Goal: Task Accomplishment & Management: Complete application form

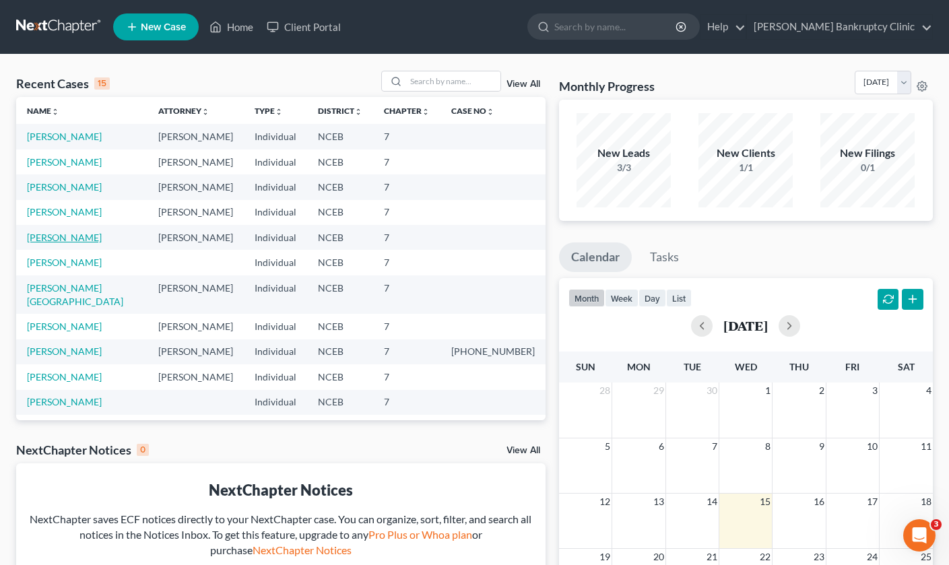
click at [82, 238] on link "[PERSON_NAME]" at bounding box center [64, 237] width 75 height 11
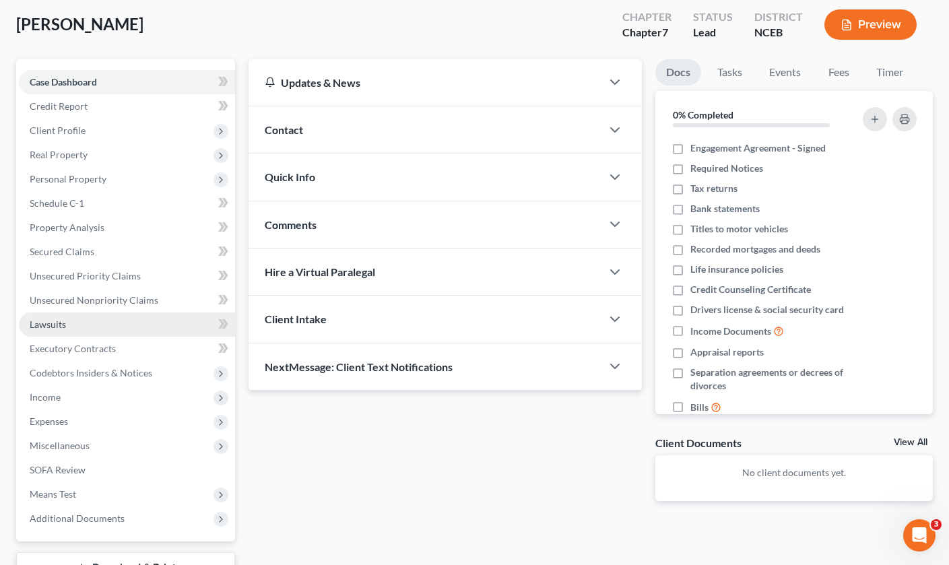
scroll to position [70, 0]
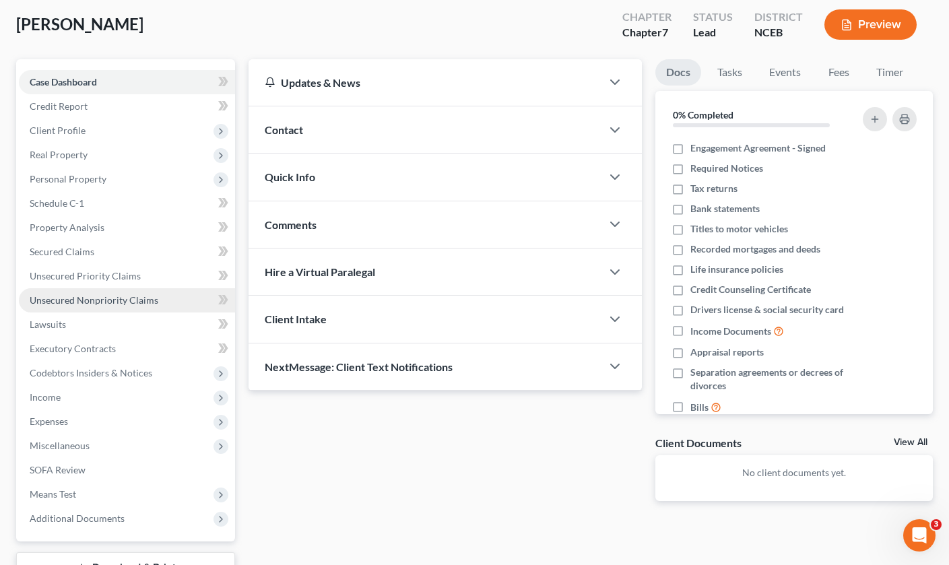
click at [79, 296] on span "Unsecured Nonpriority Claims" at bounding box center [94, 299] width 129 height 11
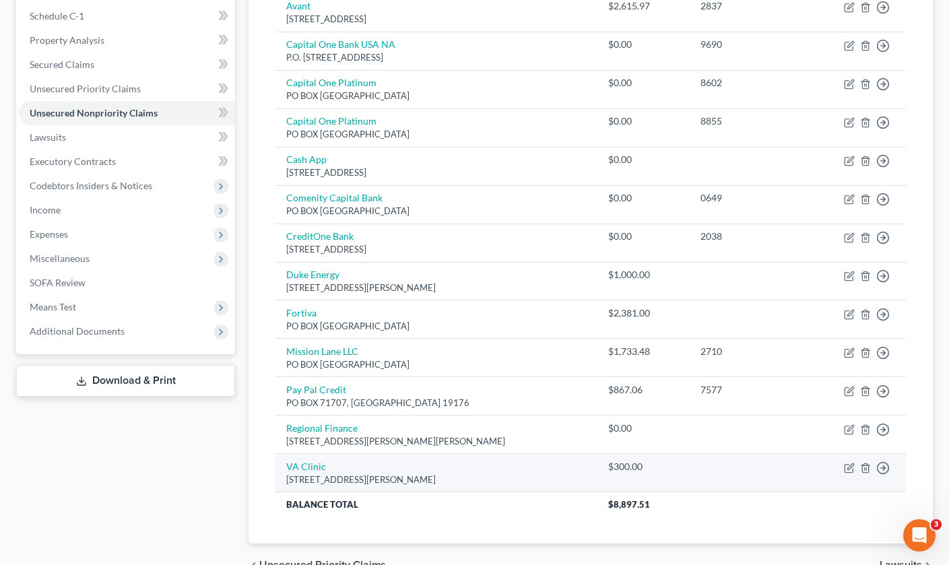
scroll to position [257, 0]
click at [317, 461] on link "VA Clinic" at bounding box center [306, 466] width 40 height 11
select select "28"
select select "9"
select select "0"
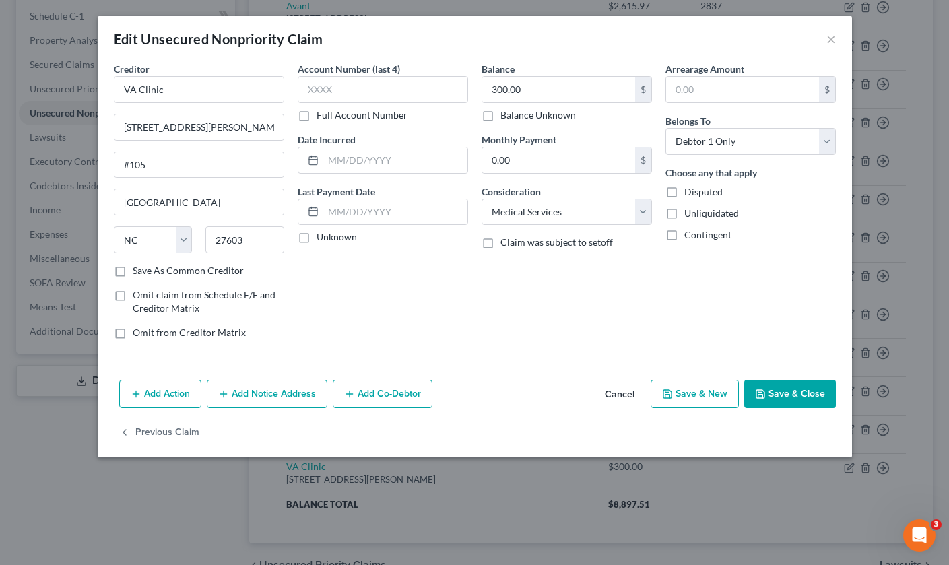
click at [777, 391] on button "Save & Close" at bounding box center [791, 394] width 92 height 28
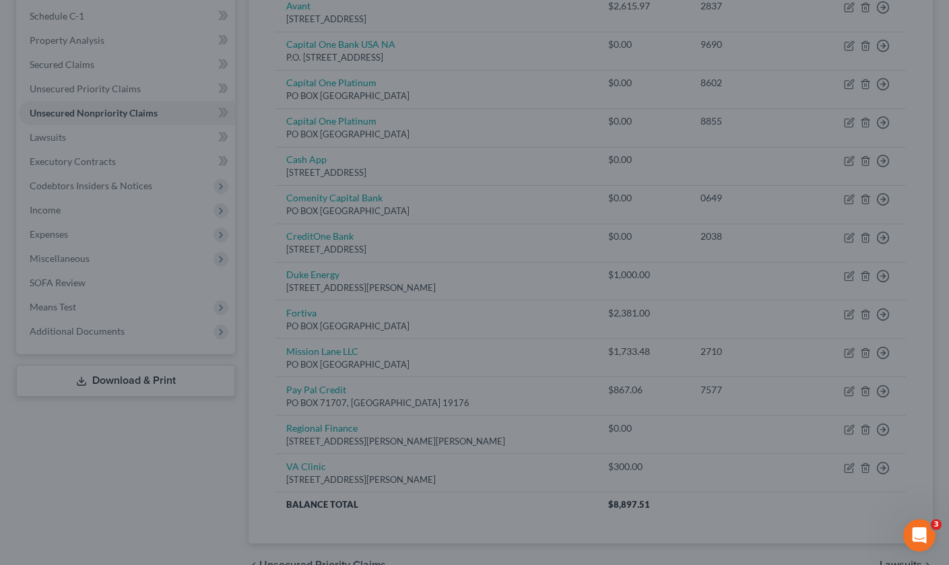
type input "0"
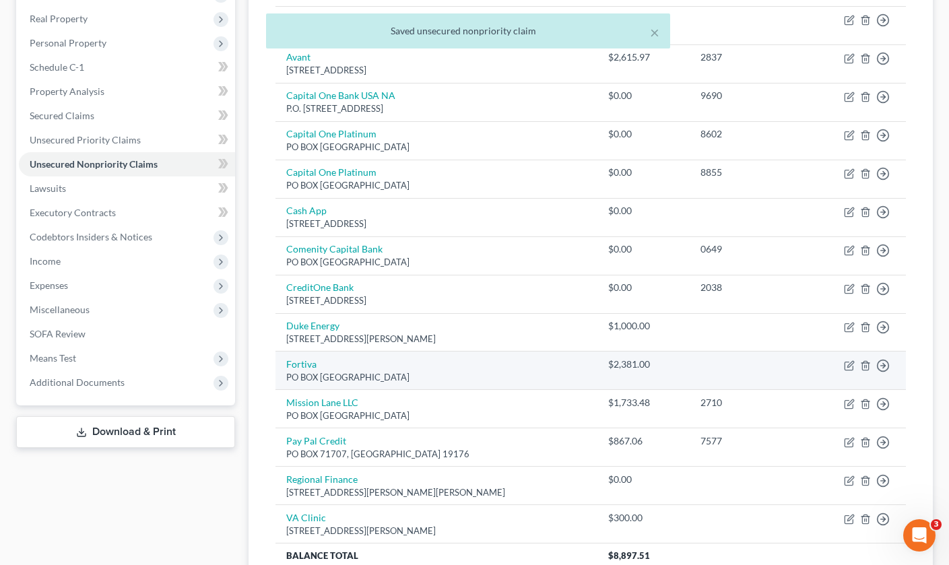
scroll to position [203, 0]
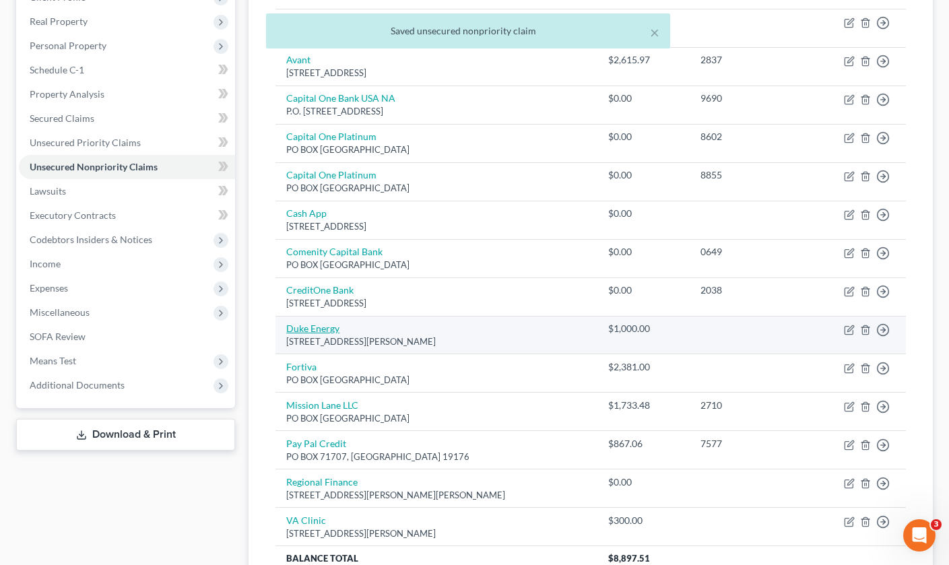
click at [318, 323] on link "Duke Energy" at bounding box center [312, 328] width 53 height 11
select select "28"
select select "0"
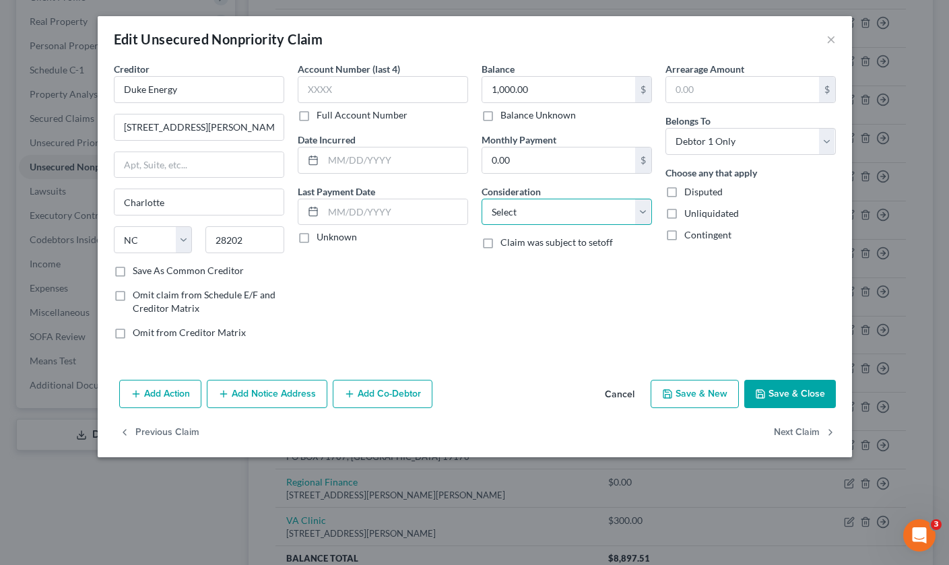
select select "20"
click at [792, 396] on button "Save & Close" at bounding box center [791, 394] width 92 height 28
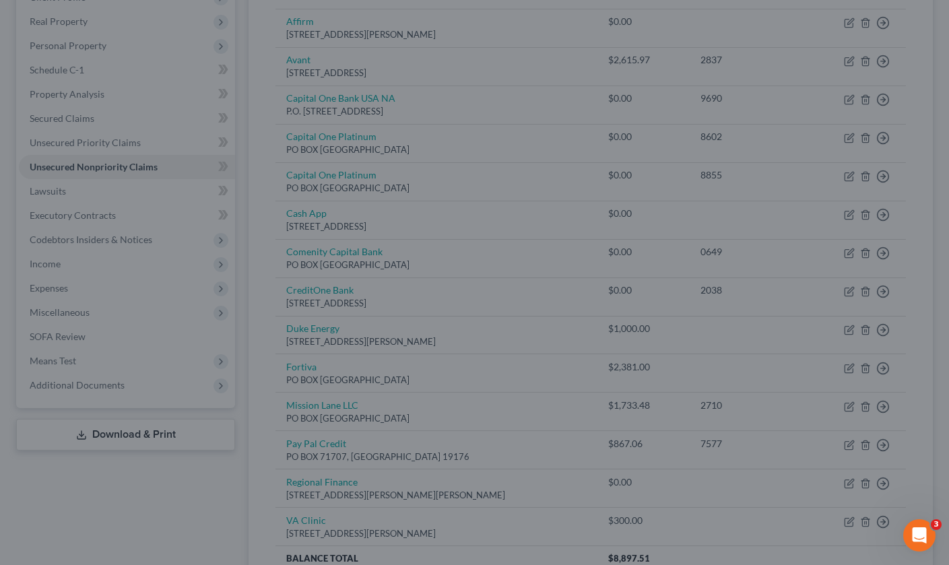
type input "0"
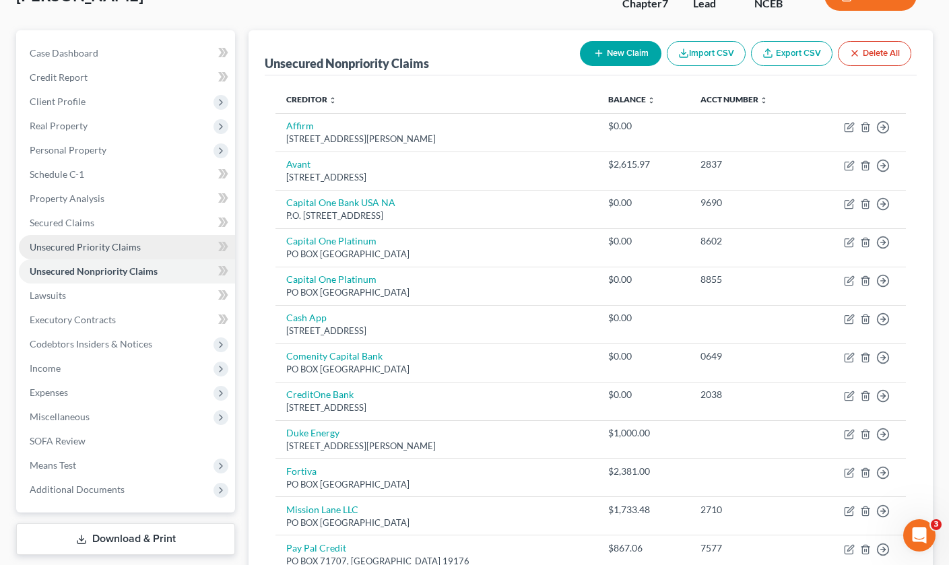
scroll to position [99, 0]
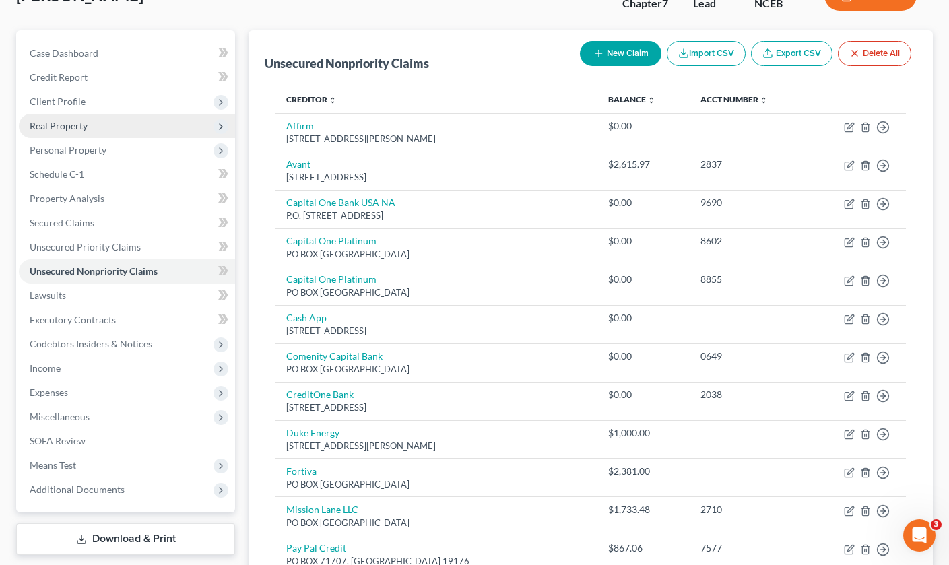
click at [100, 127] on span "Real Property" at bounding box center [127, 126] width 216 height 24
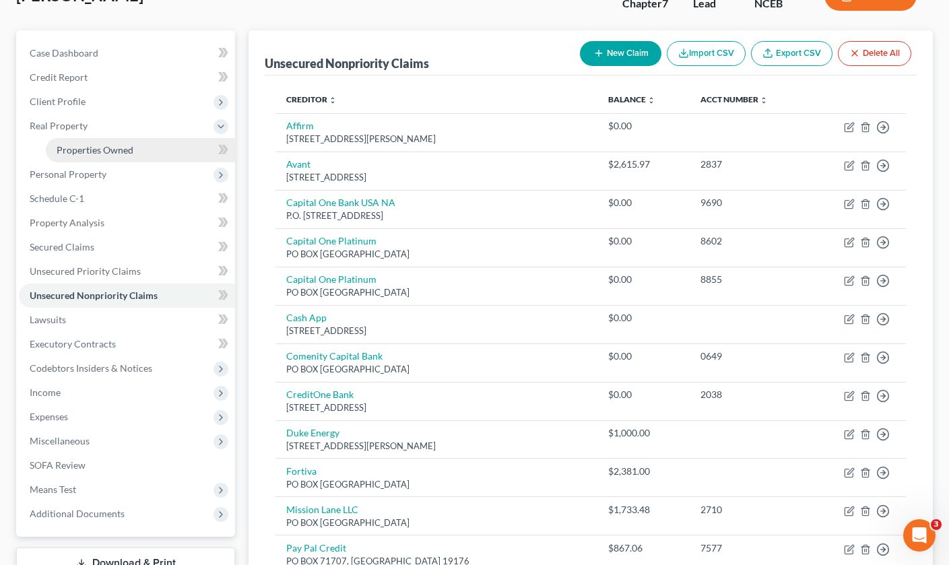
click at [103, 152] on span "Properties Owned" at bounding box center [95, 149] width 77 height 11
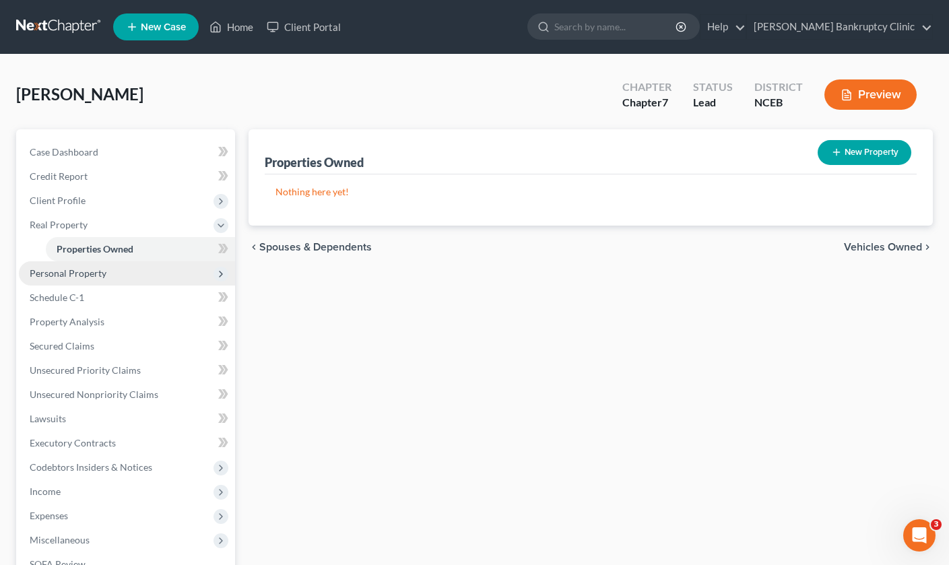
click at [114, 276] on span "Personal Property" at bounding box center [127, 273] width 216 height 24
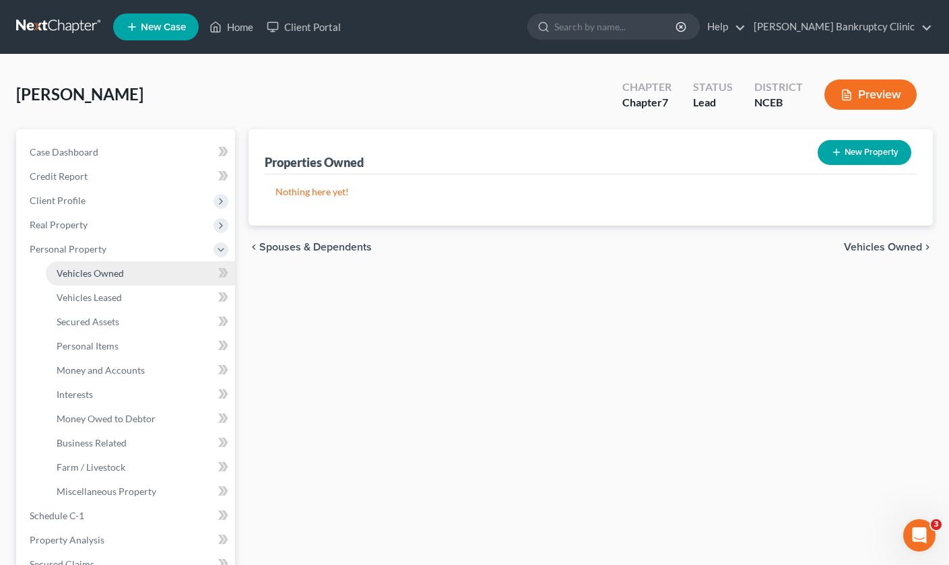
click at [114, 275] on span "Vehicles Owned" at bounding box center [90, 273] width 67 height 11
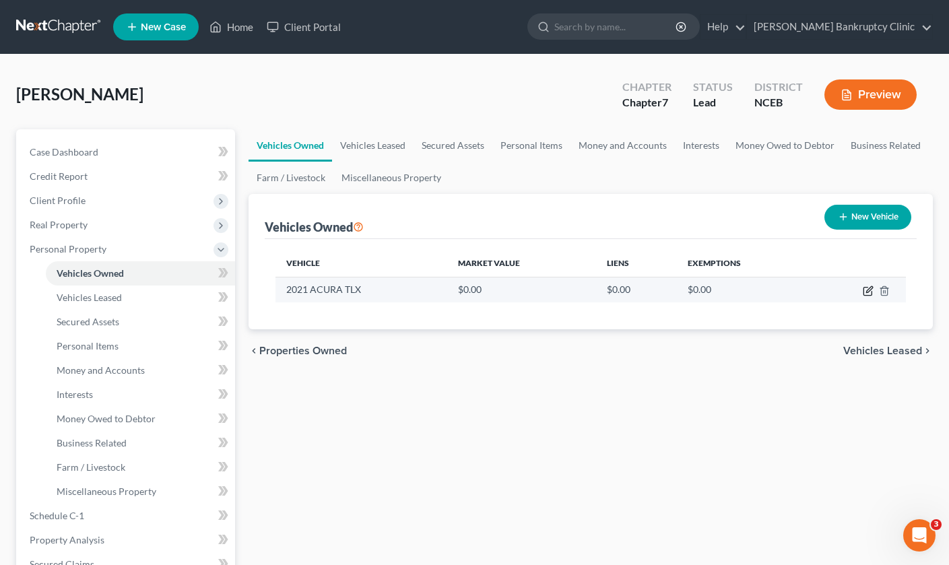
click at [865, 290] on icon "button" at bounding box center [868, 291] width 11 height 11
select select "0"
select select "5"
select select "3"
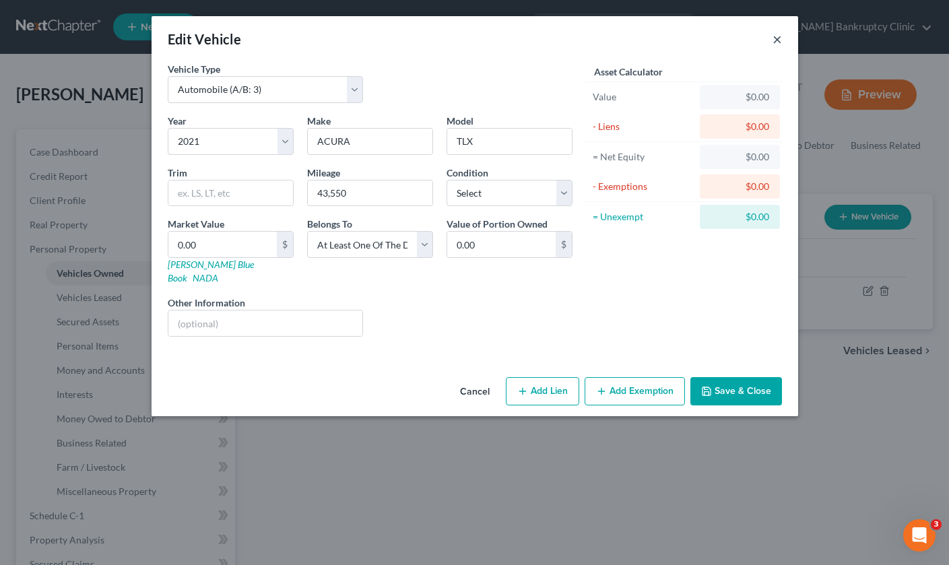
click at [778, 42] on button "×" at bounding box center [777, 39] width 9 height 16
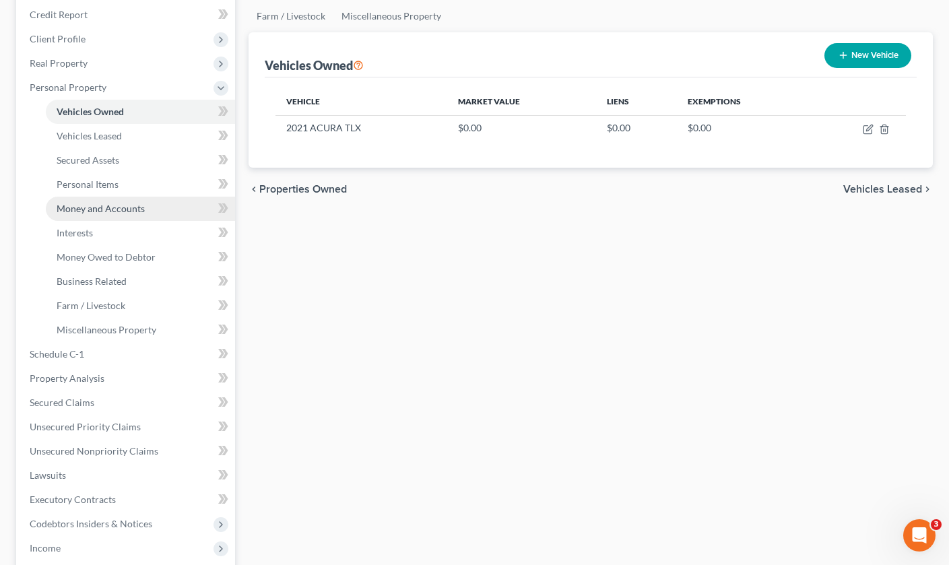
scroll to position [167, 0]
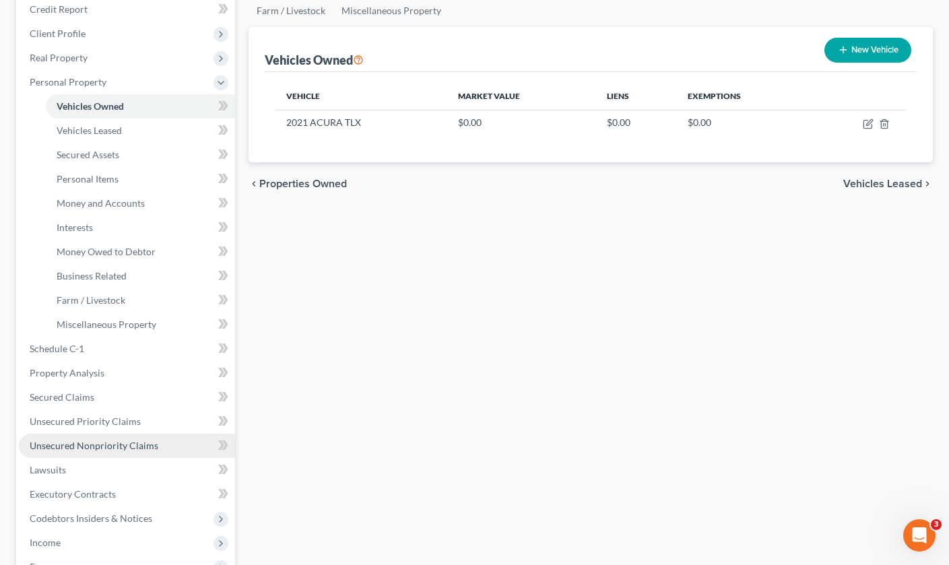
click at [85, 447] on span "Unsecured Nonpriority Claims" at bounding box center [94, 445] width 129 height 11
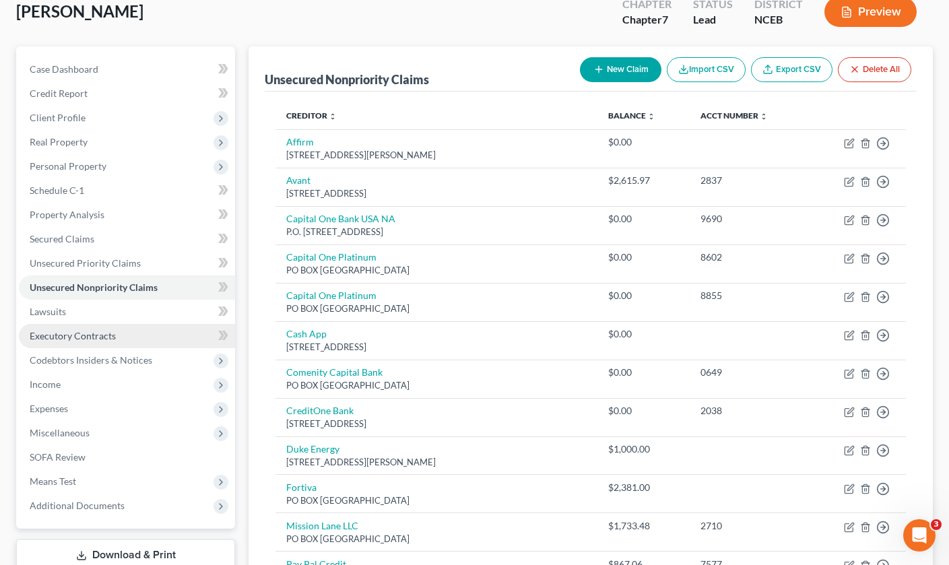
scroll to position [84, 0]
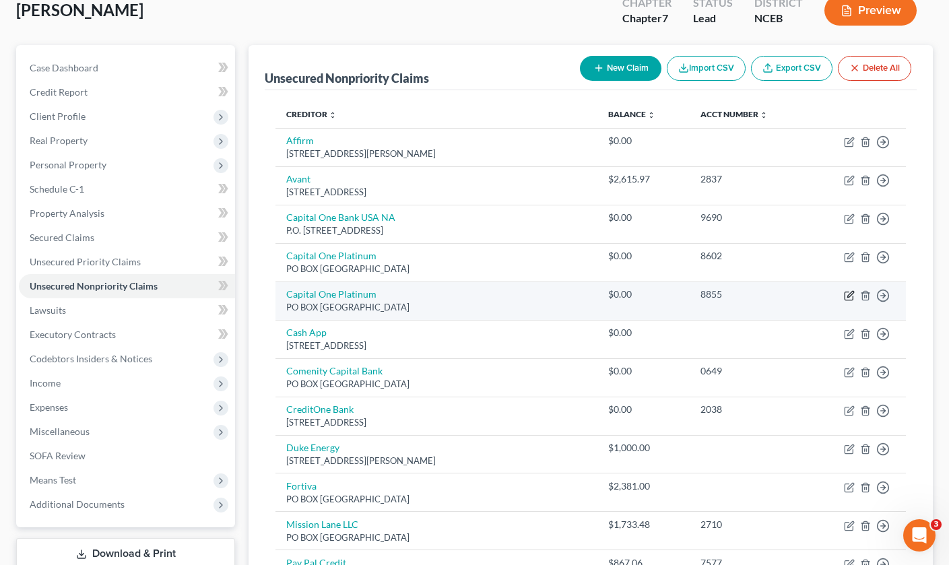
click at [853, 295] on icon "button" at bounding box center [849, 296] width 8 height 8
select select "28"
select select "0"
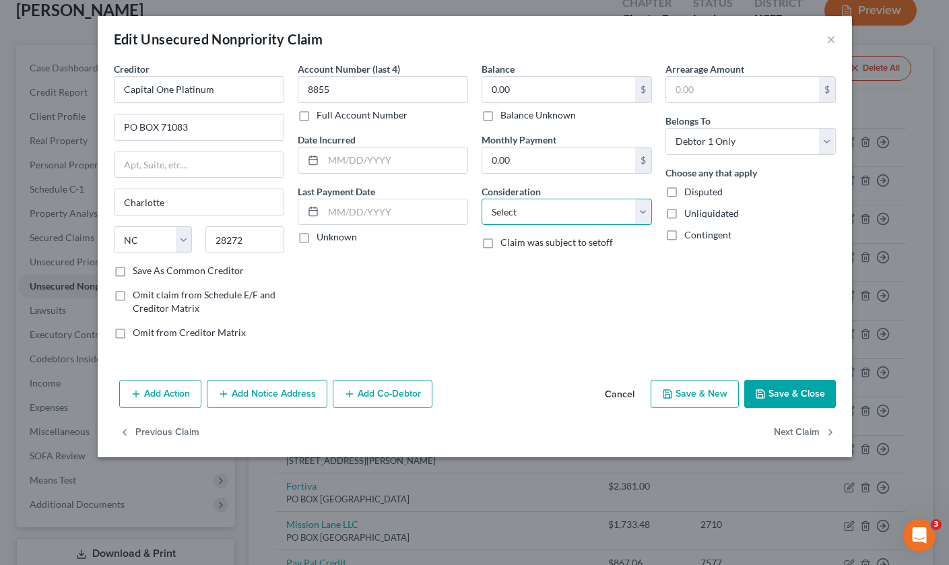
select select "2"
click at [538, 94] on input "0.00" at bounding box center [558, 90] width 153 height 26
type input "0"
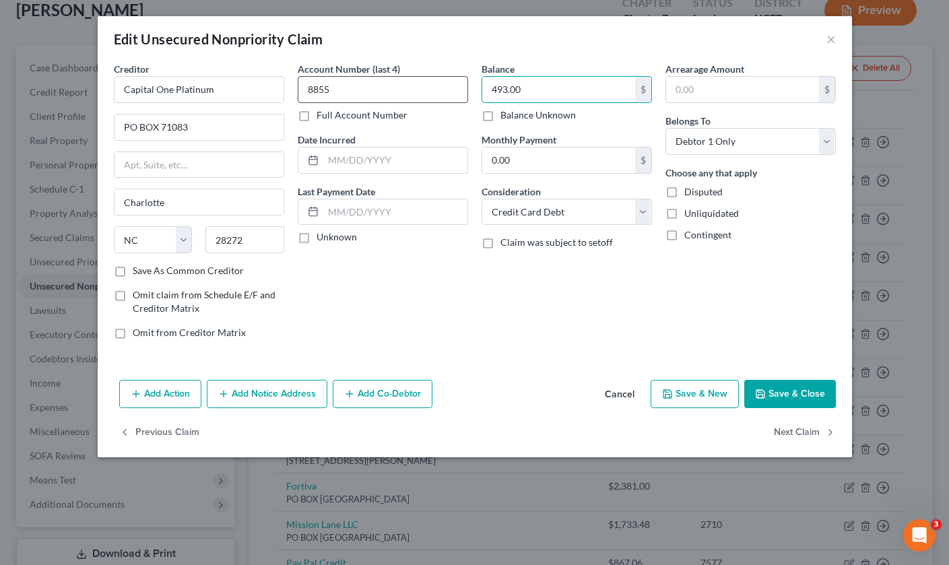
type input "493.00"
drag, startPoint x: 318, startPoint y: 90, endPoint x: 268, endPoint y: 90, distance: 50.5
drag, startPoint x: 347, startPoint y: 90, endPoint x: 304, endPoint y: 90, distance: 43.1
click at [304, 90] on input "8855" at bounding box center [383, 89] width 170 height 27
type input "6565"
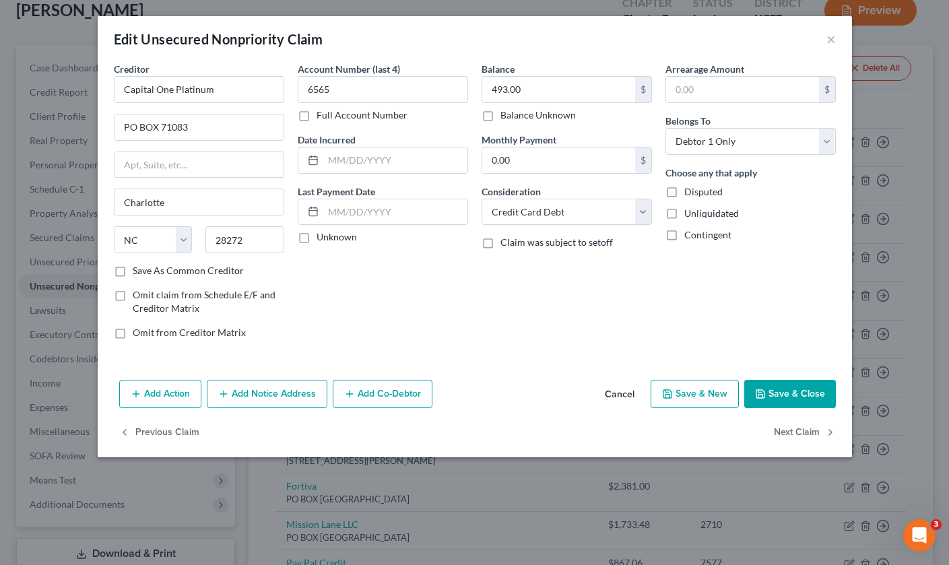
click at [790, 397] on button "Save & Close" at bounding box center [791, 394] width 92 height 28
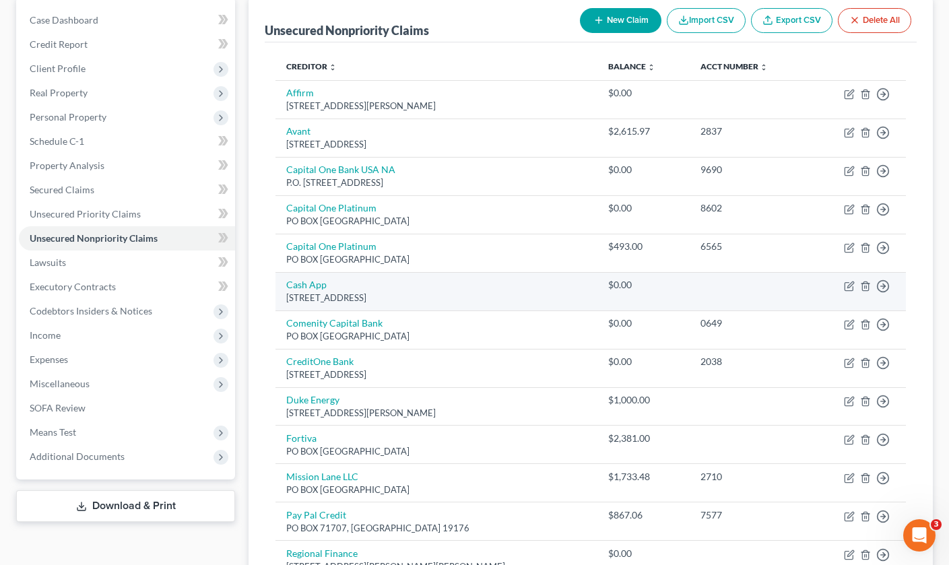
scroll to position [131, 0]
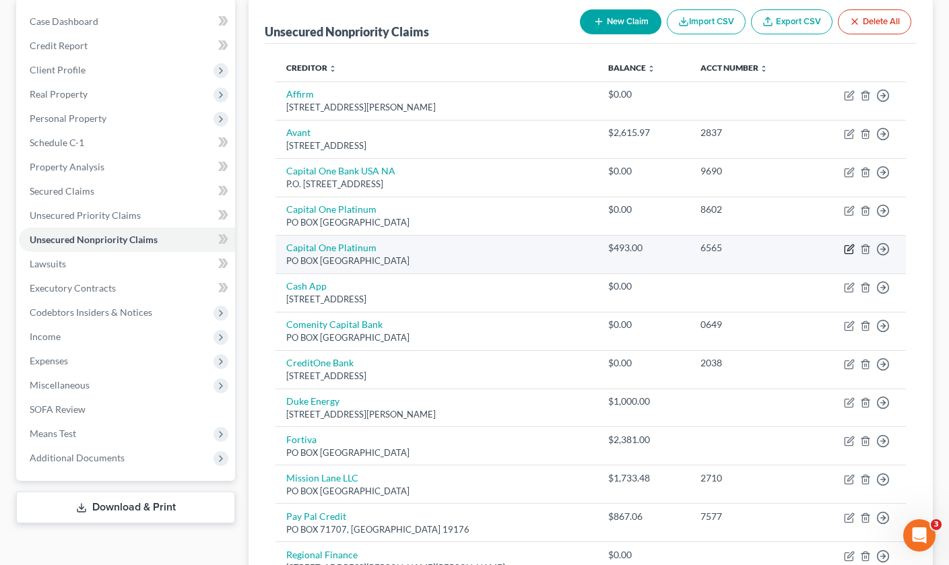
click at [851, 248] on icon "button" at bounding box center [851, 248] width 6 height 6
select select "28"
select select "2"
select select "0"
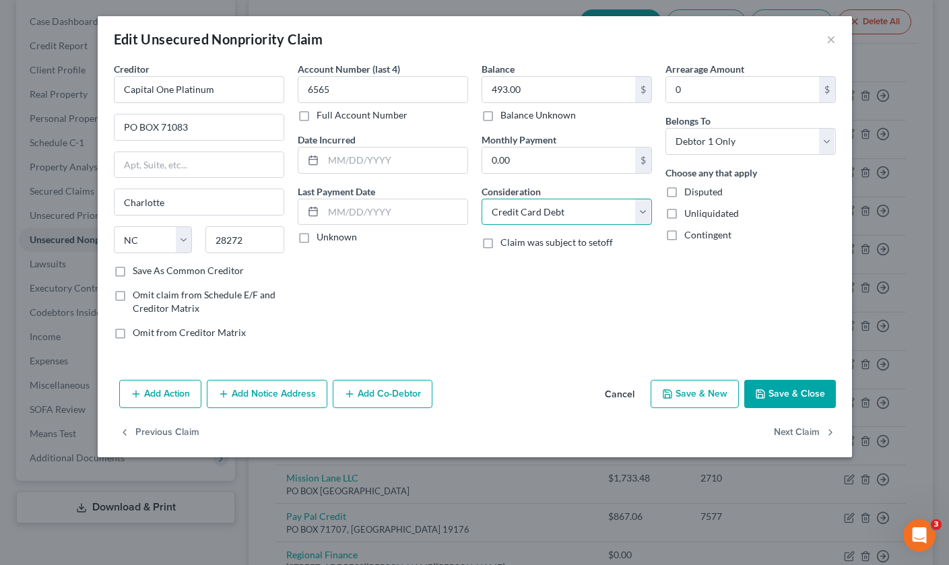
select select "1"
click at [799, 387] on button "Save & Close" at bounding box center [791, 394] width 92 height 28
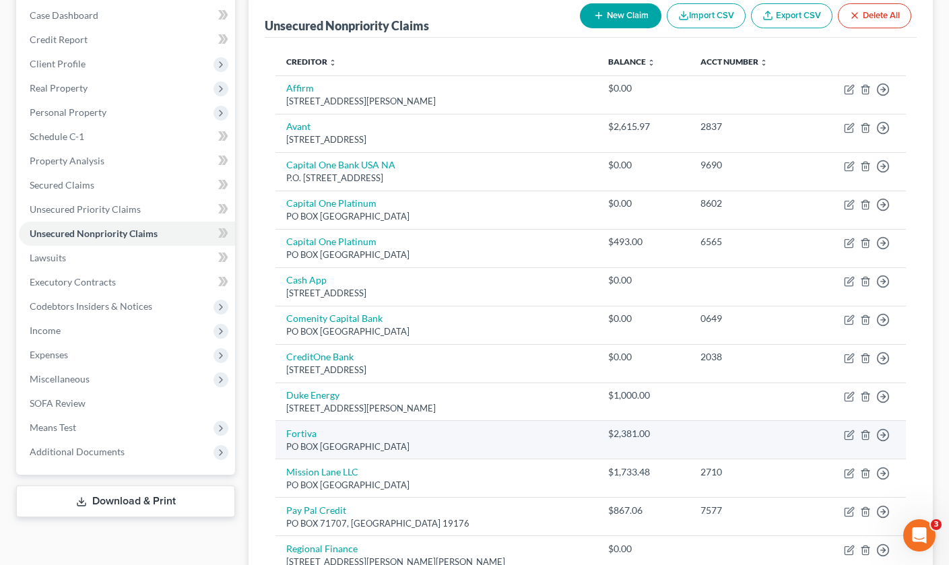
scroll to position [126, 0]
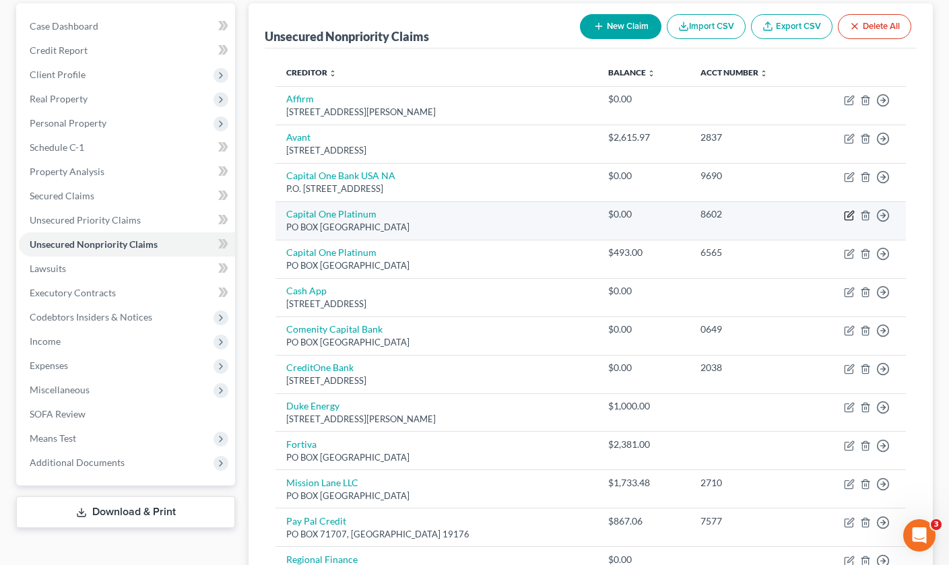
click at [852, 217] on icon "button" at bounding box center [849, 215] width 11 height 11
select select "28"
select select "2"
select select "0"
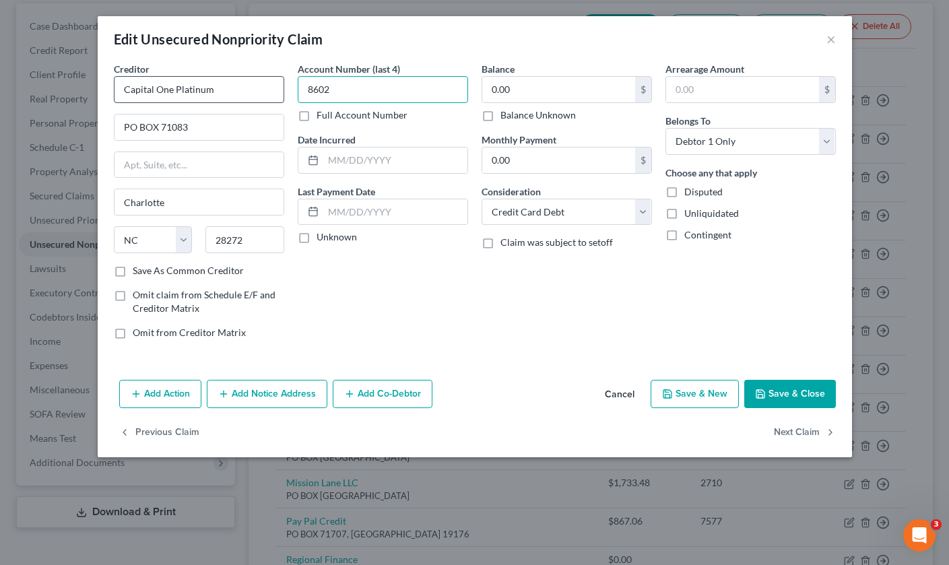
drag, startPoint x: 354, startPoint y: 89, endPoint x: 268, endPoint y: 88, distance: 86.3
drag, startPoint x: 303, startPoint y: 91, endPoint x: 282, endPoint y: 89, distance: 21.7
click at [282, 89] on div "Creditor * Capital One Platinum PO BOX 71083 Charlotte State AL AK AR AZ CA CO …" at bounding box center [475, 206] width 736 height 288
type input "9457"
select select "1"
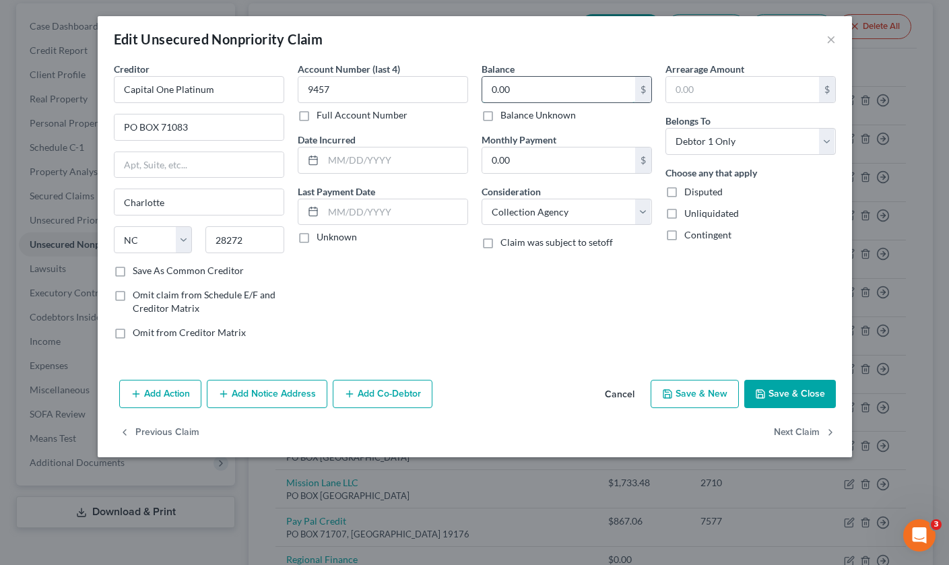
click at [529, 94] on input "0.00" at bounding box center [558, 90] width 153 height 26
type input "0"
type input "752.00"
click at [588, 344] on div "Balance 752.00 $ Balance Unknown Balance Undetermined 752.00 $ Balance Unknown …" at bounding box center [567, 206] width 184 height 288
click at [784, 389] on button "Save & Close" at bounding box center [791, 394] width 92 height 28
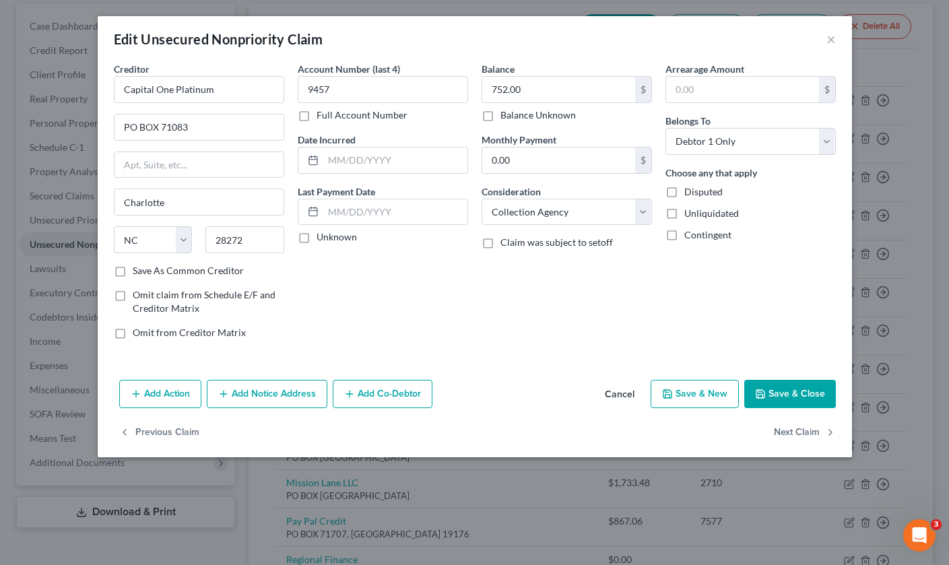
type input "0"
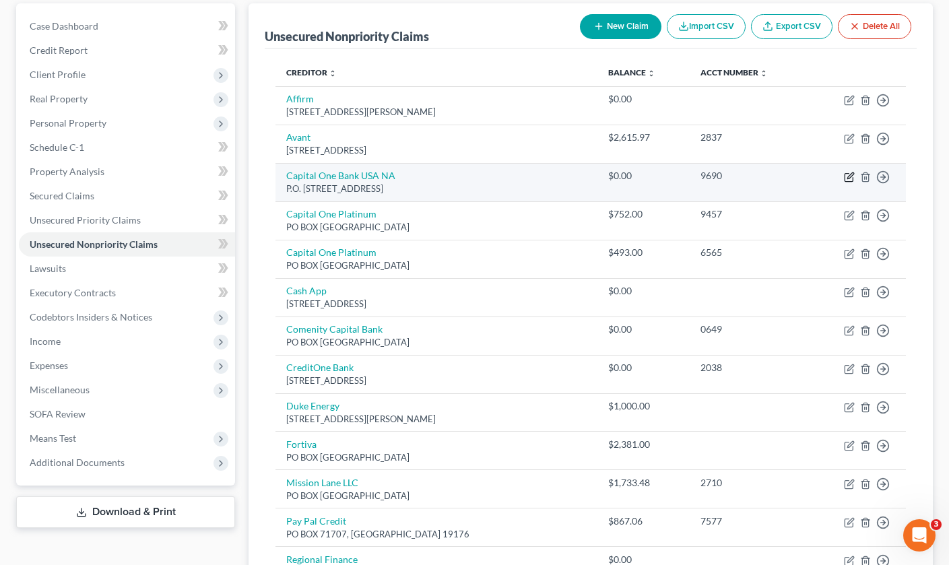
click at [850, 177] on icon "button" at bounding box center [851, 175] width 6 height 6
select select "46"
select select "2"
select select "0"
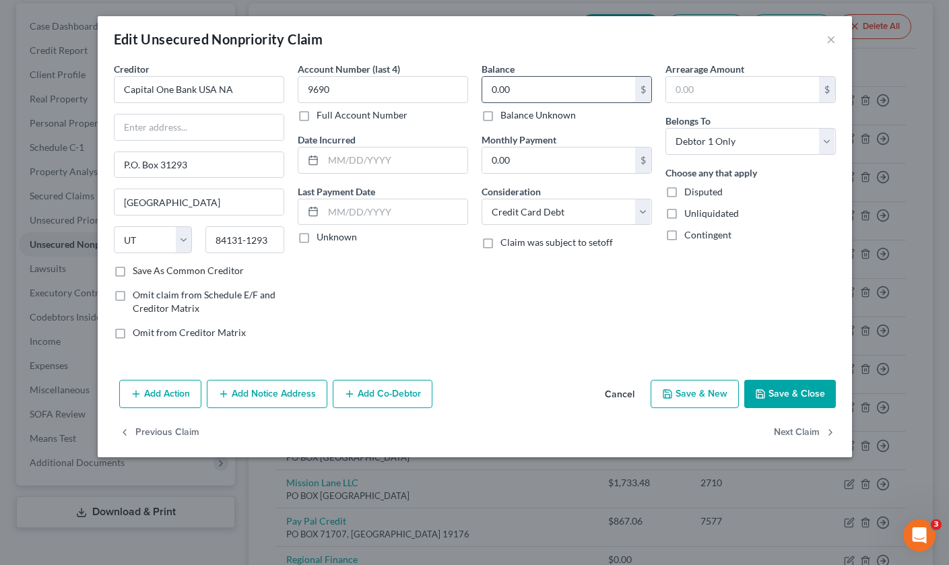
drag, startPoint x: 519, startPoint y: 92, endPoint x: 485, endPoint y: 92, distance: 33.7
click at [485, 92] on input "0.00" at bounding box center [558, 90] width 153 height 26
type input "421"
drag, startPoint x: 359, startPoint y: 90, endPoint x: 283, endPoint y: 90, distance: 76.1
drag, startPoint x: 349, startPoint y: 87, endPoint x: 292, endPoint y: 89, distance: 57.3
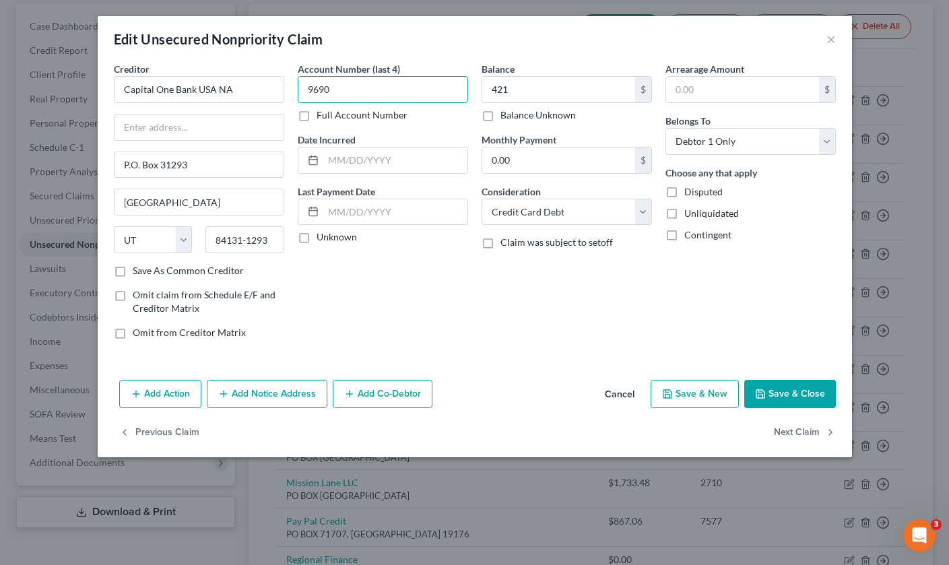
click at [292, 89] on div "Account Number (last 4) 9690 Full Account Number Date Incurred Last Payment Dat…" at bounding box center [383, 206] width 184 height 288
type input "2866"
click at [774, 392] on button "Save & Close" at bounding box center [791, 394] width 92 height 28
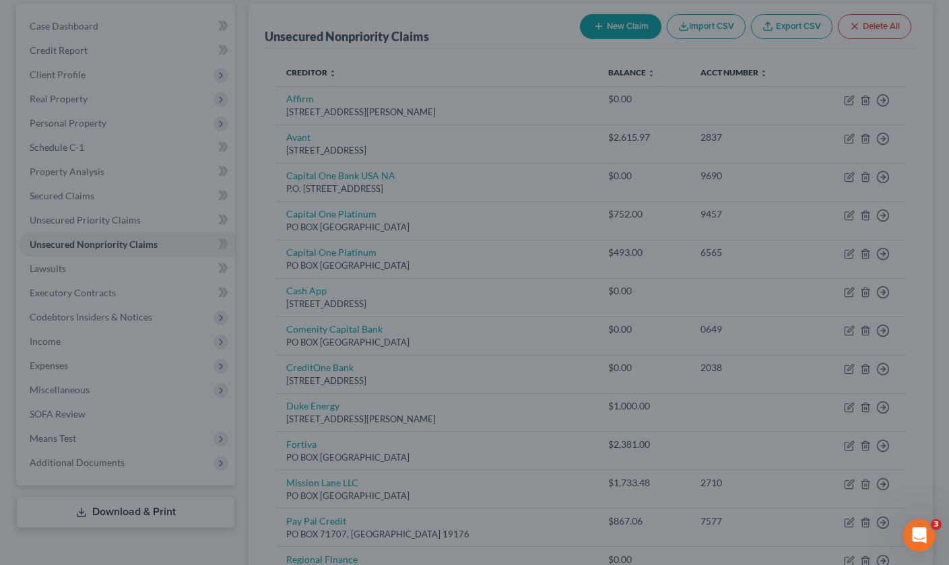
type input "421.00"
type input "0"
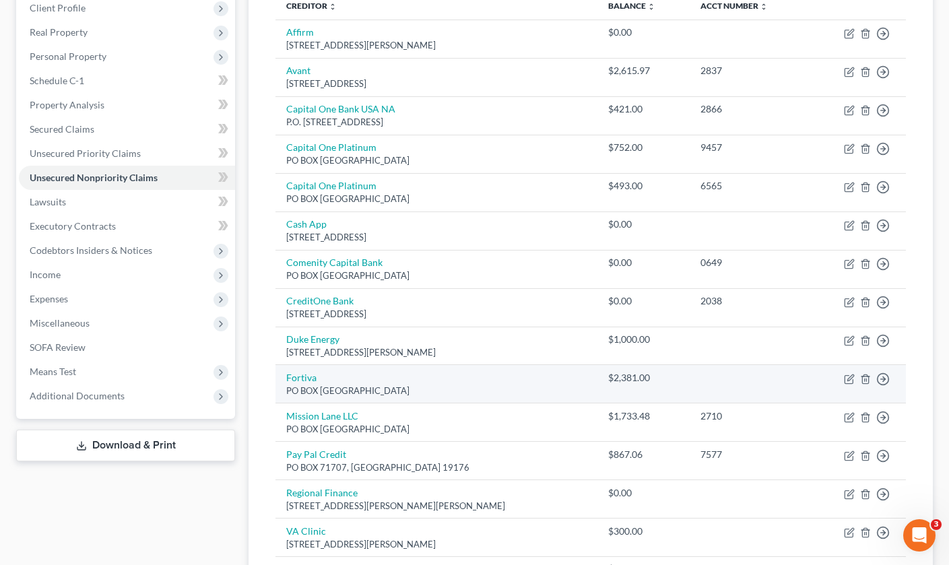
scroll to position [193, 0]
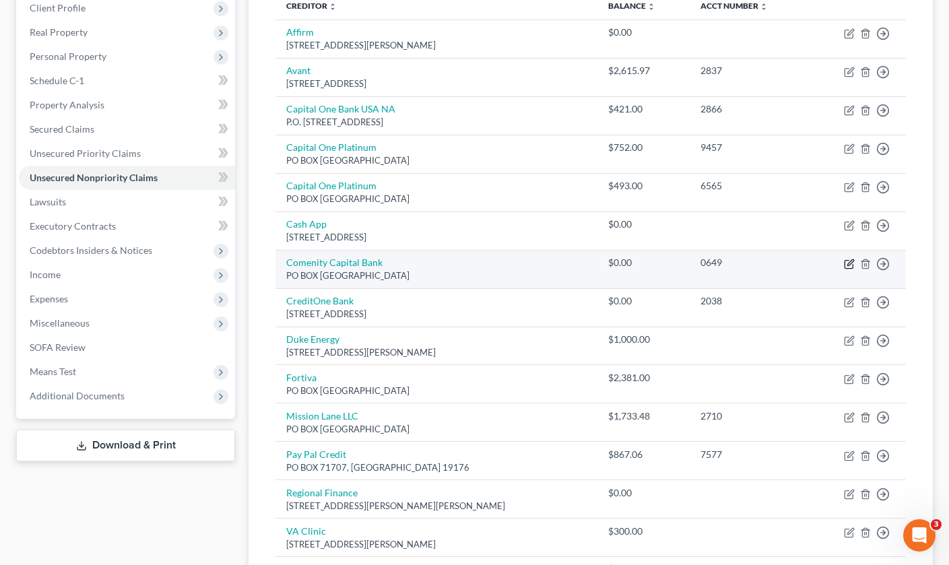
click at [848, 261] on icon "button" at bounding box center [849, 264] width 11 height 11
select select "36"
select select "2"
select select "0"
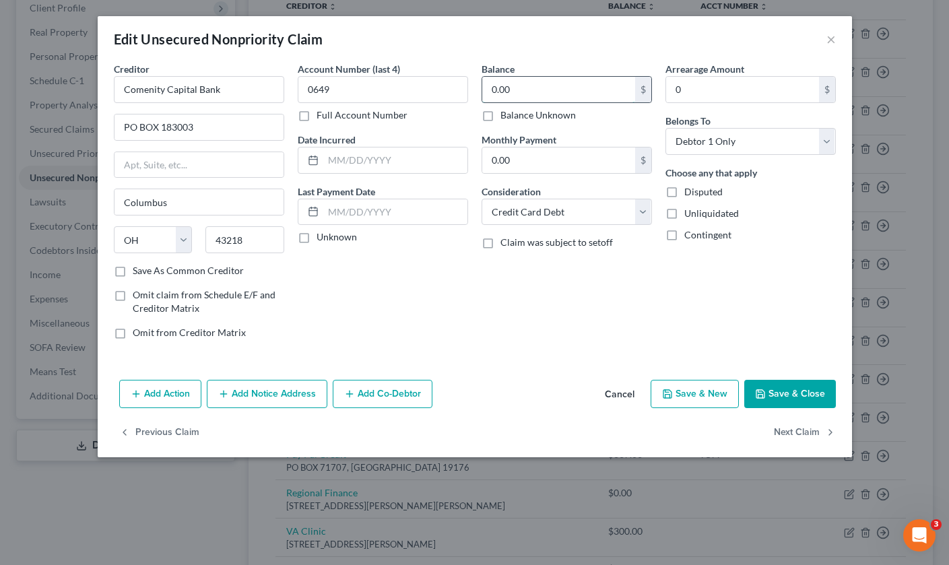
drag, startPoint x: 515, startPoint y: 96, endPoint x: 481, endPoint y: 92, distance: 33.9
click at [482, 92] on div "0.00 $" at bounding box center [567, 89] width 170 height 27
type input "727.00"
drag, startPoint x: 354, startPoint y: 88, endPoint x: 299, endPoint y: 86, distance: 54.6
drag, startPoint x: 342, startPoint y: 92, endPoint x: 296, endPoint y: 88, distance: 46.0
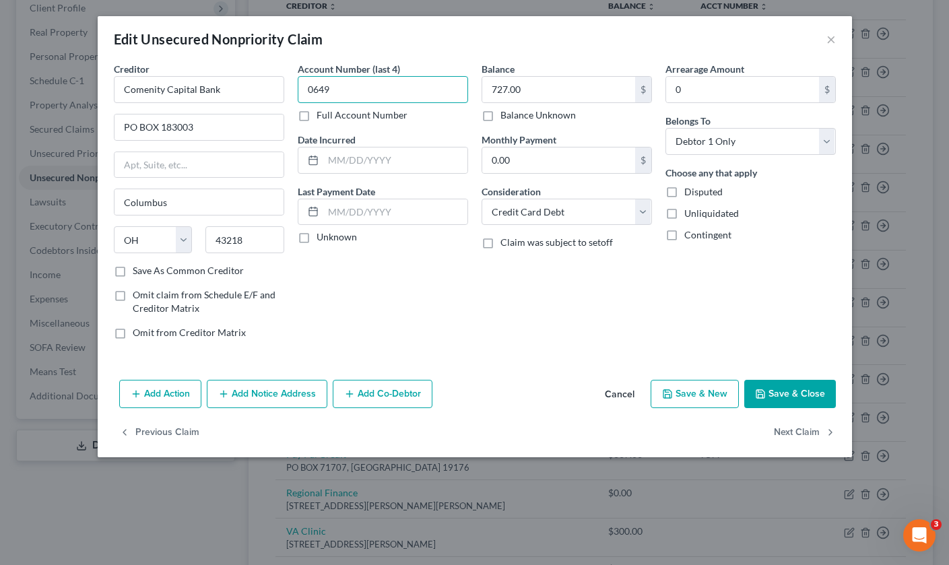
click at [296, 88] on div "Account Number (last 4) 0649 Full Account Number Date Incurred Last Payment Dat…" at bounding box center [383, 206] width 184 height 288
type input "3481"
select select "1"
click at [804, 391] on button "Save & Close" at bounding box center [791, 394] width 92 height 28
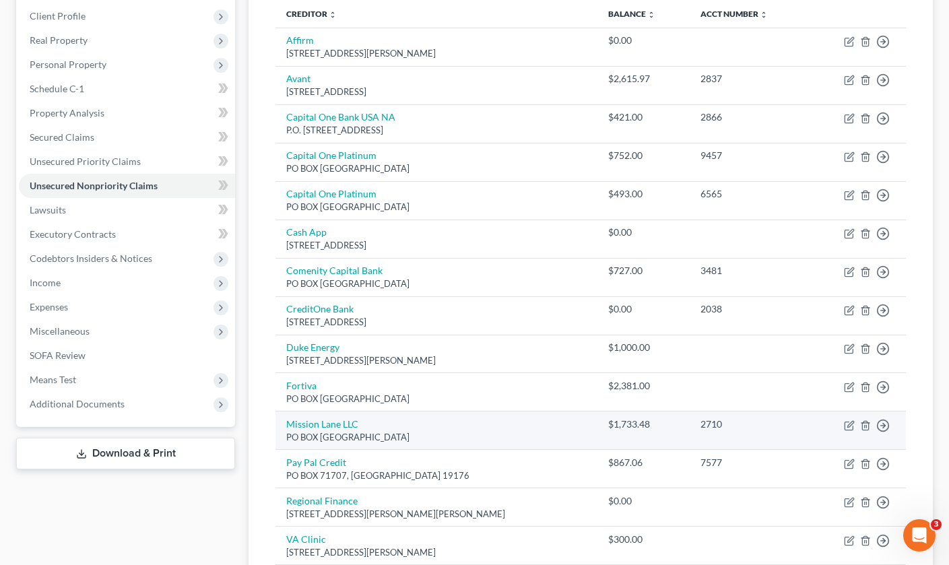
scroll to position [203, 0]
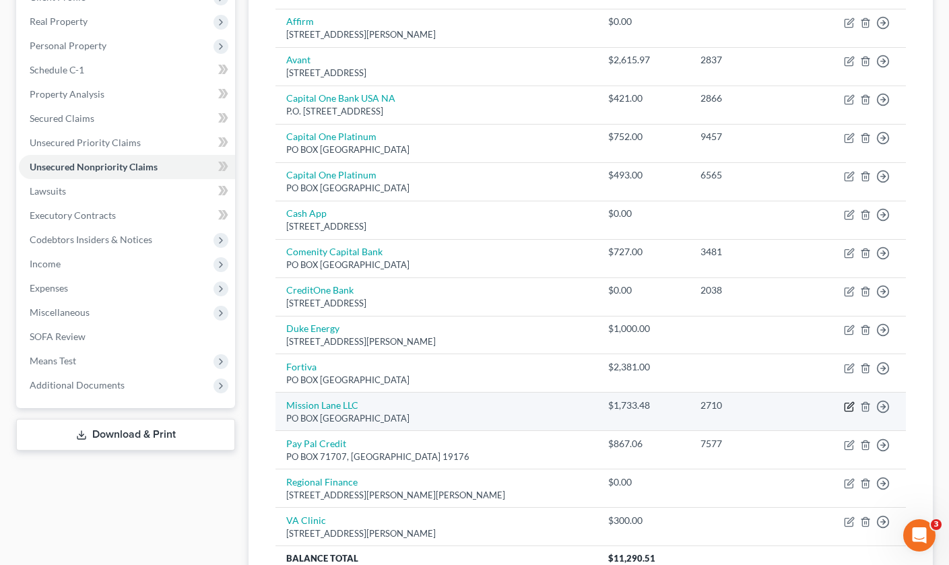
click at [851, 402] on icon "button" at bounding box center [849, 407] width 11 height 11
select select "28"
select select "2"
select select "0"
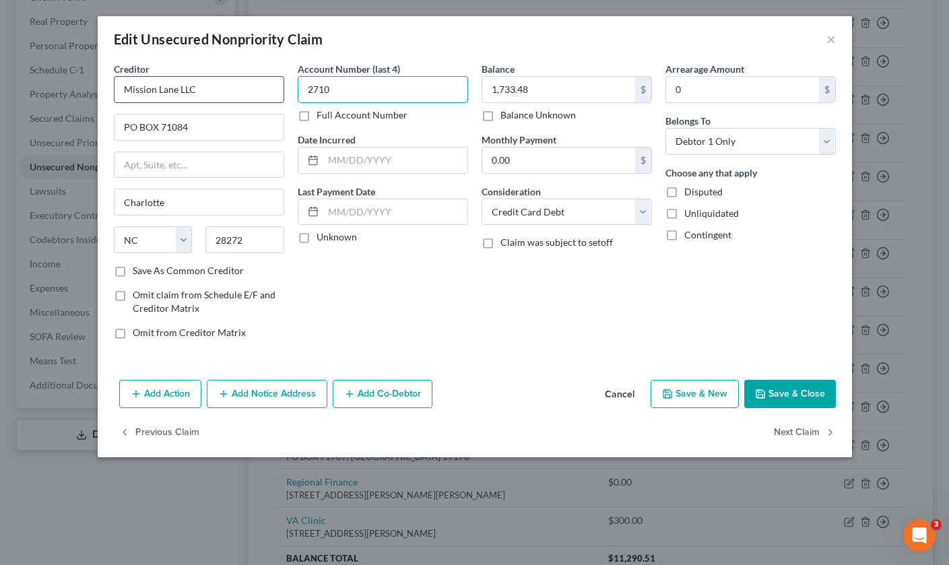
drag, startPoint x: 349, startPoint y: 85, endPoint x: 278, endPoint y: 83, distance: 71.5
drag, startPoint x: 338, startPoint y: 92, endPoint x: 284, endPoint y: 90, distance: 54.6
click at [284, 90] on div "Creditor * Mission Lane LLC PO BOX 71084 Charlotte State AL AK AR AZ CA CO CT D…" at bounding box center [475, 206] width 736 height 288
type input "1277"
click at [786, 394] on button "Save & Close" at bounding box center [791, 394] width 92 height 28
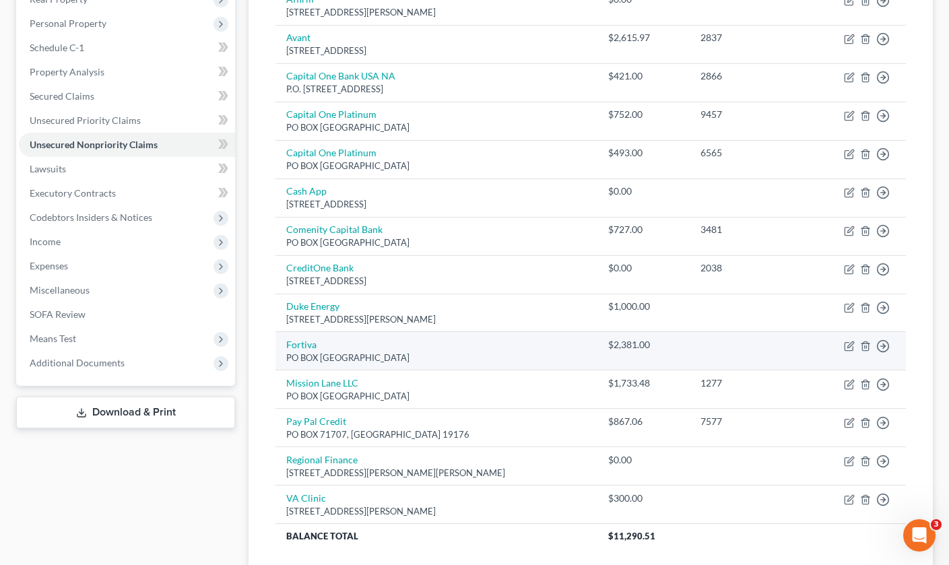
scroll to position [236, 0]
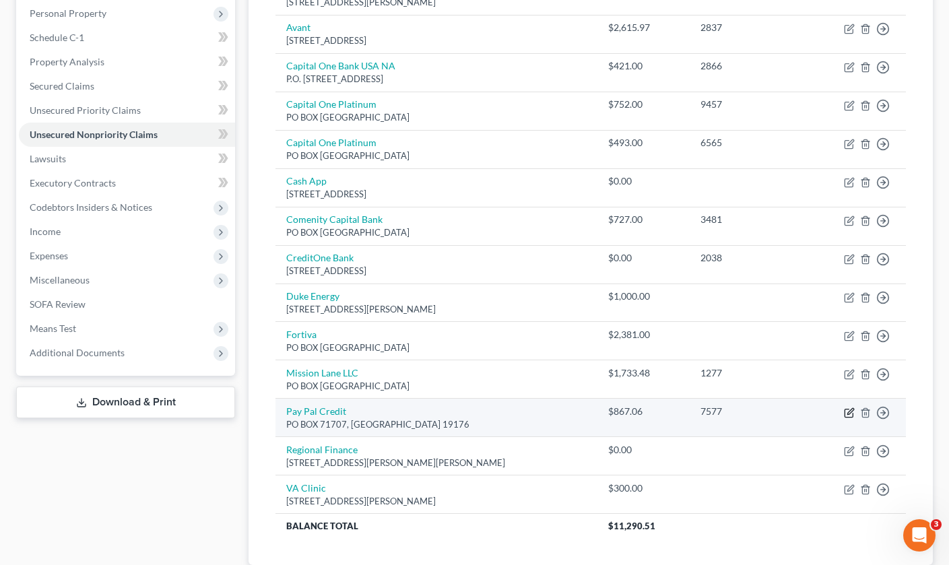
click at [850, 408] on icon "button" at bounding box center [851, 411] width 6 height 6
select select "39"
select select "2"
select select "0"
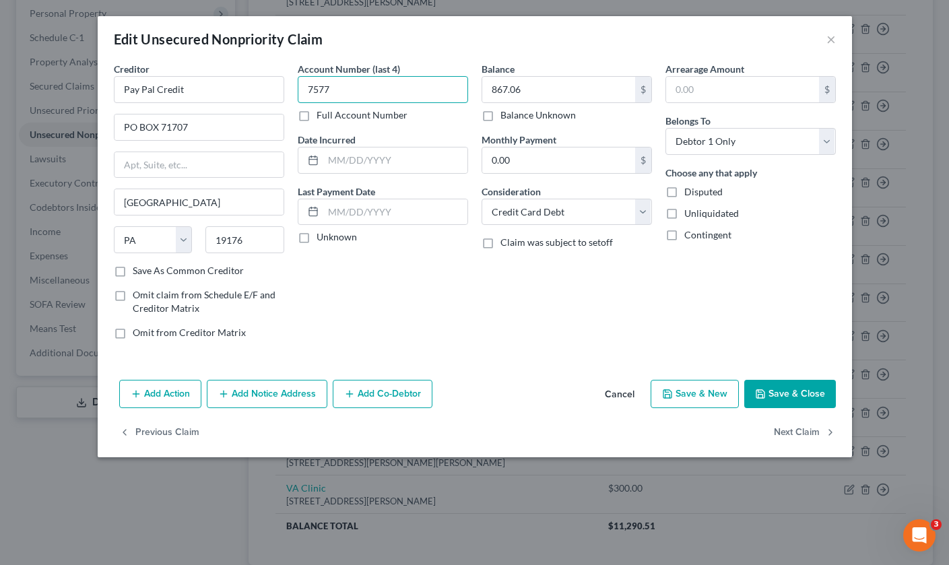
drag, startPoint x: 354, startPoint y: 93, endPoint x: 341, endPoint y: 94, distance: 12.9
type input "0272"
select select "1"
drag, startPoint x: 538, startPoint y: 84, endPoint x: 477, endPoint y: 86, distance: 61.4
click at [477, 86] on div "Balance 867.06 $ Balance Unknown Balance Undetermined 867.06 $ Balance Unknown …" at bounding box center [567, 206] width 184 height 288
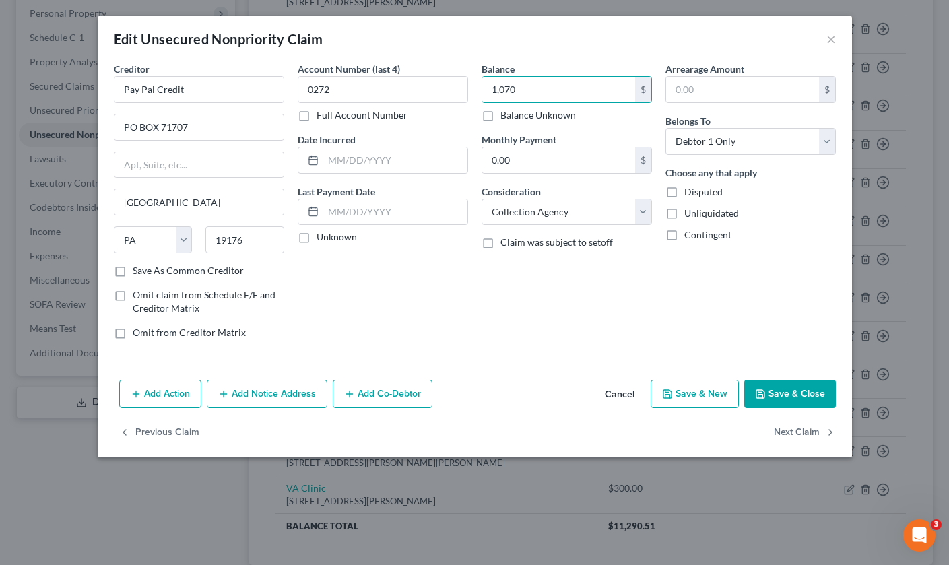
click at [759, 396] on polyline "button" at bounding box center [760, 395] width 5 height 3
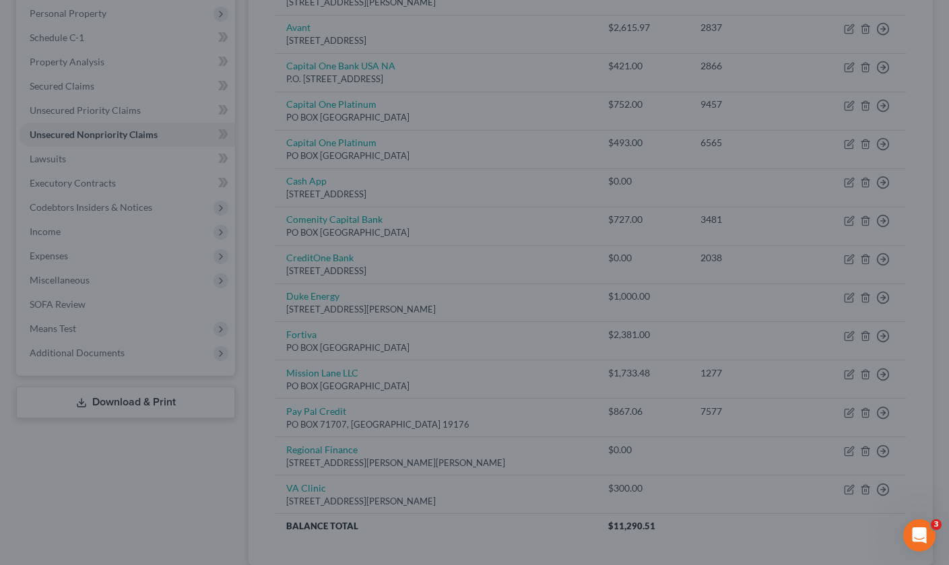
type input "1,070.00"
type input "0"
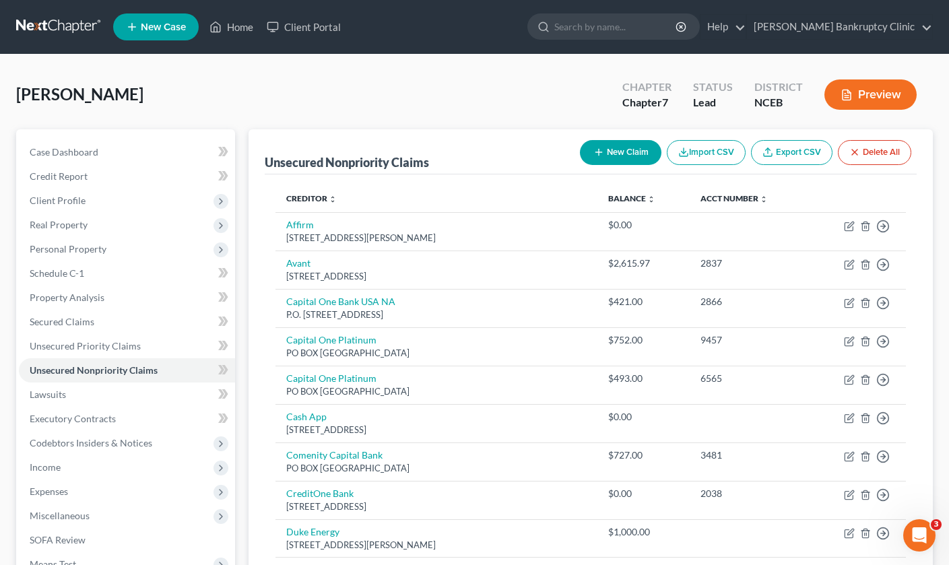
scroll to position [0, 0]
click at [633, 151] on button "New Claim" at bounding box center [621, 152] width 82 height 25
select select "0"
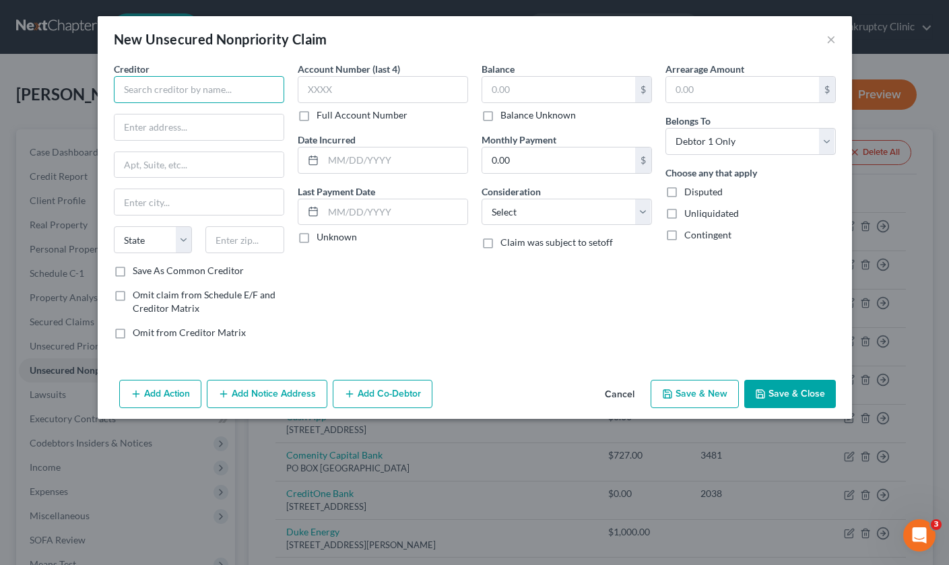
click at [237, 86] on input "text" at bounding box center [199, 89] width 170 height 27
type input "SYNCB/PPC"
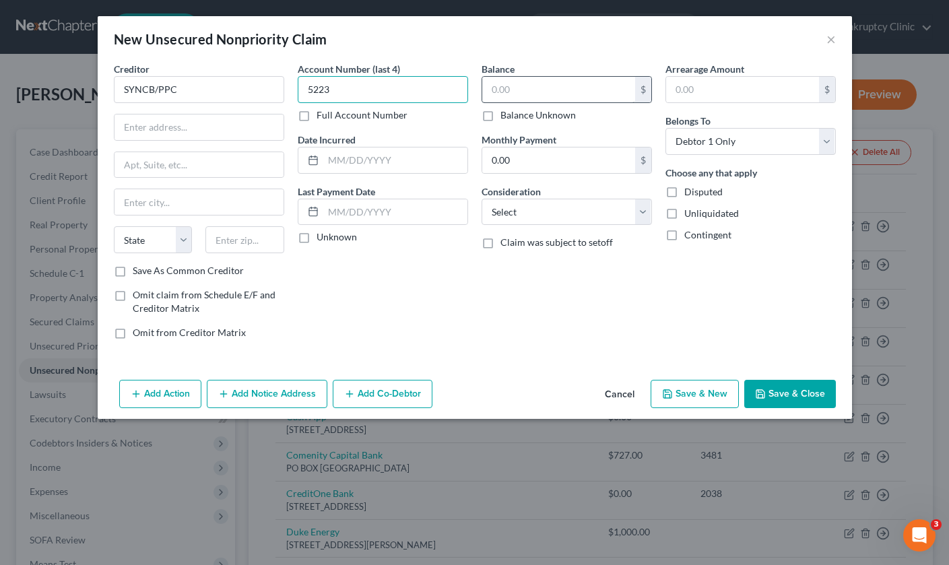
type input "5223"
click at [573, 90] on input "text" at bounding box center [558, 90] width 153 height 26
type input "857"
select select "1"
click at [788, 394] on button "Save & Close" at bounding box center [791, 394] width 92 height 28
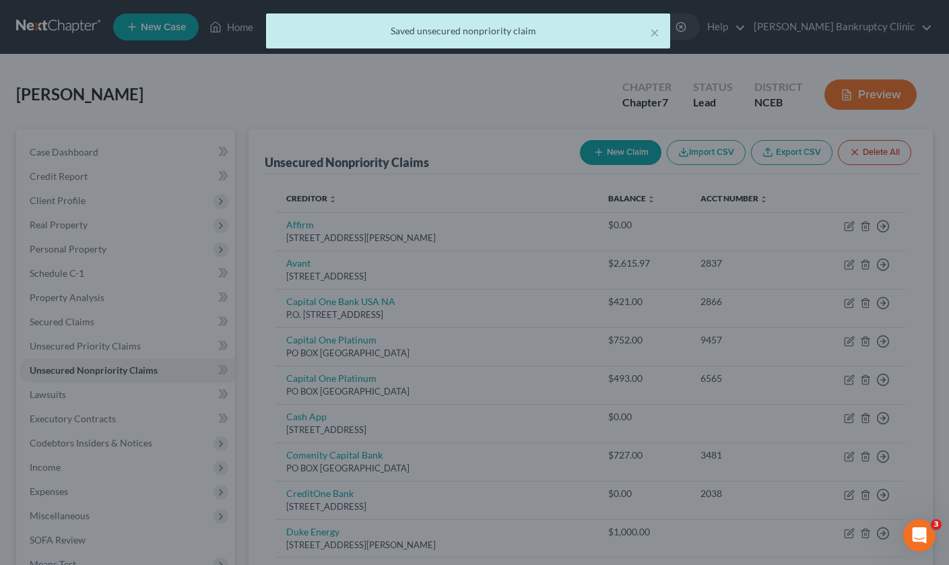
type input "857.00"
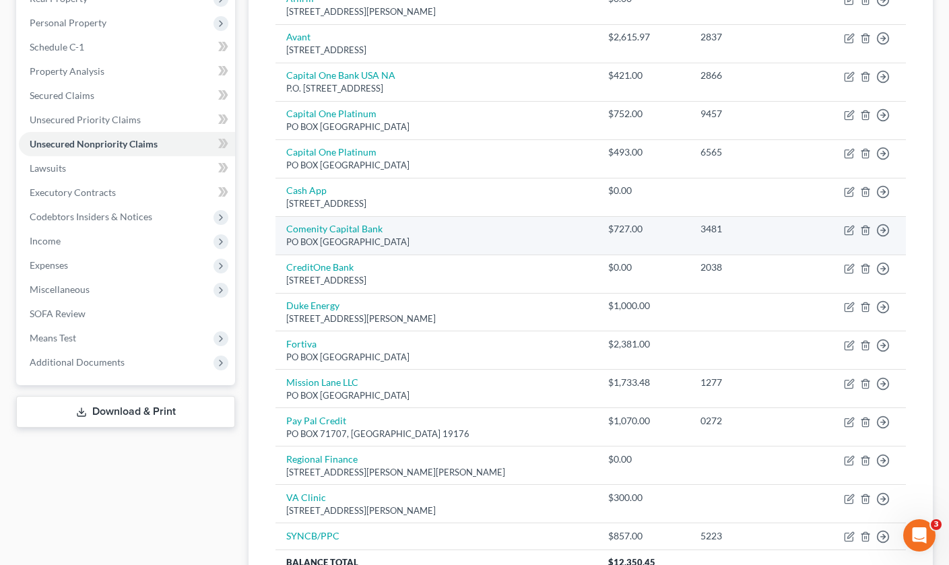
scroll to position [228, 0]
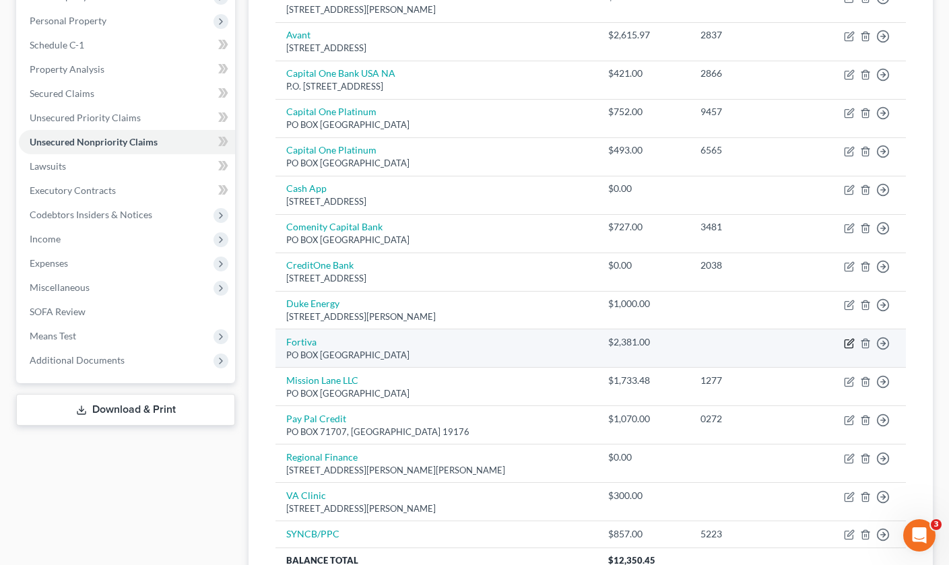
click at [847, 341] on icon "button" at bounding box center [849, 343] width 11 height 11
select select "10"
select select "2"
select select "0"
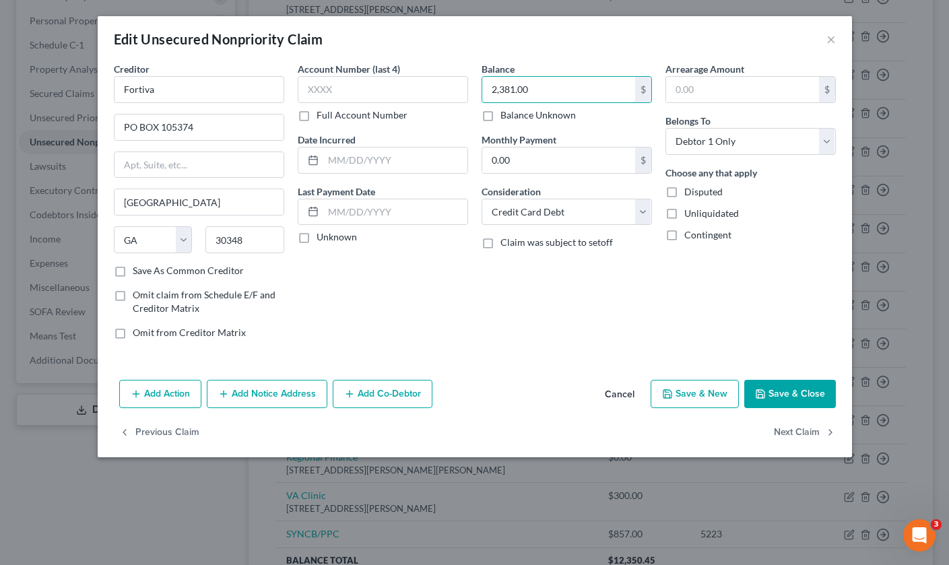
drag, startPoint x: 558, startPoint y: 92, endPoint x: 472, endPoint y: 90, distance: 86.3
click at [472, 90] on div "Creditor * Fortiva PO BOX 105374 Atlanta State AL AK AR AZ CA CO CT DE DC FL GA…" at bounding box center [475, 206] width 736 height 288
type input "662"
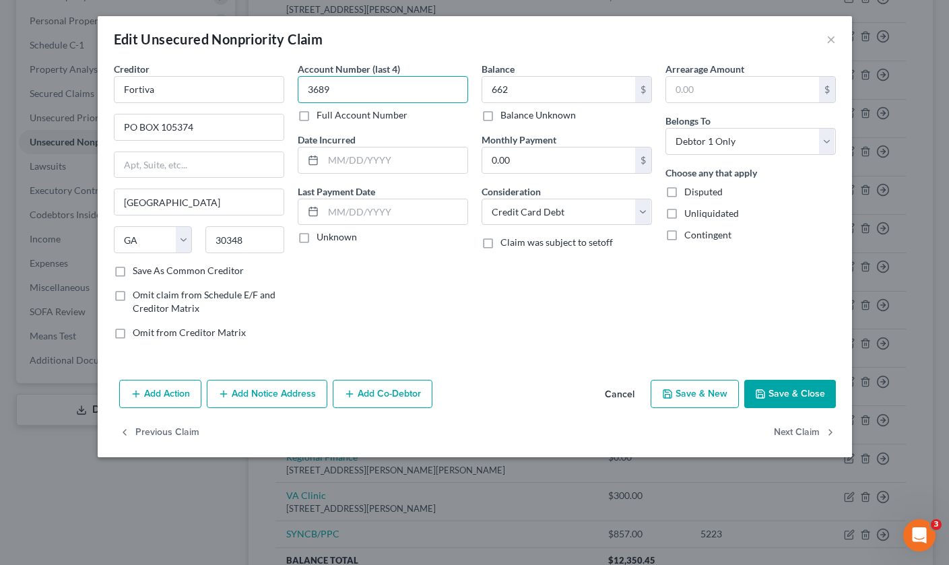
type input "3689"
click at [813, 391] on button "Save & Close" at bounding box center [791, 394] width 92 height 28
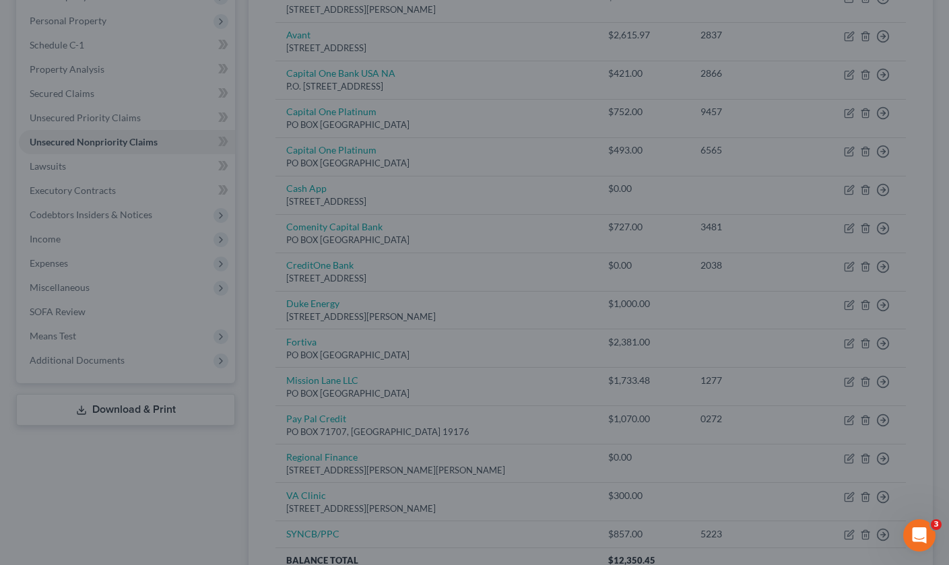
type input "662.00"
type input "0"
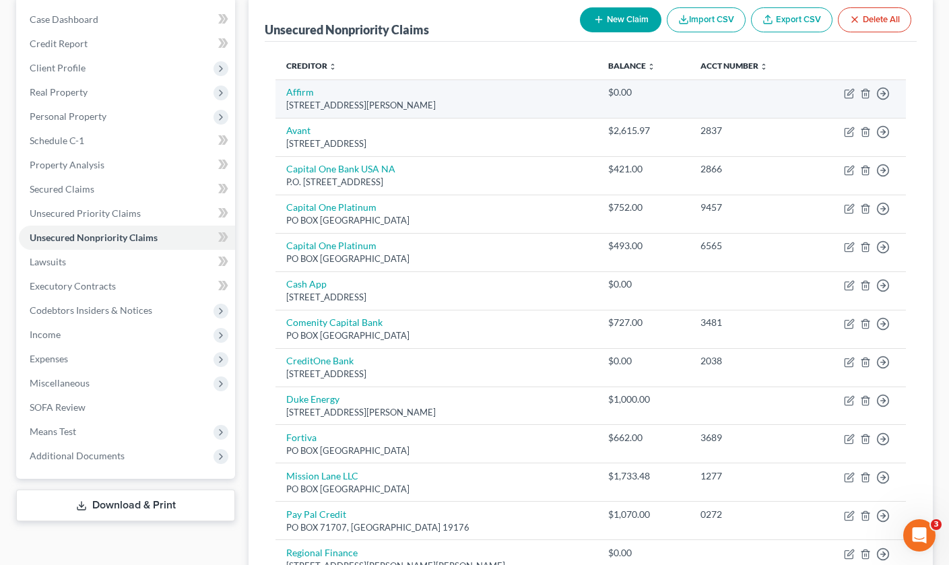
scroll to position [133, 0]
click at [849, 91] on icon "button" at bounding box center [849, 93] width 11 height 11
select select "39"
select select "2"
select select "0"
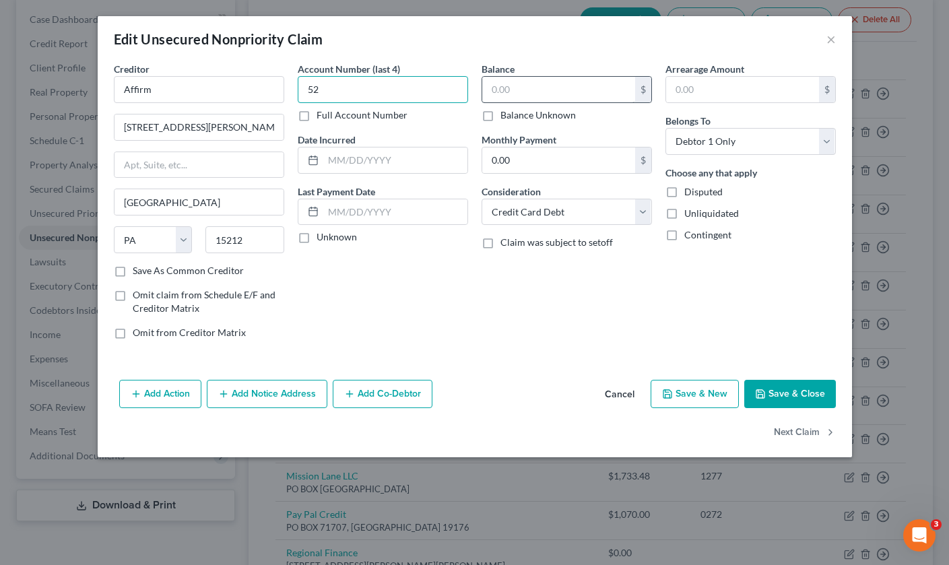
type input "5"
click at [522, 88] on input "text" at bounding box center [558, 90] width 153 height 26
type input "53"
click at [540, 336] on div "Balance 53.00 $ Balance Unknown Balance Undetermined 53 $ Balance Unknown Month…" at bounding box center [567, 206] width 184 height 288
click at [799, 393] on button "Save & Close" at bounding box center [791, 394] width 92 height 28
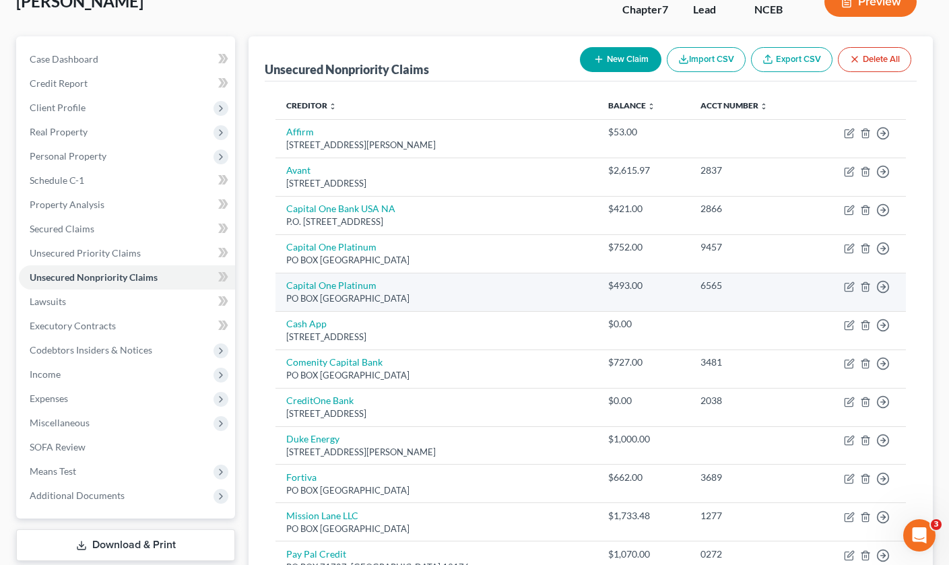
scroll to position [93, 0]
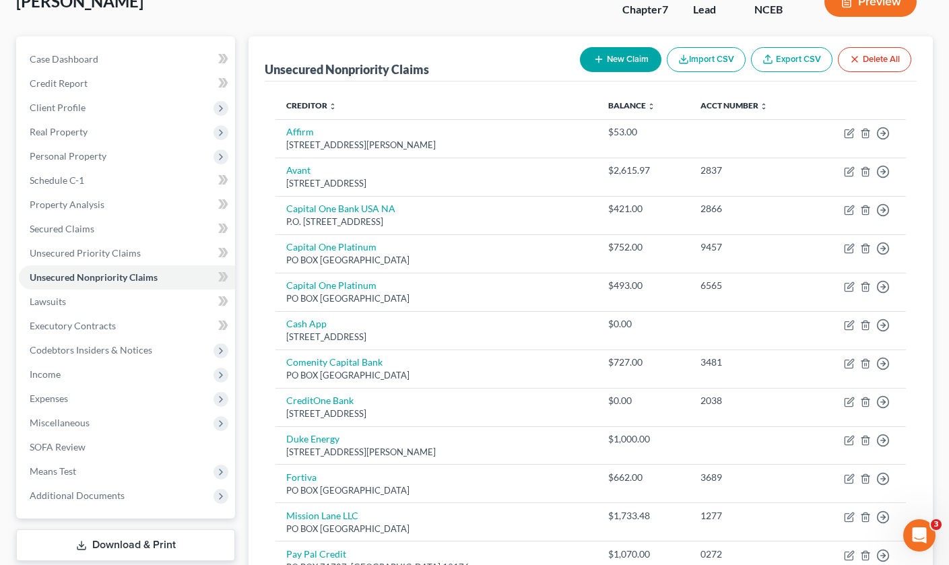
click at [622, 63] on button "New Claim" at bounding box center [621, 59] width 82 height 25
select select "0"
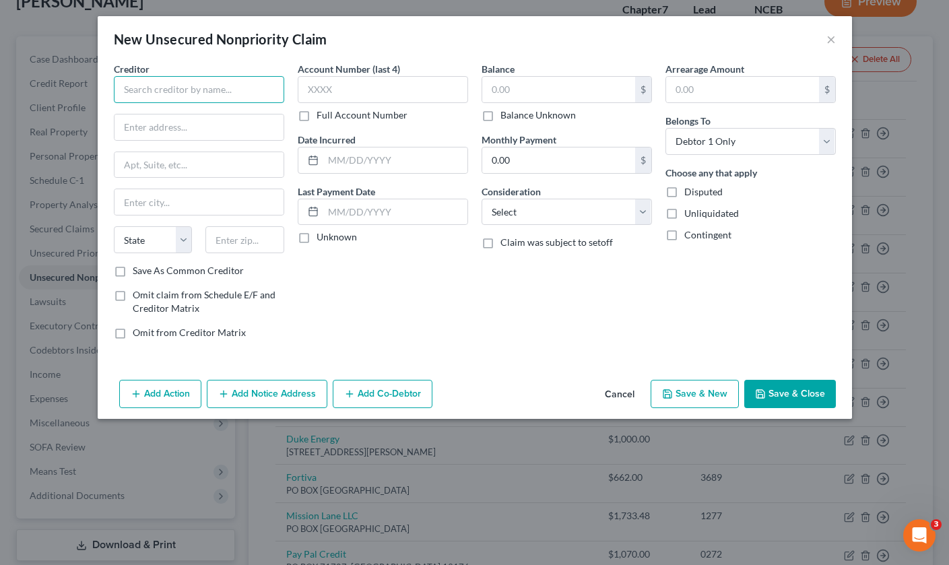
click at [191, 100] on input "text" at bounding box center [199, 89] width 170 height 27
type input "Affirm"
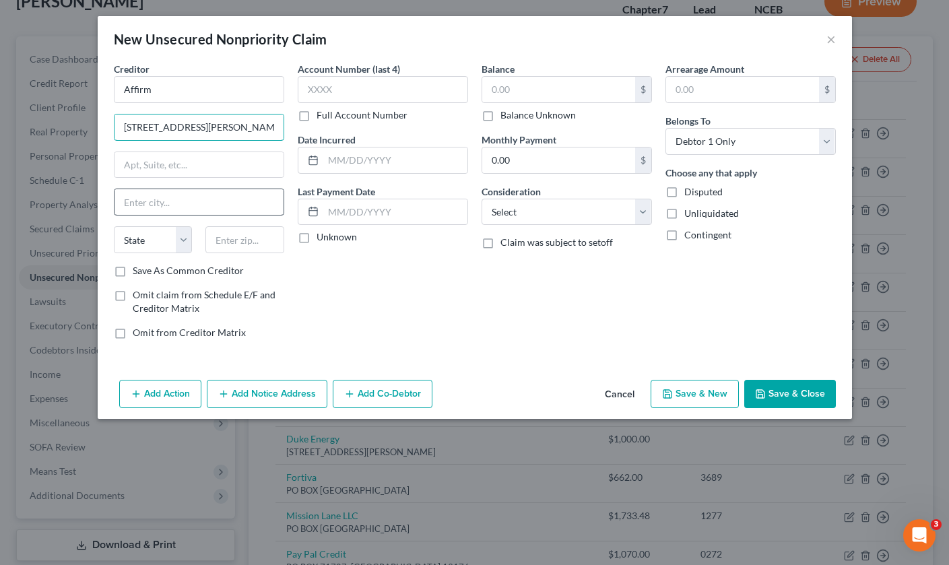
type input "30 isabella st"
type input "pittsburgh"
select select "39"
click at [247, 241] on input "text" at bounding box center [245, 239] width 79 height 27
type input "15212"
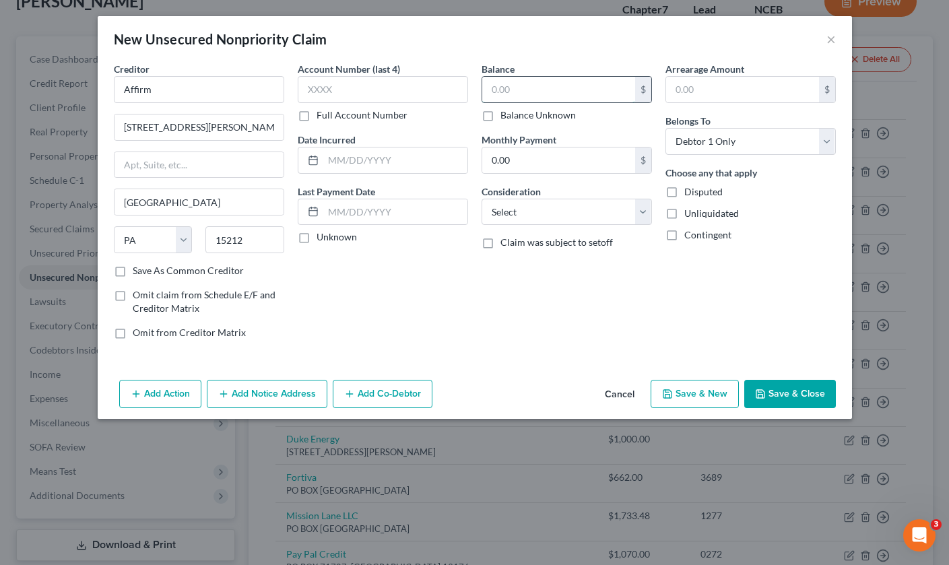
type input "Pittsburgh"
click at [519, 85] on input "text" at bounding box center [558, 90] width 153 height 26
type input "43"
select select "2"
click at [774, 391] on button "Save & Close" at bounding box center [791, 394] width 92 height 28
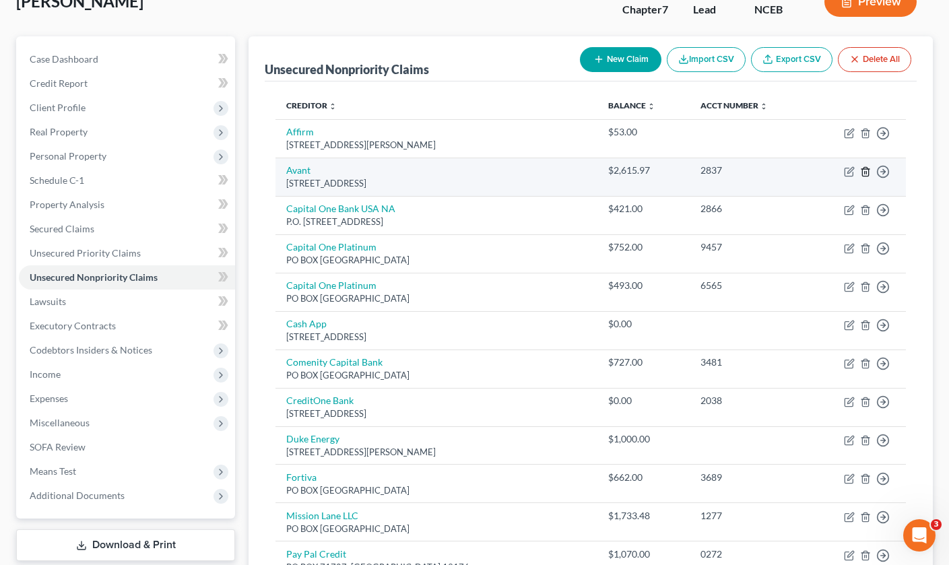
click at [867, 172] on line "button" at bounding box center [867, 172] width 0 height 3
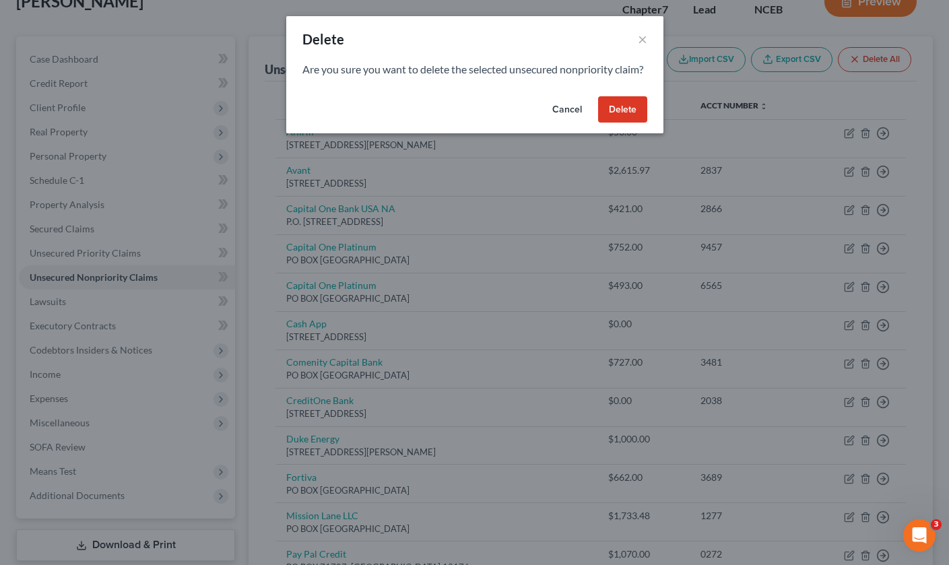
click at [617, 115] on button "Delete" at bounding box center [622, 109] width 49 height 27
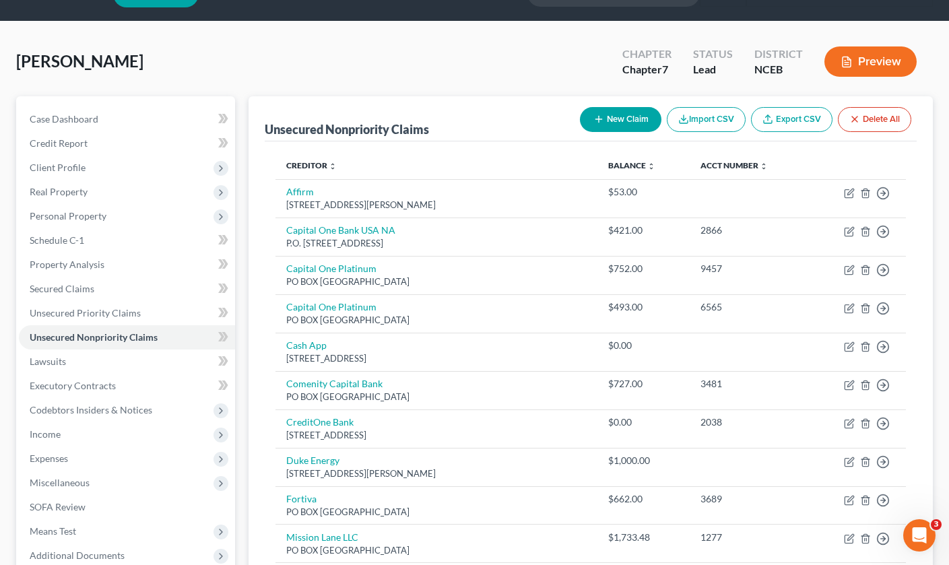
scroll to position [33, 0]
click at [621, 120] on button "New Claim" at bounding box center [621, 119] width 82 height 25
select select "0"
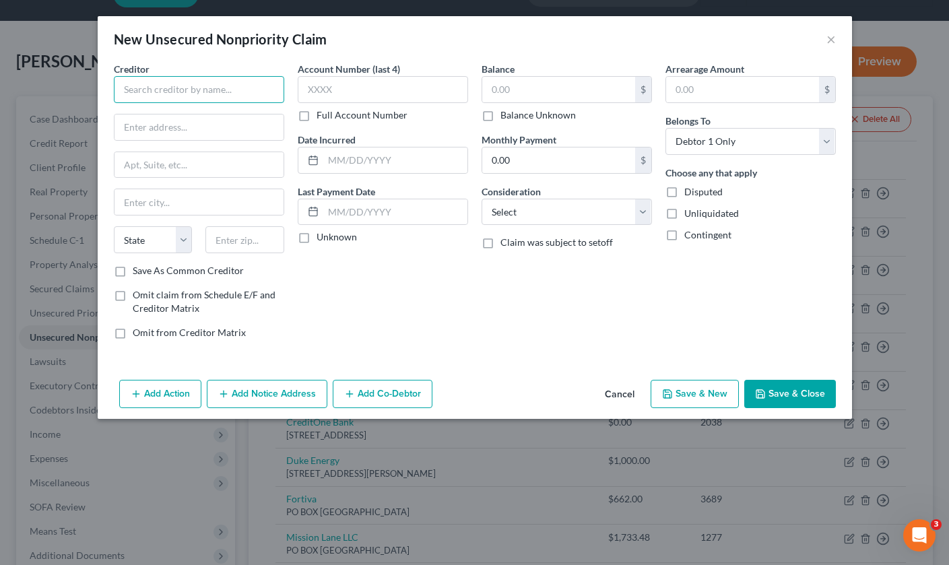
click at [233, 93] on input "text" at bounding box center [199, 89] width 170 height 27
type input "A"
type input "SYNCB/AMAZON"
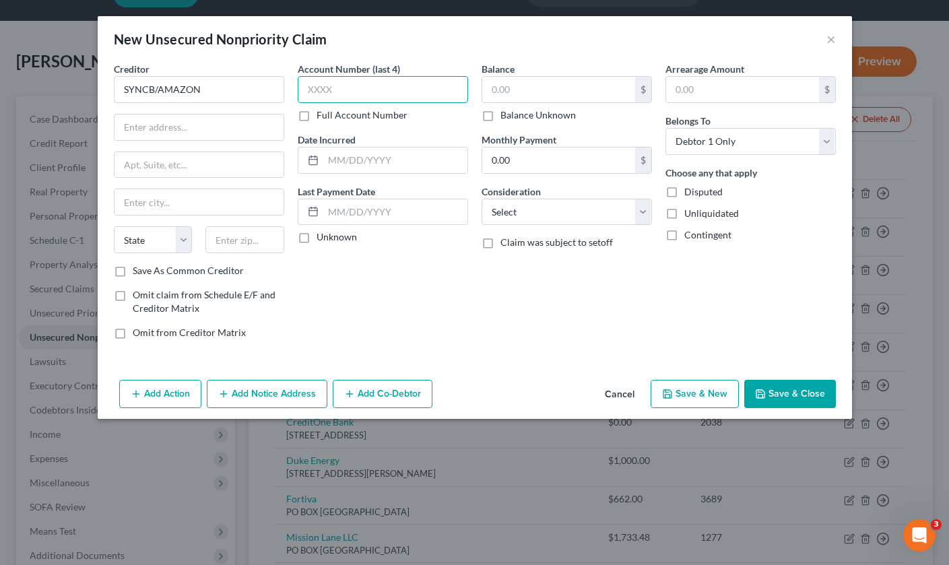
type input "0"
type input "9092"
click at [532, 84] on input "text" at bounding box center [558, 90] width 153 height 26
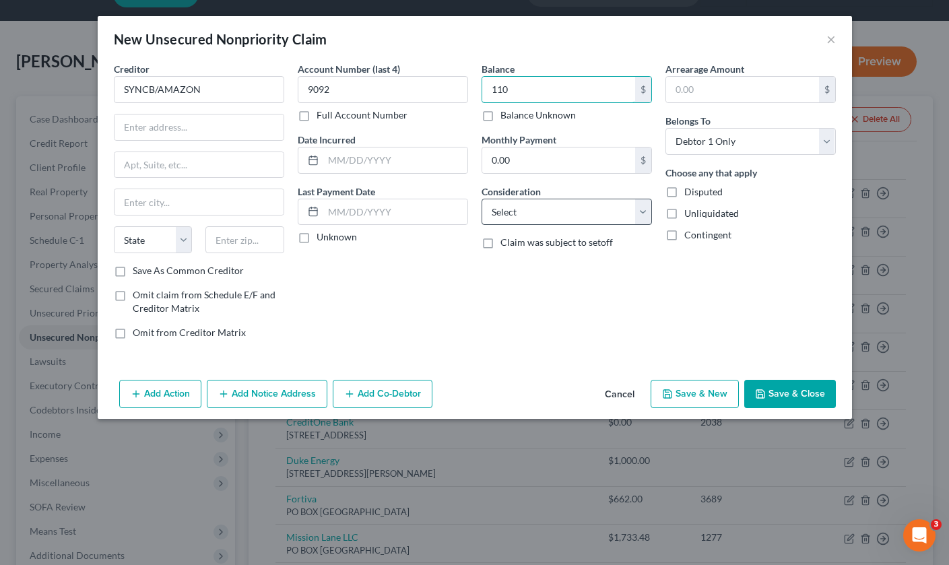
type input "110"
select select "2"
click at [798, 389] on button "Save & Close" at bounding box center [791, 394] width 92 height 28
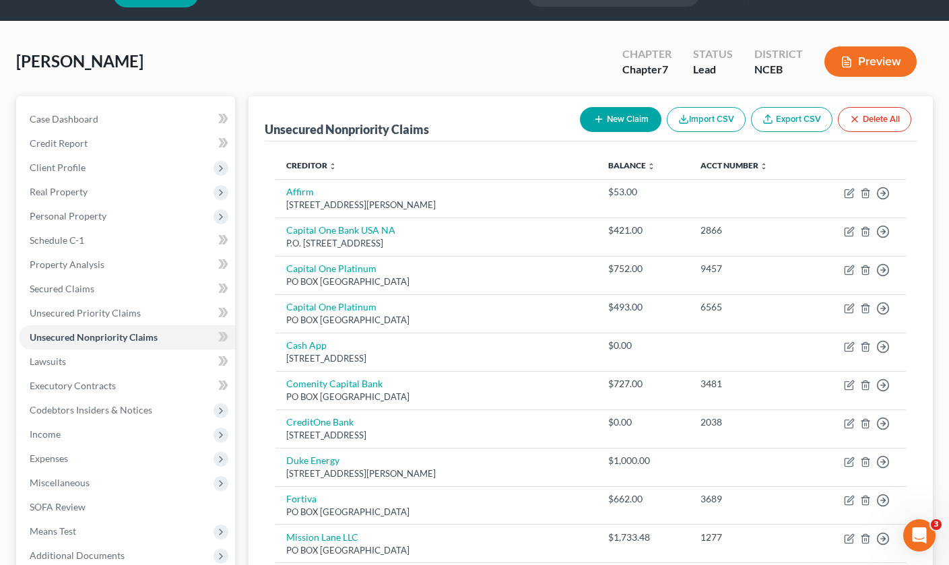
click at [632, 123] on button "New Claim" at bounding box center [621, 119] width 82 height 25
select select "0"
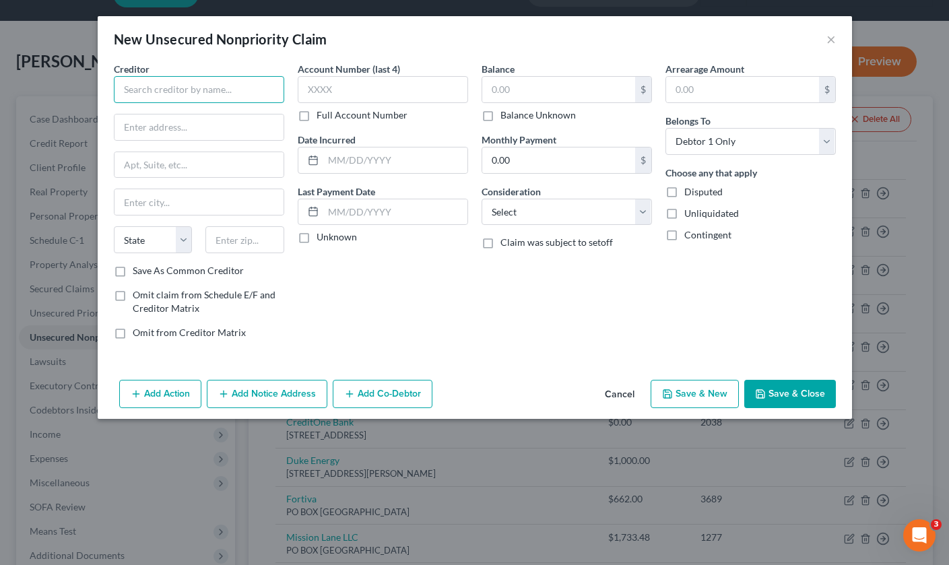
click at [268, 86] on input "text" at bounding box center [199, 89] width 170 height 27
type input "TBOM RETAIL"
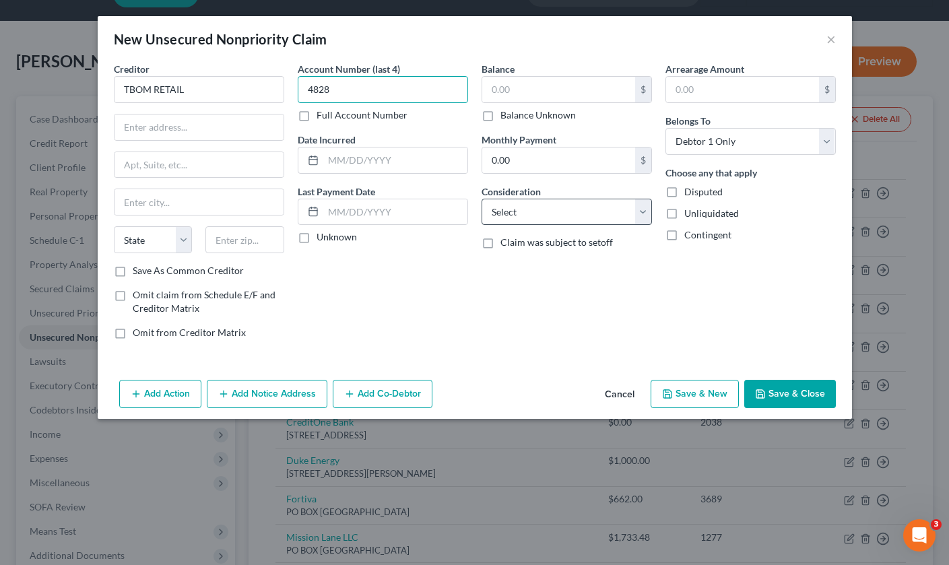
type input "4828"
select select "2"
click at [530, 88] on input "text" at bounding box center [558, 90] width 153 height 26
click at [784, 399] on button "Save & Close" at bounding box center [791, 394] width 92 height 28
type input "0.00"
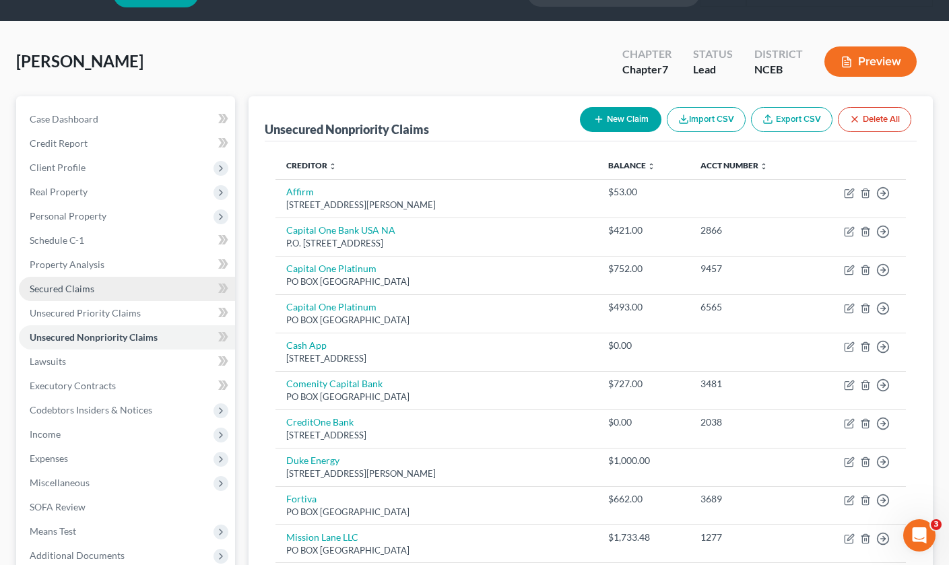
click at [91, 288] on span "Secured Claims" at bounding box center [62, 288] width 65 height 11
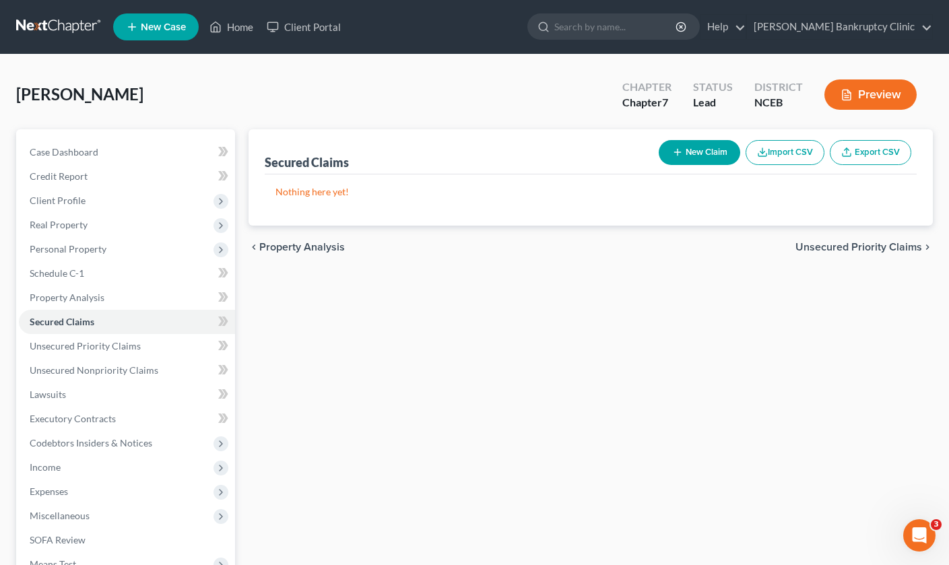
click at [710, 146] on button "New Claim" at bounding box center [700, 152] width 82 height 25
select select "0"
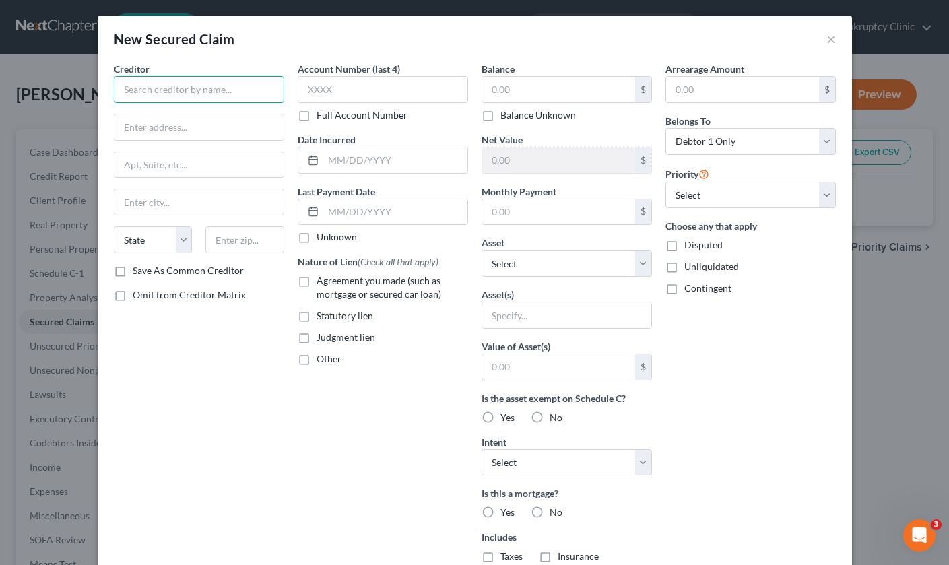
click at [245, 92] on input "text" at bounding box center [199, 89] width 170 height 27
type input "WESTLAKE FINANCIAL SERVICES"
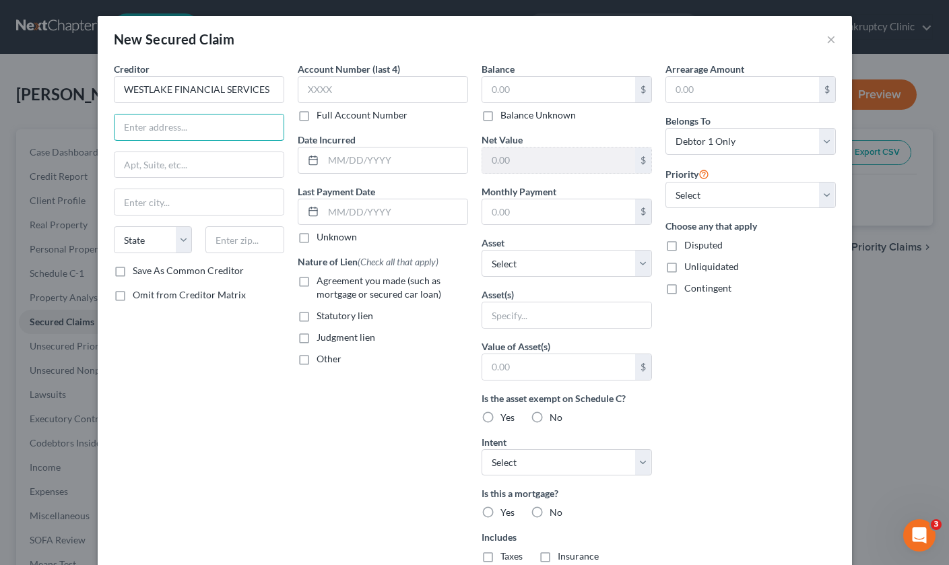
type input "W"
type input "4751 WILSHIRE BLVD"
type input "SUITE 100"
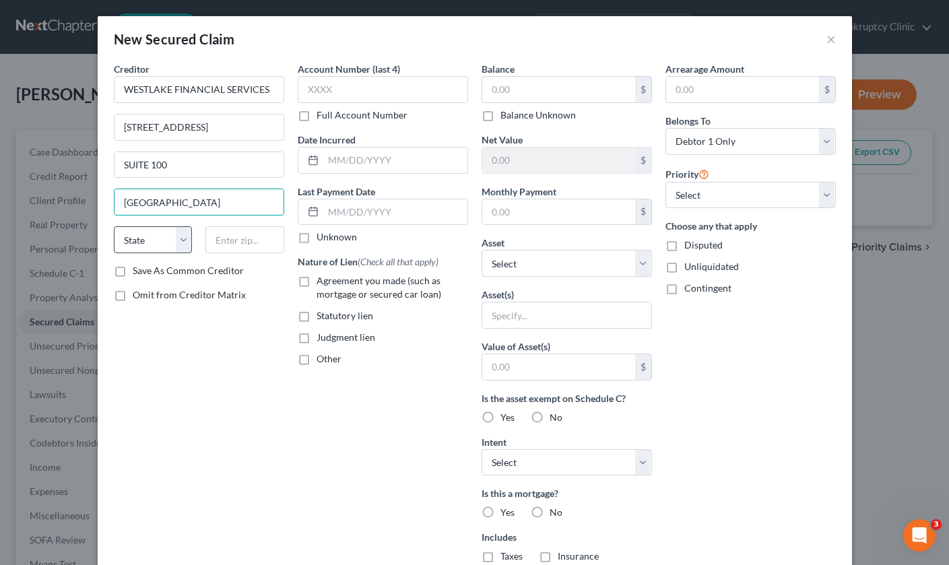
type input "LOS ANGELES"
select select "4"
type input "90010"
click at [513, 89] on input "text" at bounding box center [558, 90] width 153 height 26
type input "Los Angeles"
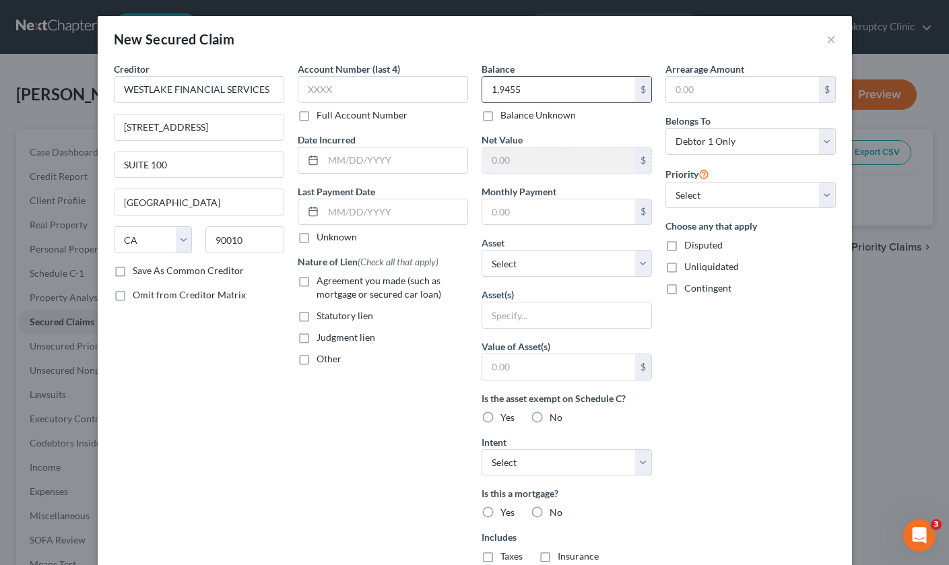
type input "19,455"
click at [597, 213] on input "text" at bounding box center [558, 212] width 153 height 26
type input "467"
select select "2"
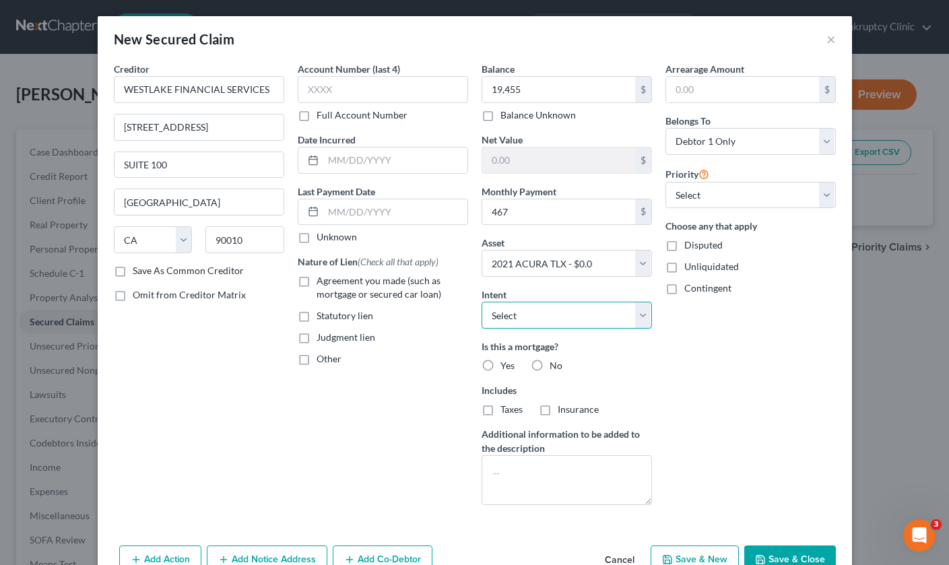
select select "4"
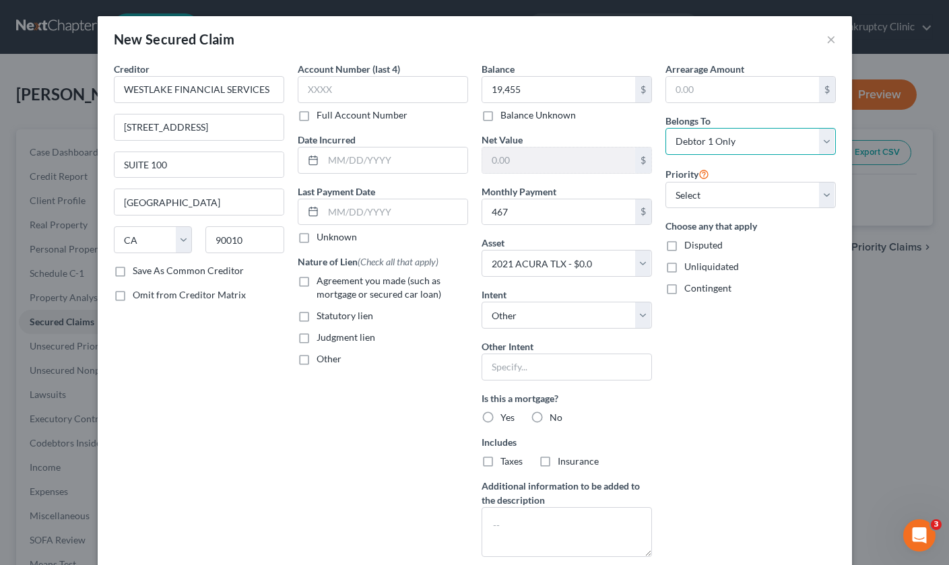
select select "3"
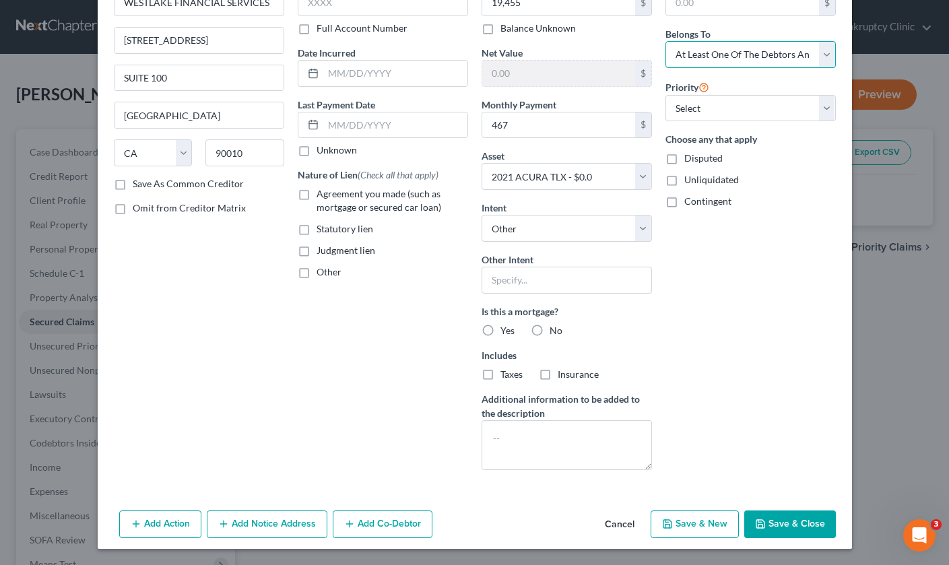
scroll to position [87, 0]
click at [807, 523] on button "Save & Close" at bounding box center [791, 525] width 92 height 28
select select
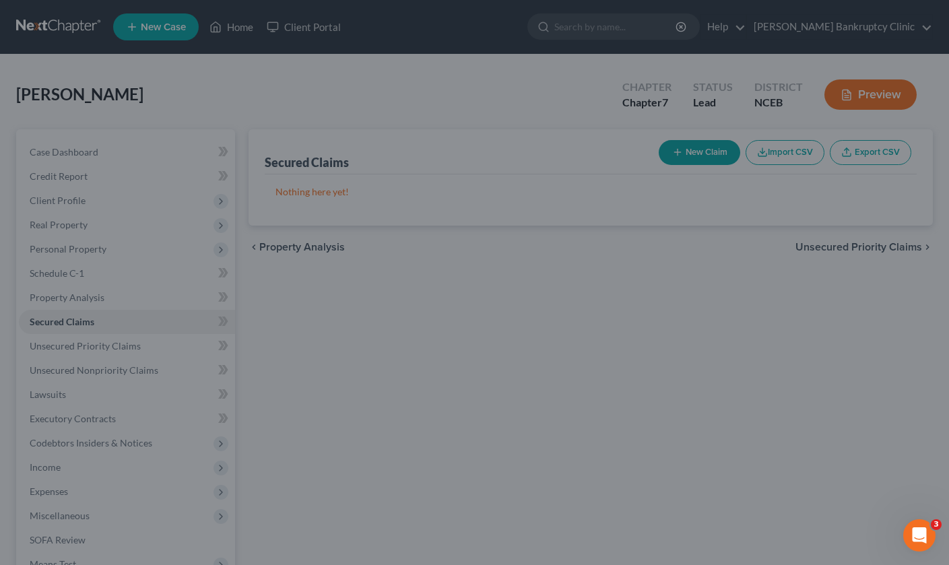
type input "19,455.00"
type input "-19,455.00"
type input "467.00"
select select "2"
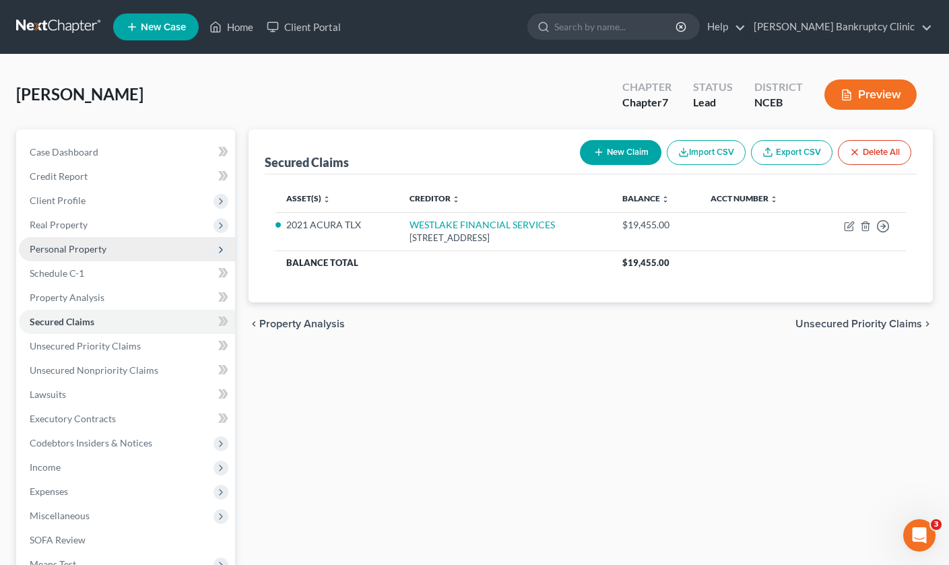
click at [146, 255] on span "Personal Property" at bounding box center [127, 249] width 216 height 24
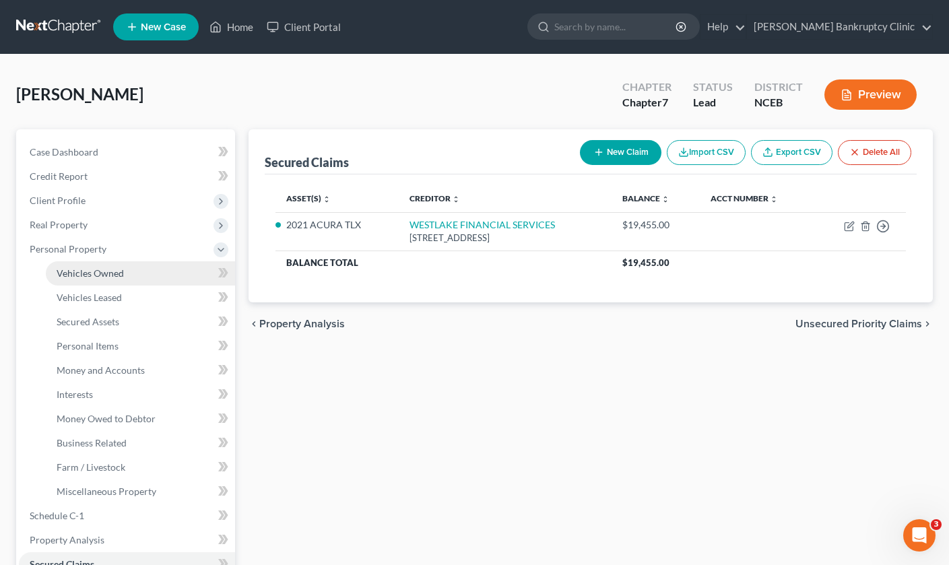
click at [142, 275] on link "Vehicles Owned" at bounding box center [140, 273] width 189 height 24
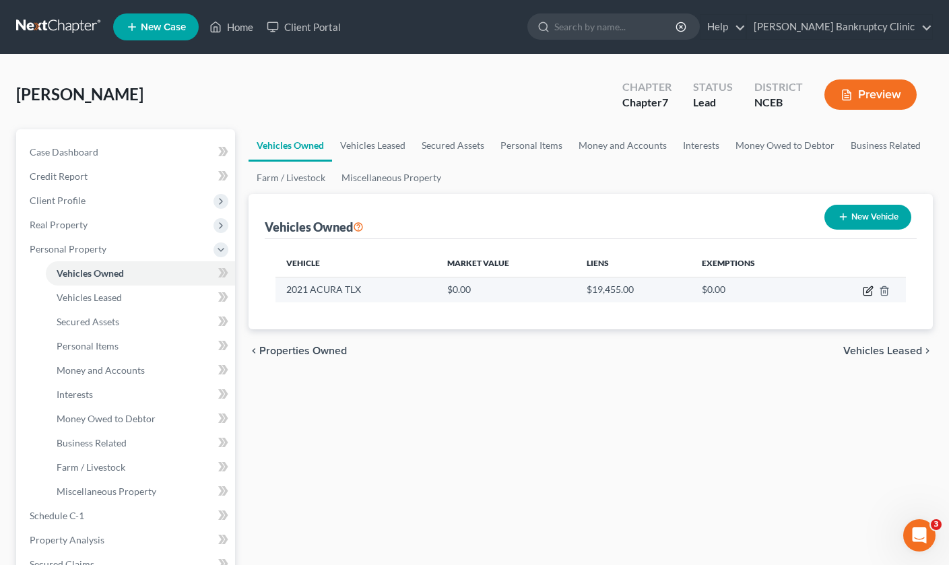
click at [869, 290] on icon "button" at bounding box center [868, 291] width 11 height 11
select select "0"
select select "5"
select select "3"
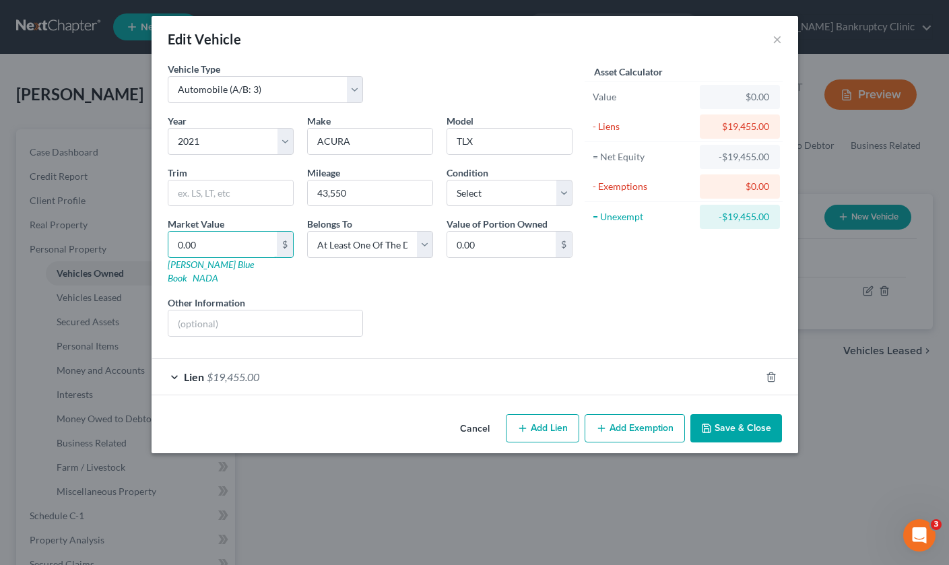
drag, startPoint x: 224, startPoint y: 245, endPoint x: 150, endPoint y: 239, distance: 74.4
click at [150, 239] on div "Edit Vehicle × Vehicle Type Select Automobile (A/B: 3) Truck (A/B: 3) Trailer (…" at bounding box center [474, 282] width 949 height 565
type input "1"
type input "1.00"
type input "15"
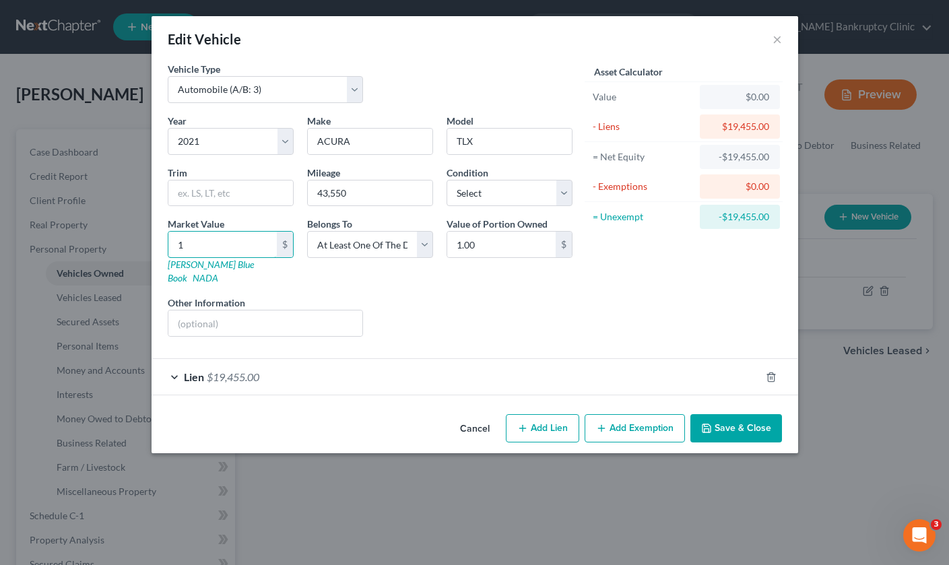
type input "15.00"
type input "150"
type input "150.00"
type input "1500"
type input "1,500.00"
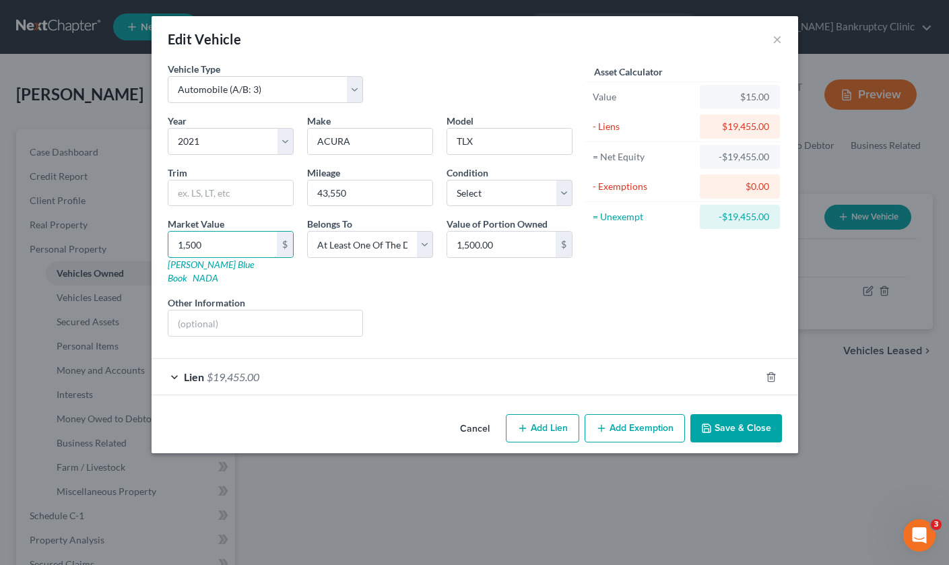
type input "1,5000"
type input "15,000.00"
type input "15,000"
click at [735, 414] on button "Save & Close" at bounding box center [737, 428] width 92 height 28
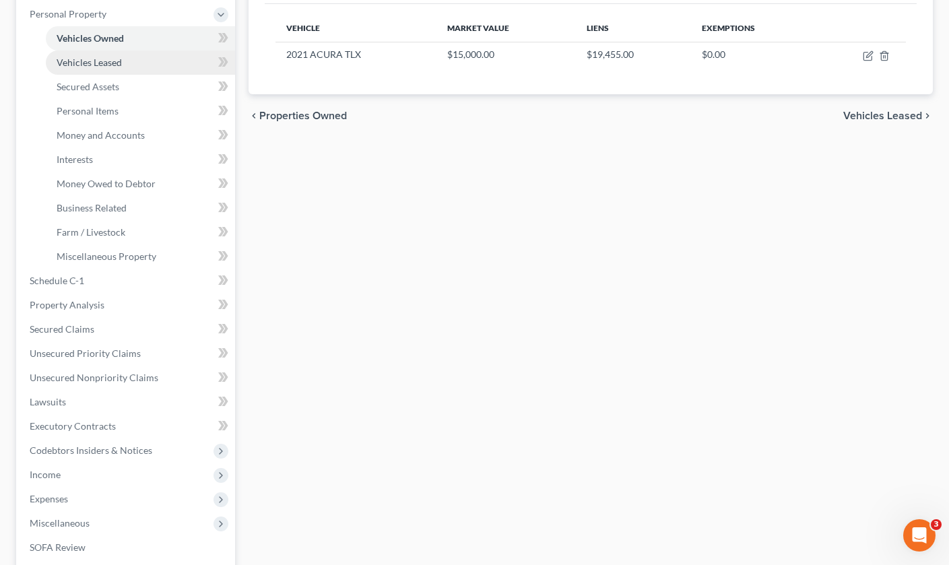
scroll to position [253, 0]
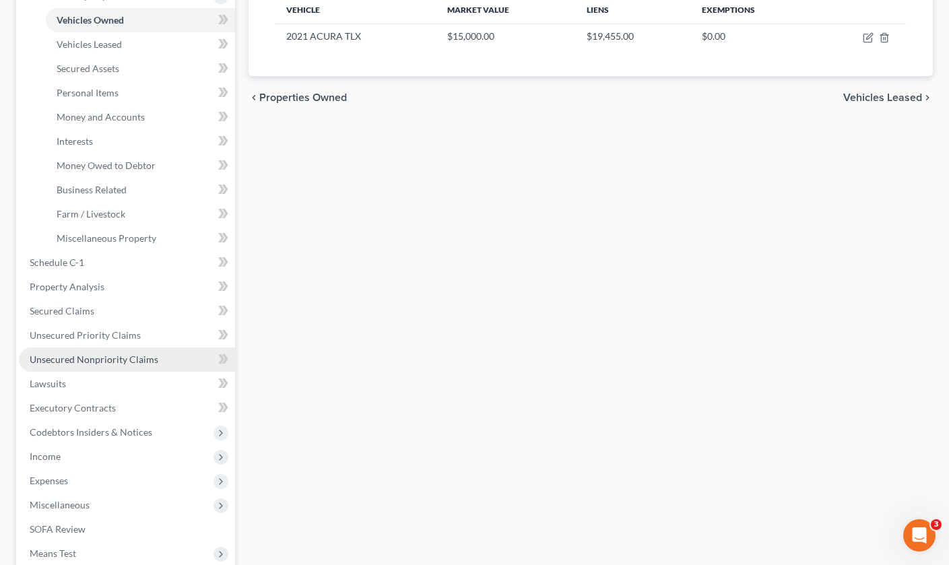
click at [116, 363] on span "Unsecured Nonpriority Claims" at bounding box center [94, 359] width 129 height 11
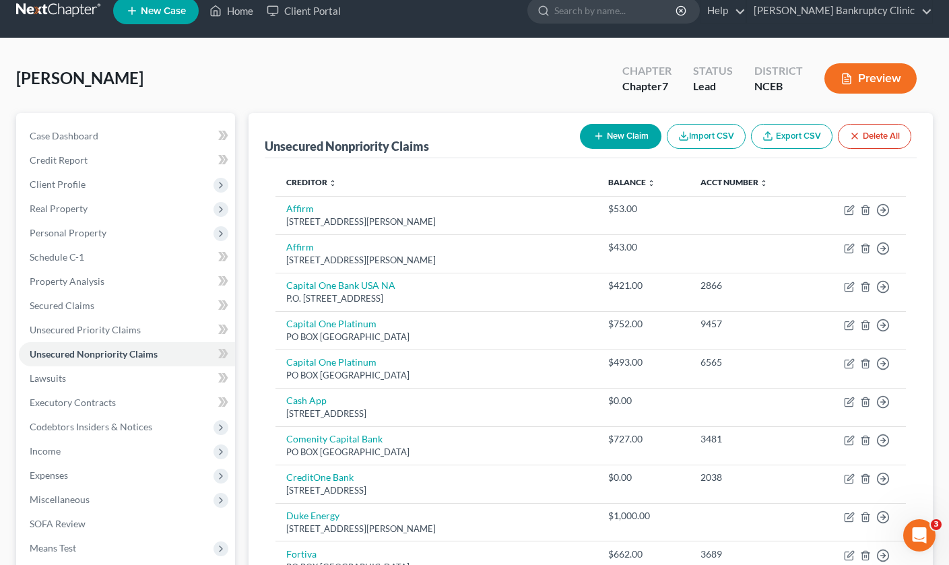
scroll to position [3, 0]
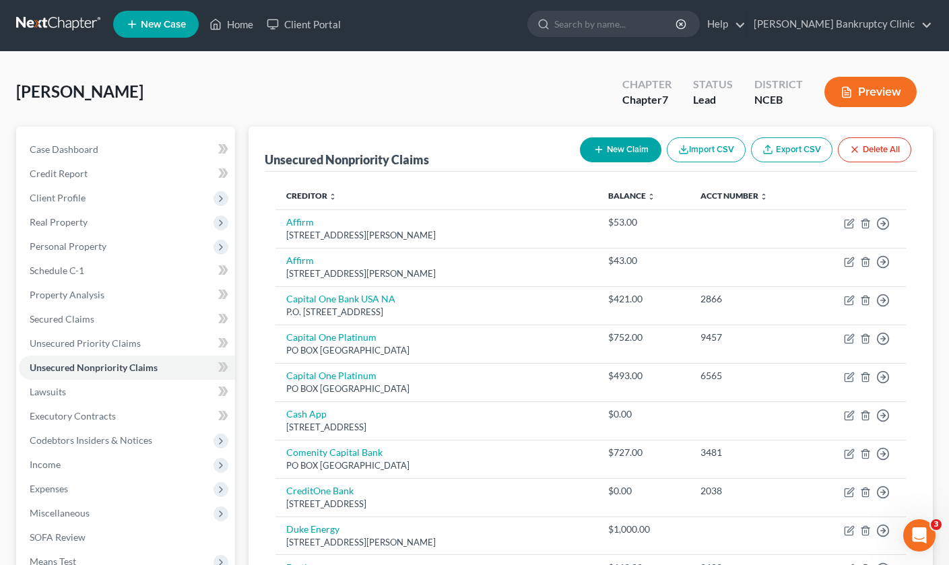
click at [610, 152] on button "New Claim" at bounding box center [621, 149] width 82 height 25
select select "0"
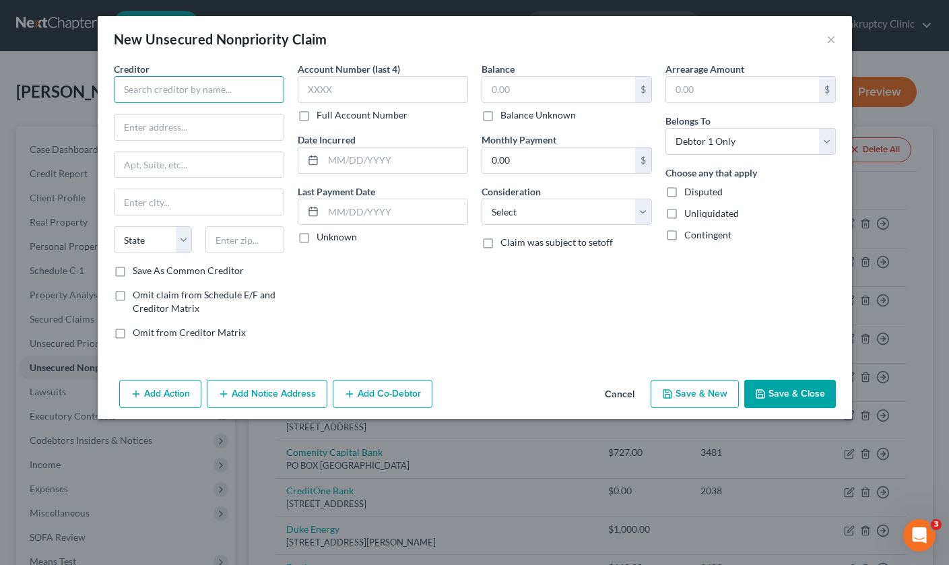
click at [167, 84] on input "text" at bounding box center [199, 89] width 170 height 27
type input "CONN Appliances, Inc."
click at [505, 92] on input "text" at bounding box center [558, 90] width 153 height 26
type input "2,228"
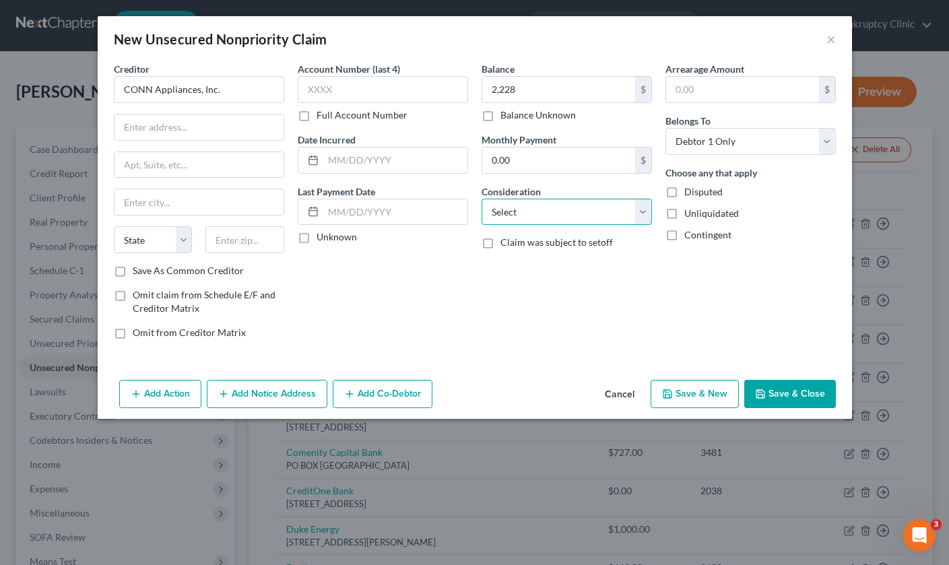
select select "1"
click at [800, 395] on button "Save & Close" at bounding box center [791, 394] width 92 height 28
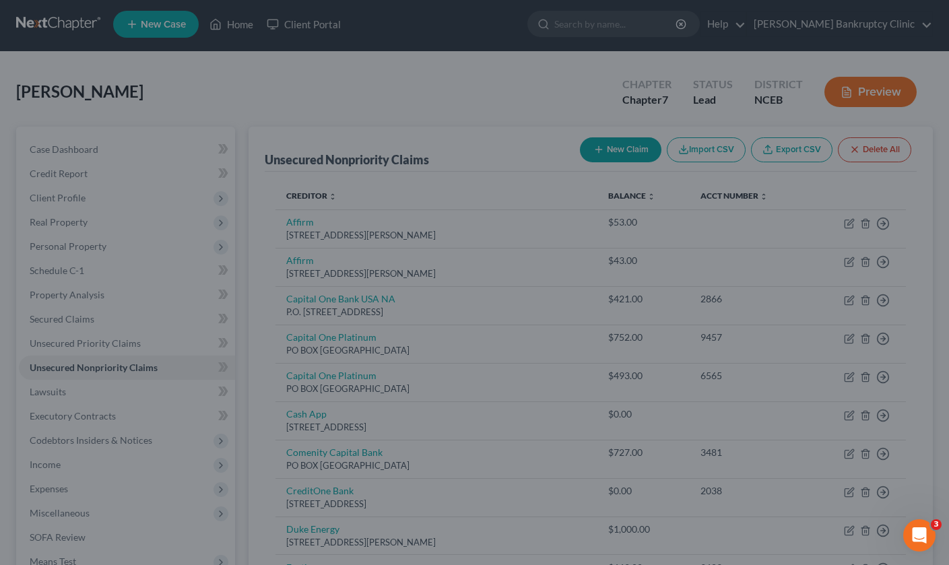
type input "2,228.00"
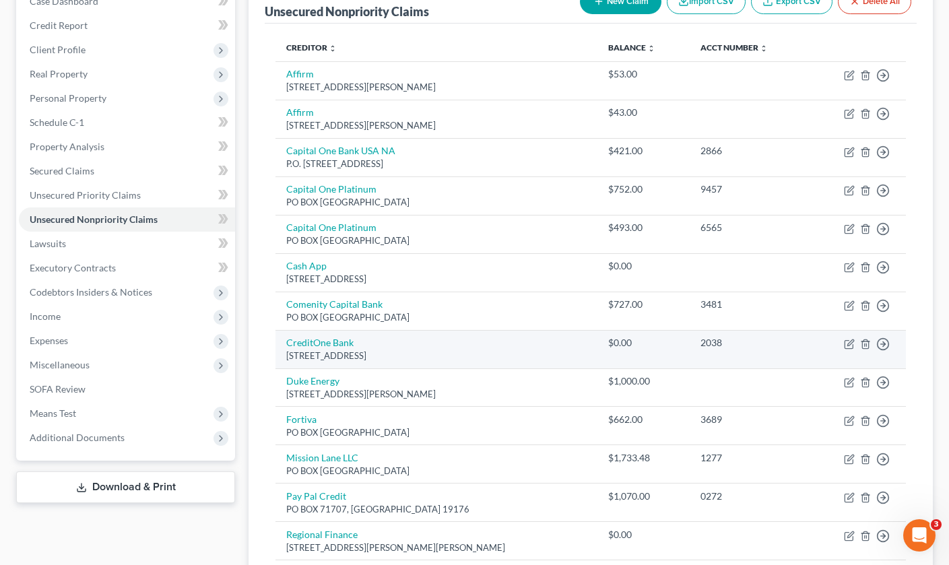
scroll to position [152, 0]
click at [867, 342] on line "button" at bounding box center [867, 343] width 0 height 3
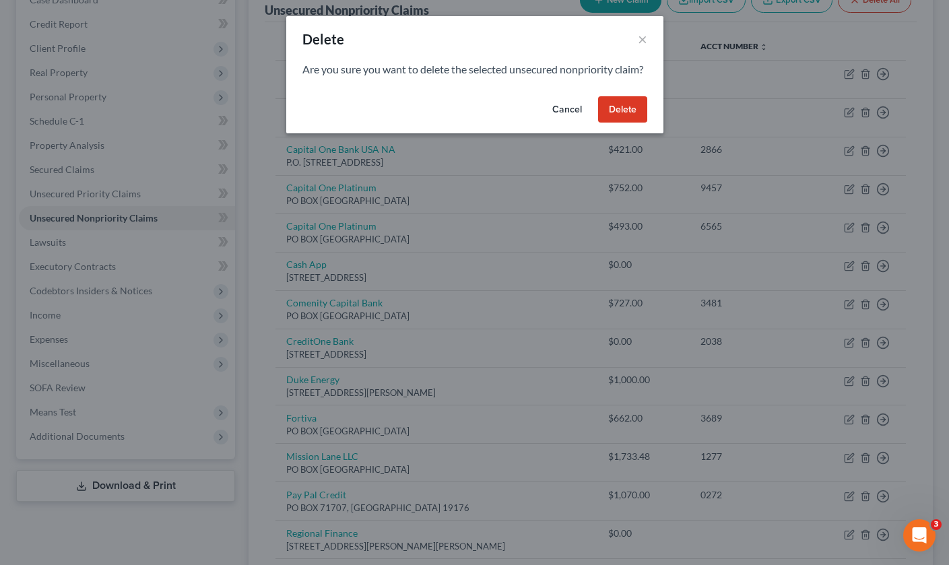
click at [627, 115] on button "Delete" at bounding box center [622, 109] width 49 height 27
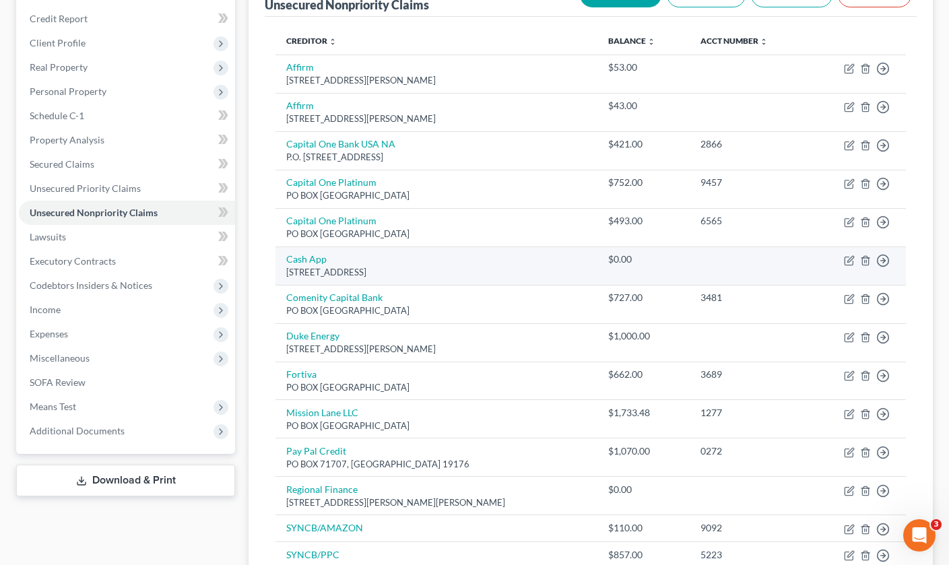
scroll to position [160, 0]
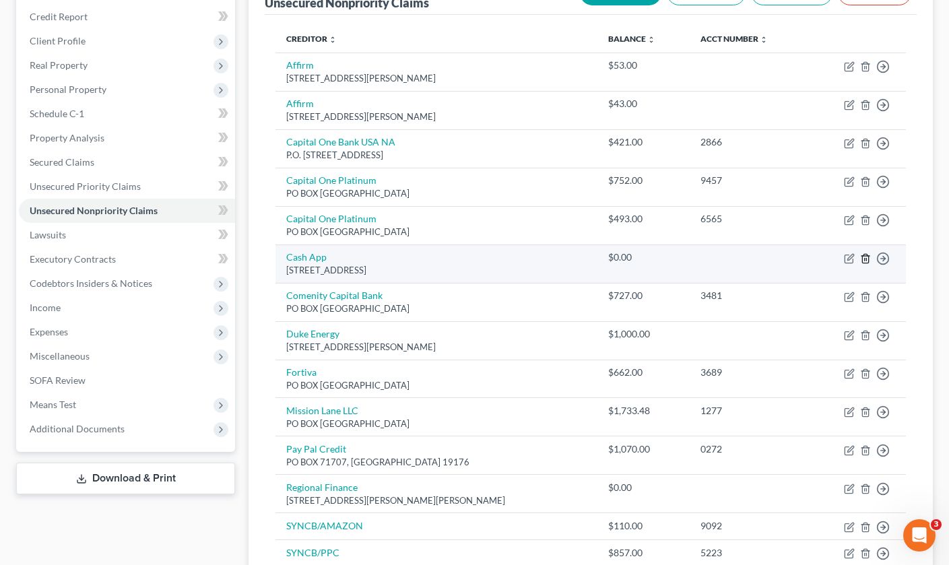
click at [869, 255] on icon "button" at bounding box center [865, 258] width 11 height 11
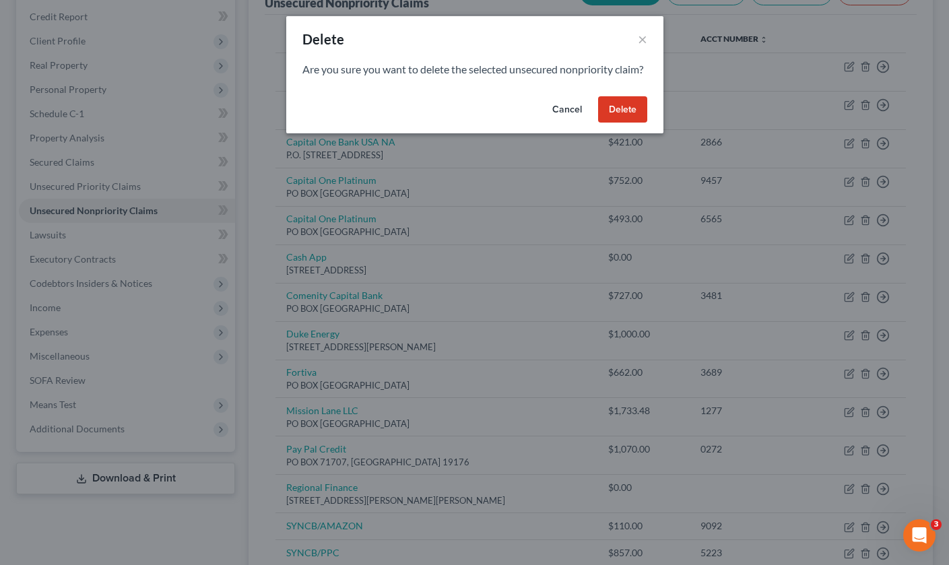
click at [634, 123] on button "Delete" at bounding box center [622, 109] width 49 height 27
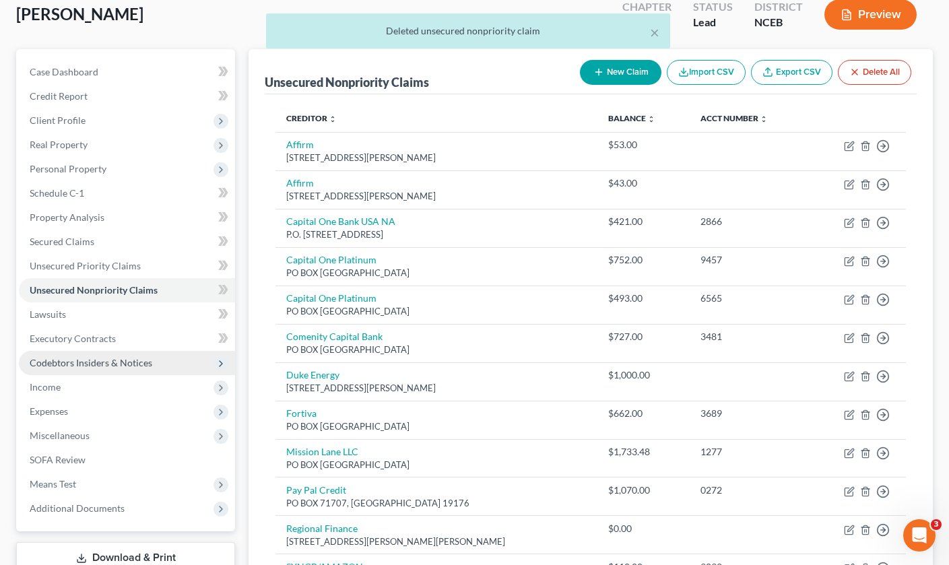
scroll to position [80, 0]
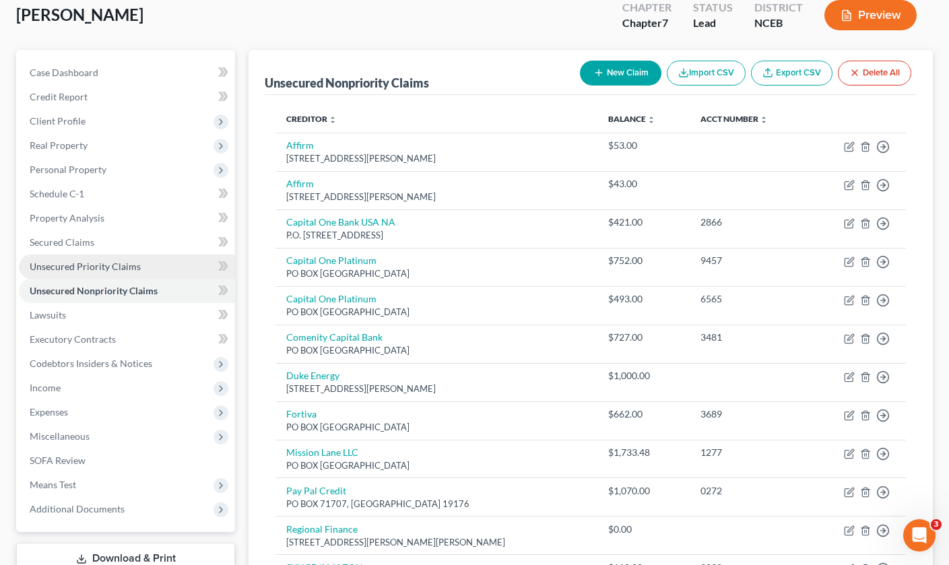
click at [118, 263] on span "Unsecured Priority Claims" at bounding box center [85, 266] width 111 height 11
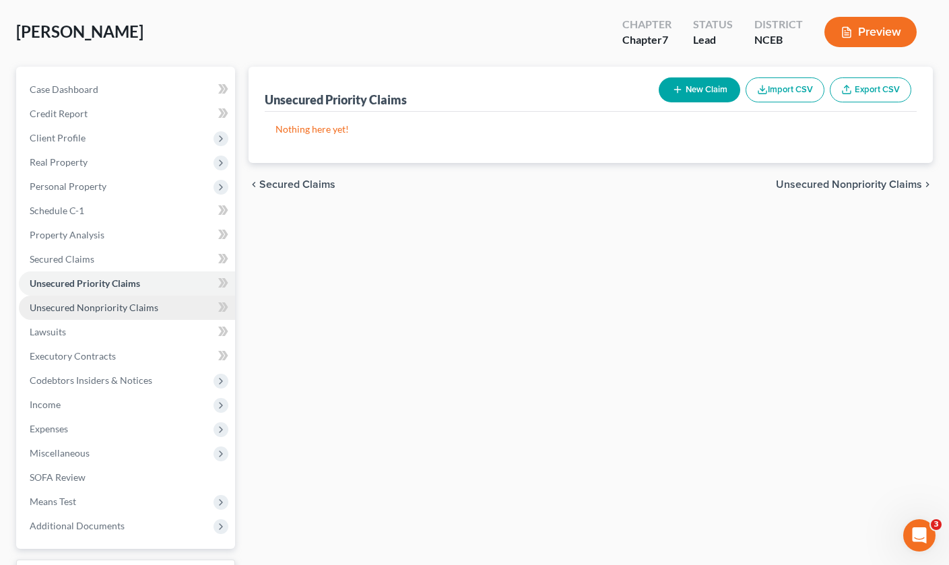
scroll to position [49, 0]
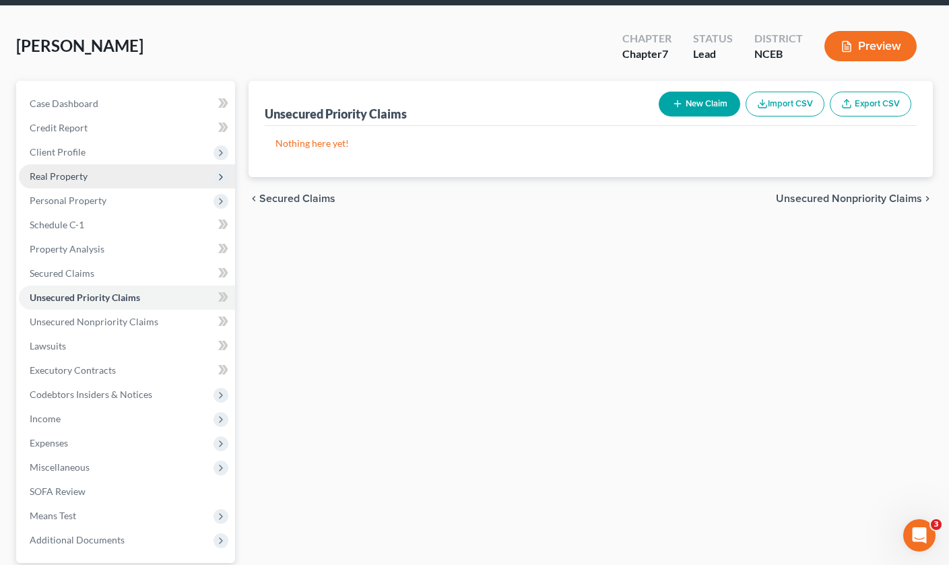
click at [126, 177] on span "Real Property" at bounding box center [127, 176] width 216 height 24
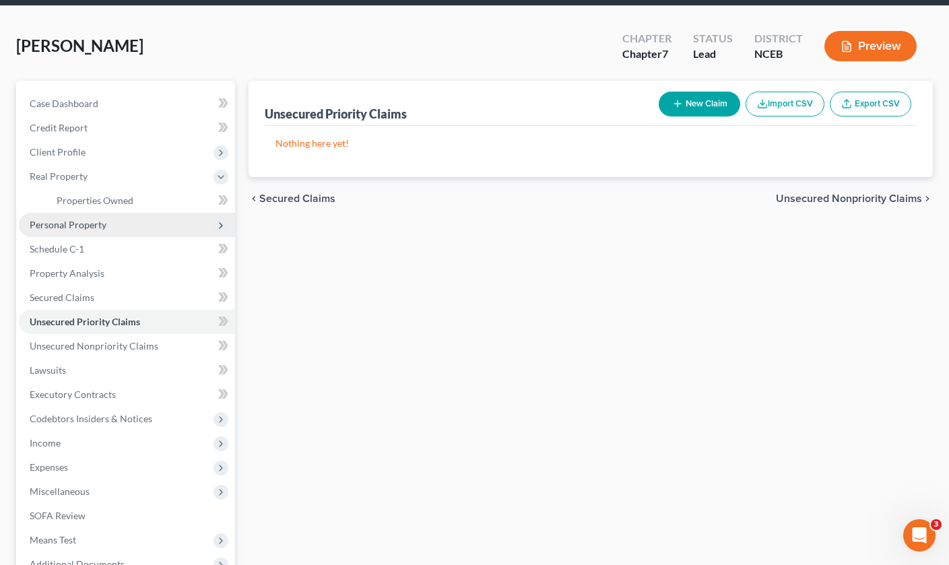
click at [120, 228] on span "Personal Property" at bounding box center [127, 225] width 216 height 24
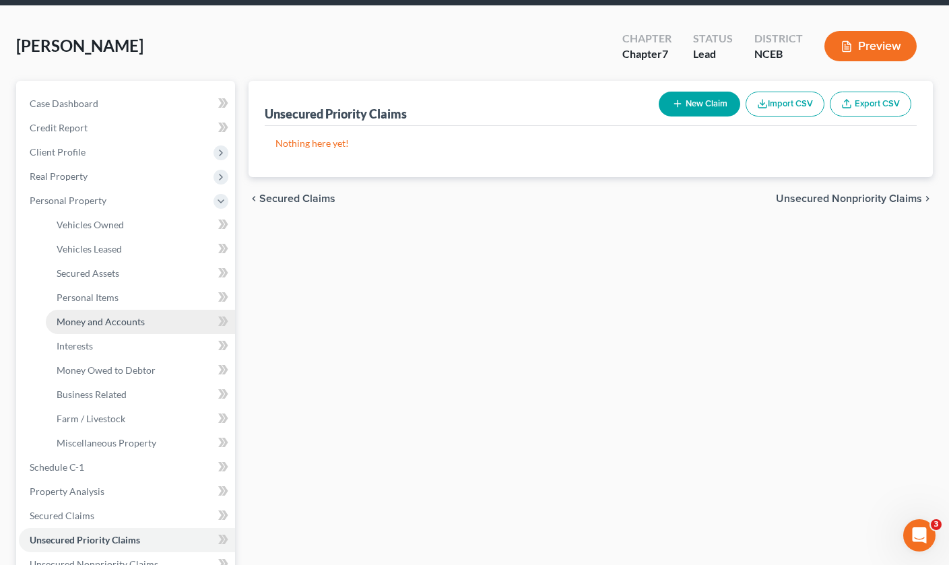
click at [108, 321] on span "Money and Accounts" at bounding box center [101, 321] width 88 height 11
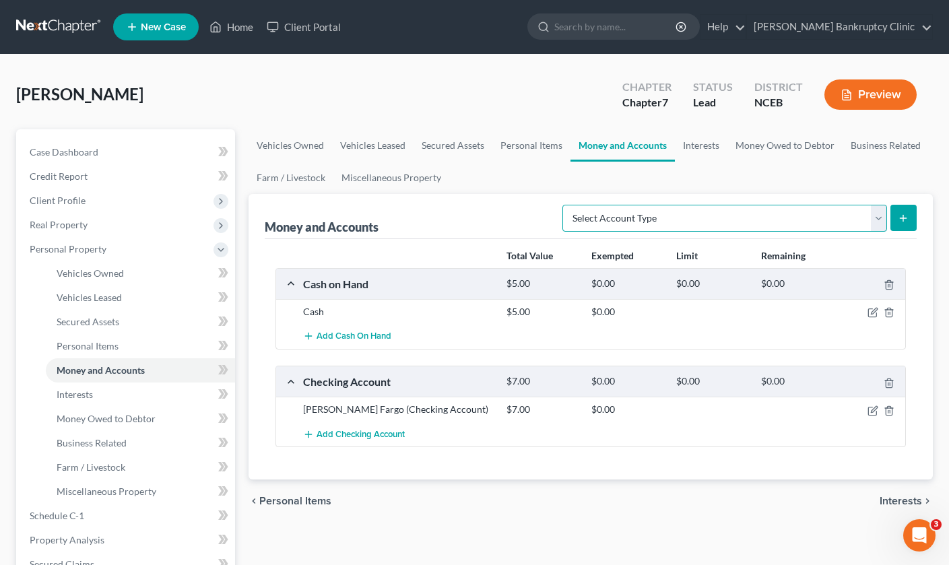
select select "checking"
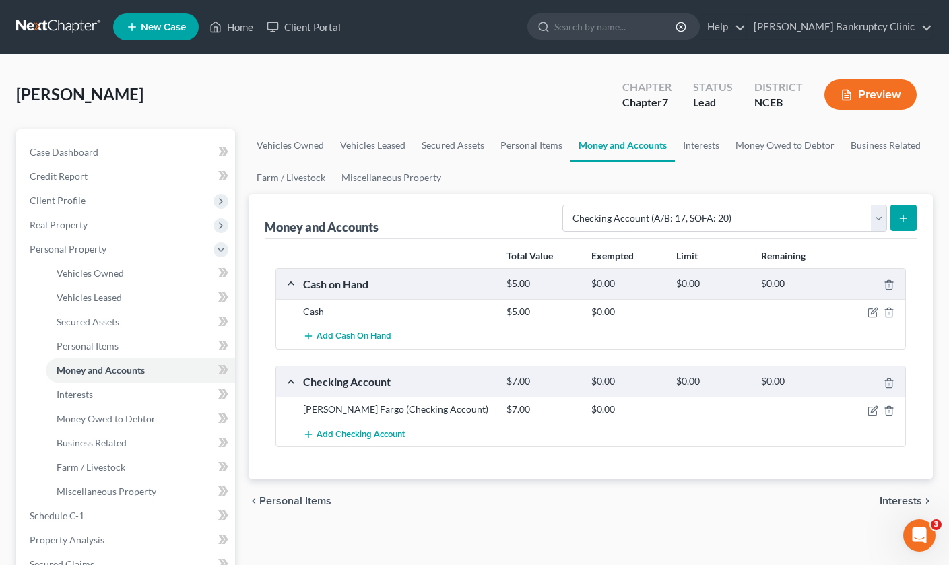
click at [902, 222] on icon "submit" at bounding box center [903, 218] width 11 height 11
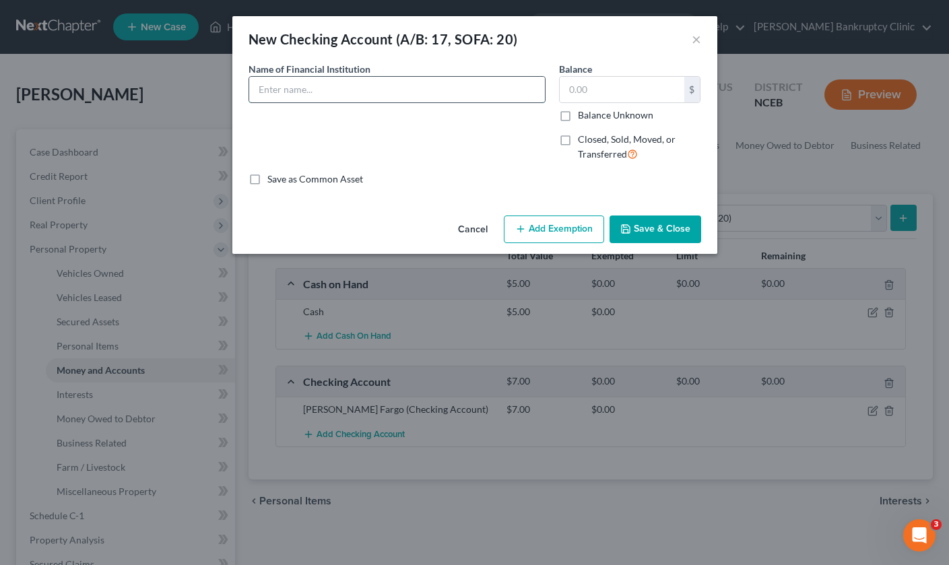
click at [331, 95] on input "text" at bounding box center [397, 90] width 296 height 26
type input "Cash App"
click at [580, 89] on input "text" at bounding box center [622, 90] width 125 height 26
type input "0"
click at [672, 234] on button "Save & Close" at bounding box center [656, 230] width 92 height 28
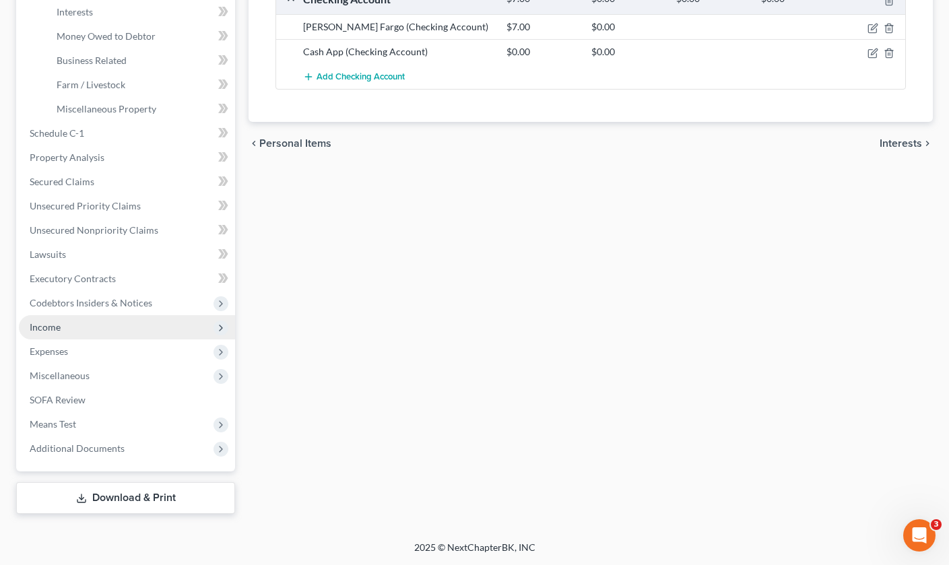
scroll to position [383, 0]
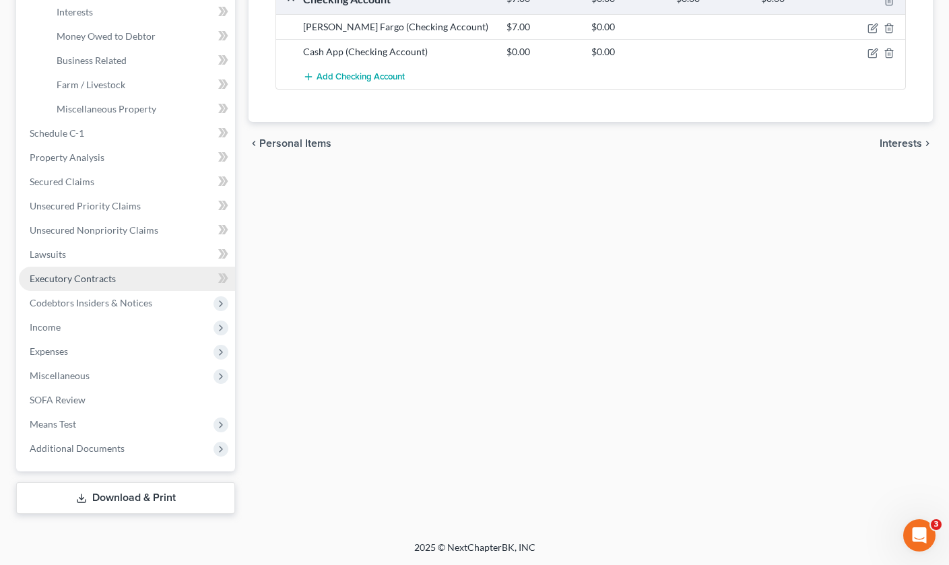
click at [106, 275] on span "Executory Contracts" at bounding box center [73, 278] width 86 height 11
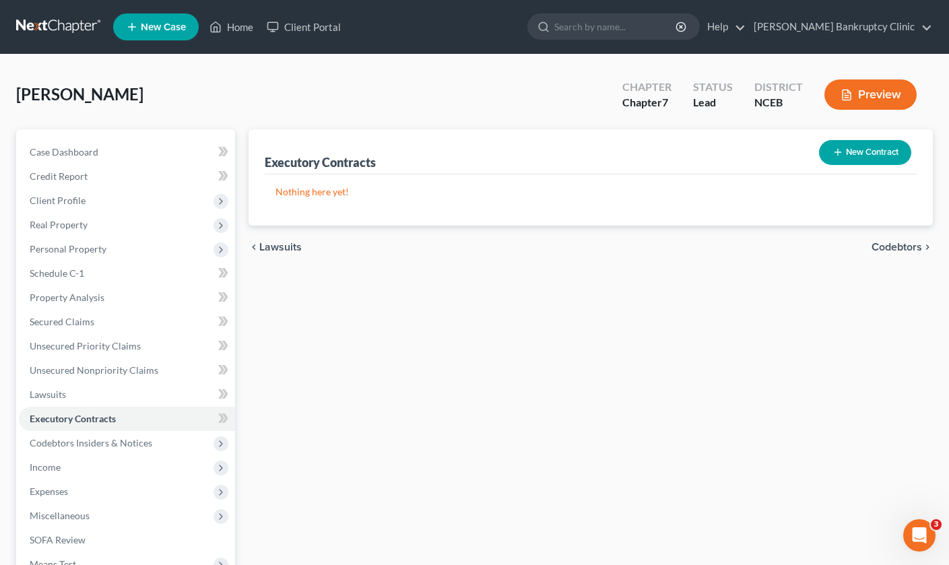
click at [860, 153] on button "New Contract" at bounding box center [865, 152] width 92 height 25
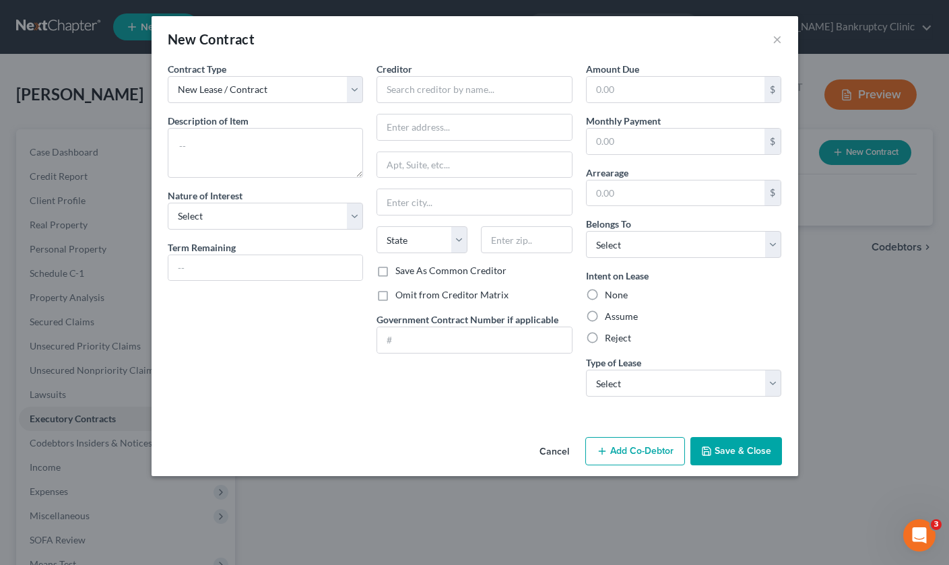
click at [554, 452] on button "Cancel" at bounding box center [554, 452] width 51 height 27
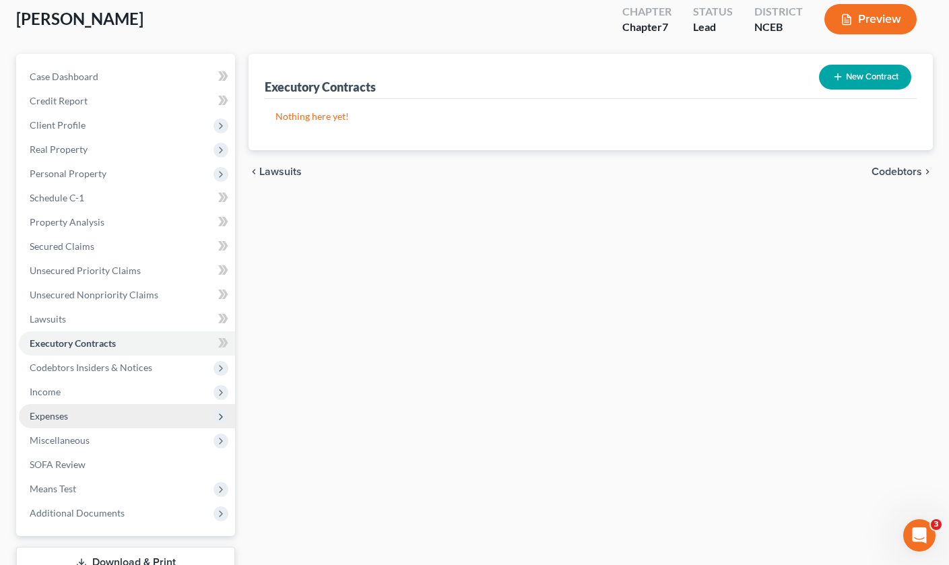
scroll to position [76, 0]
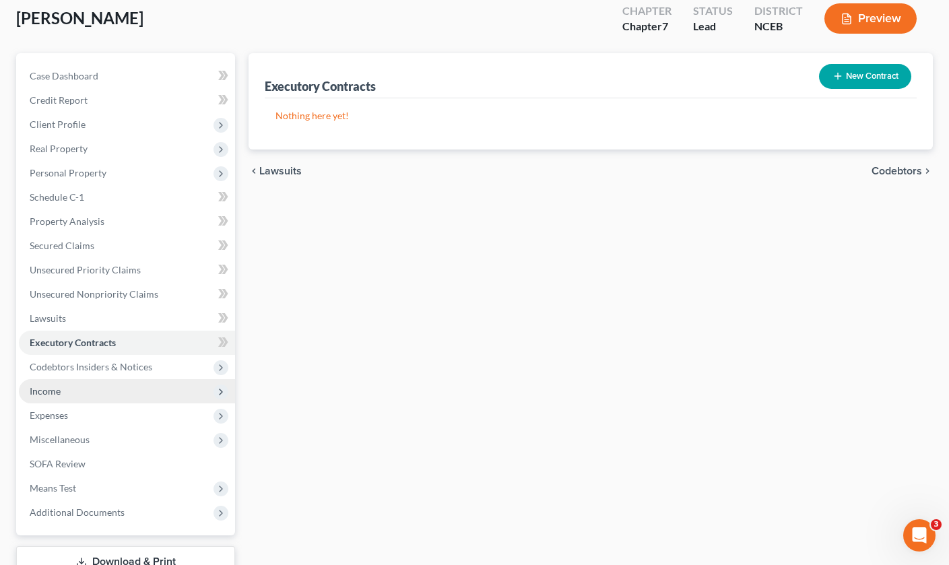
click at [116, 392] on span "Income" at bounding box center [127, 391] width 216 height 24
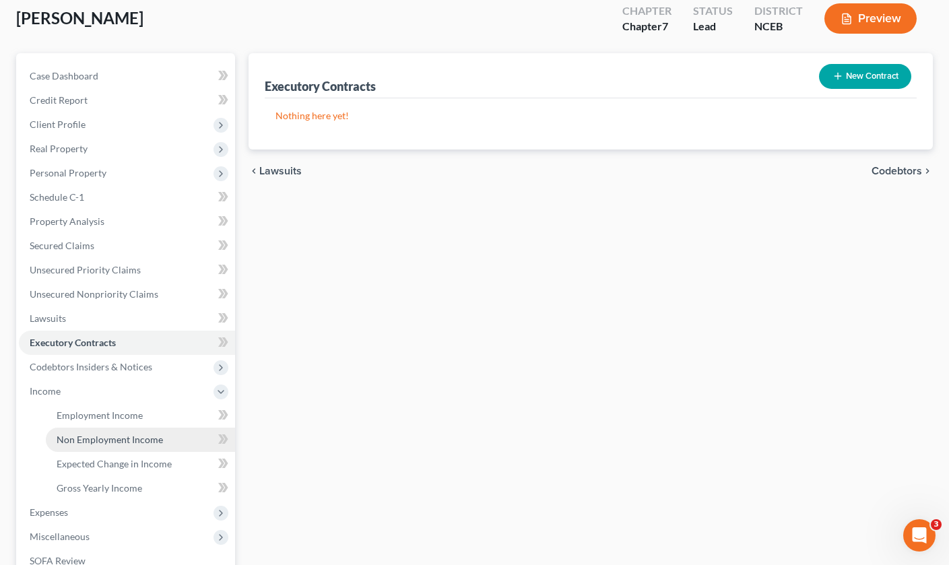
click at [119, 437] on span "Non Employment Income" at bounding box center [110, 439] width 106 height 11
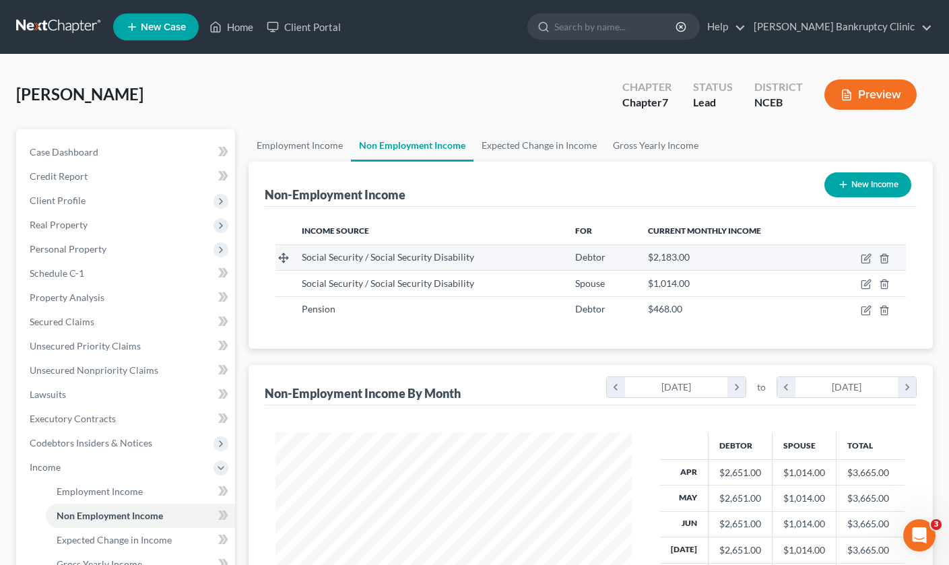
scroll to position [241, 383]
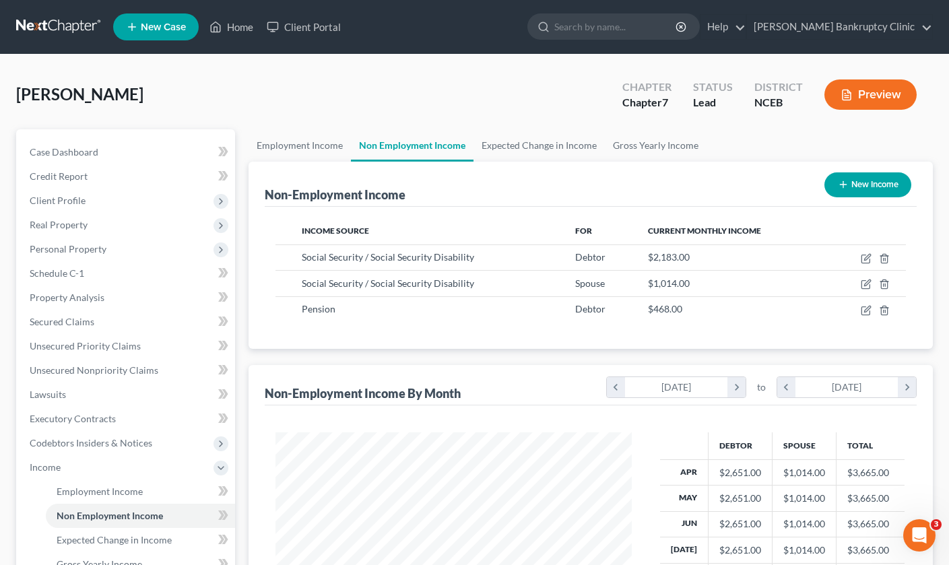
click at [869, 179] on button "New Income" at bounding box center [868, 184] width 87 height 25
select select "0"
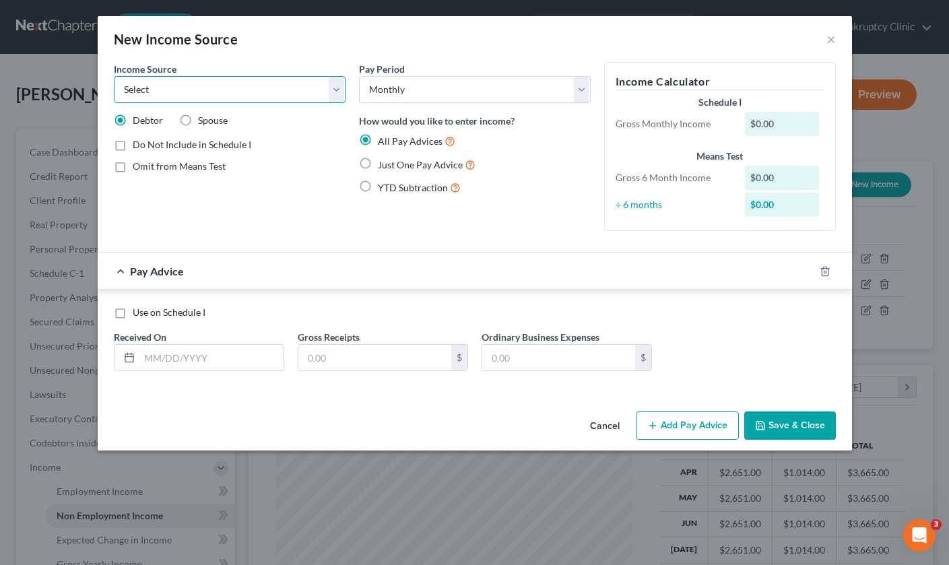
select select "1"
click at [378, 166] on label "Just One Pay Advice" at bounding box center [427, 164] width 98 height 15
click at [383, 166] on input "Just One Pay Advice" at bounding box center [387, 161] width 9 height 9
radio input "true"
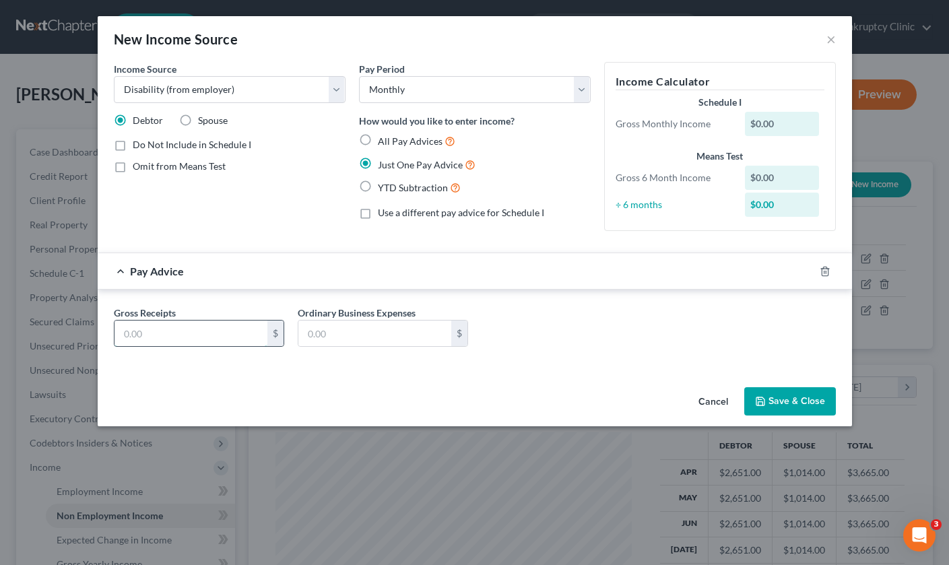
click at [180, 332] on input "text" at bounding box center [191, 334] width 153 height 26
type input "171"
click at [596, 378] on div "Income Source * Select Unemployment Disability (from employer) Pension Retireme…" at bounding box center [475, 222] width 755 height 320
click at [803, 401] on button "Save & Close" at bounding box center [791, 401] width 92 height 28
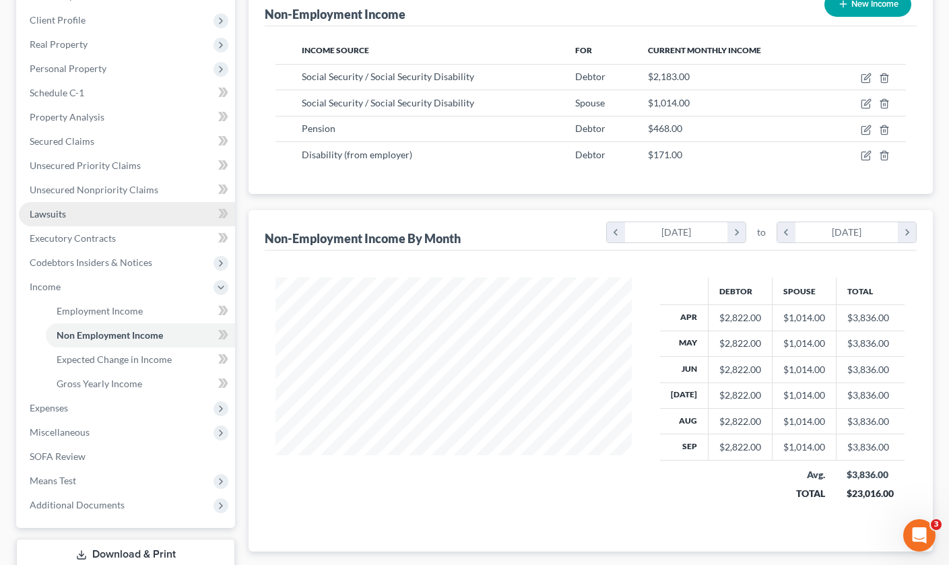
scroll to position [194, 0]
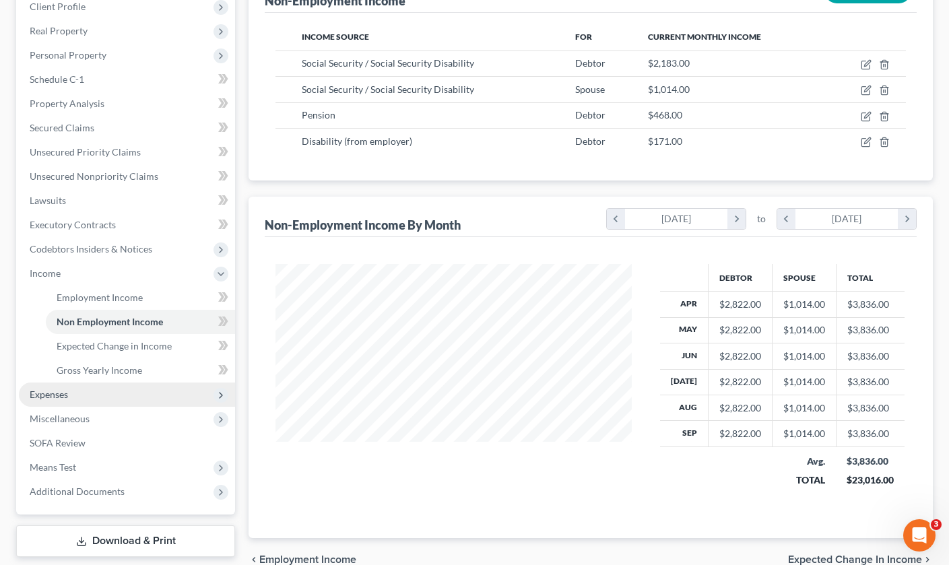
click at [164, 388] on span "Expenses" at bounding box center [127, 395] width 216 height 24
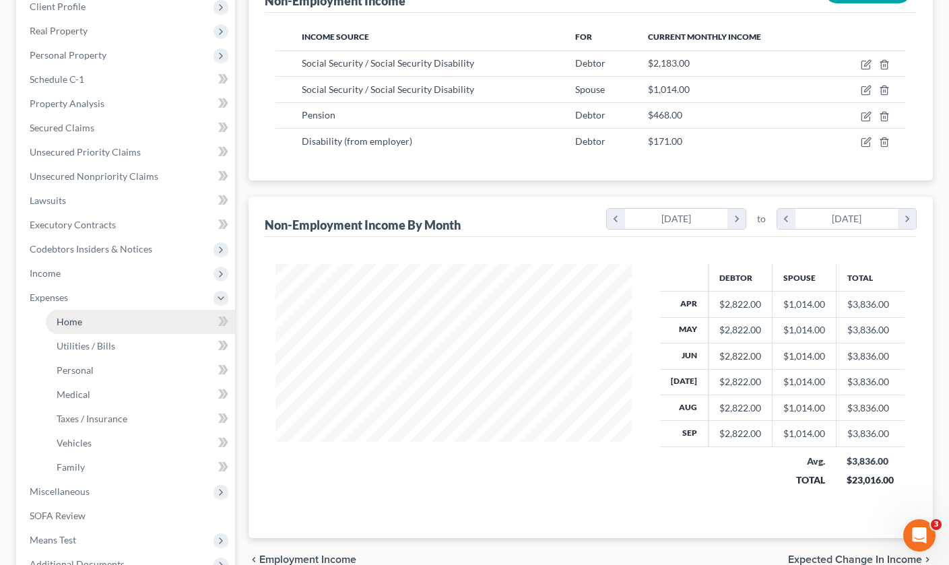
click at [156, 331] on link "Home" at bounding box center [140, 322] width 189 height 24
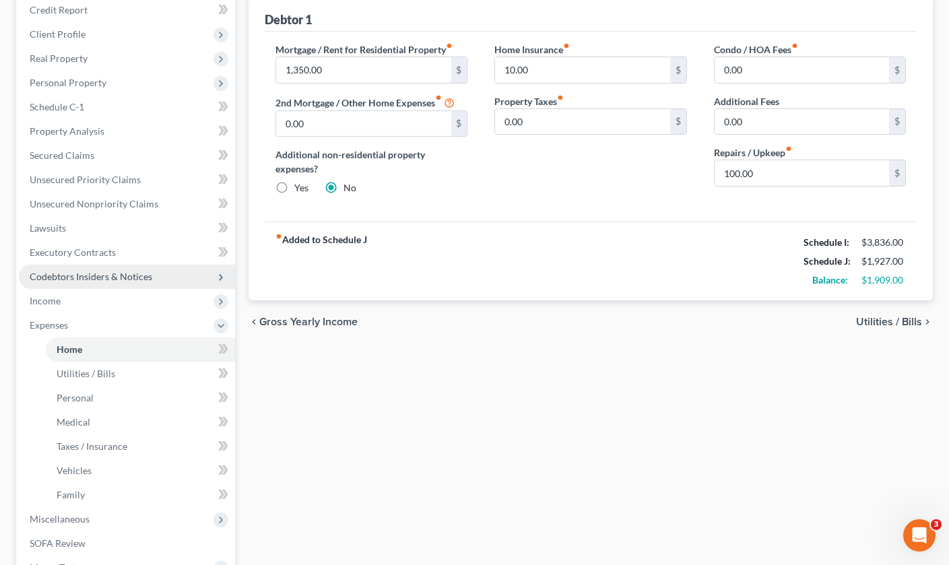
scroll to position [221, 0]
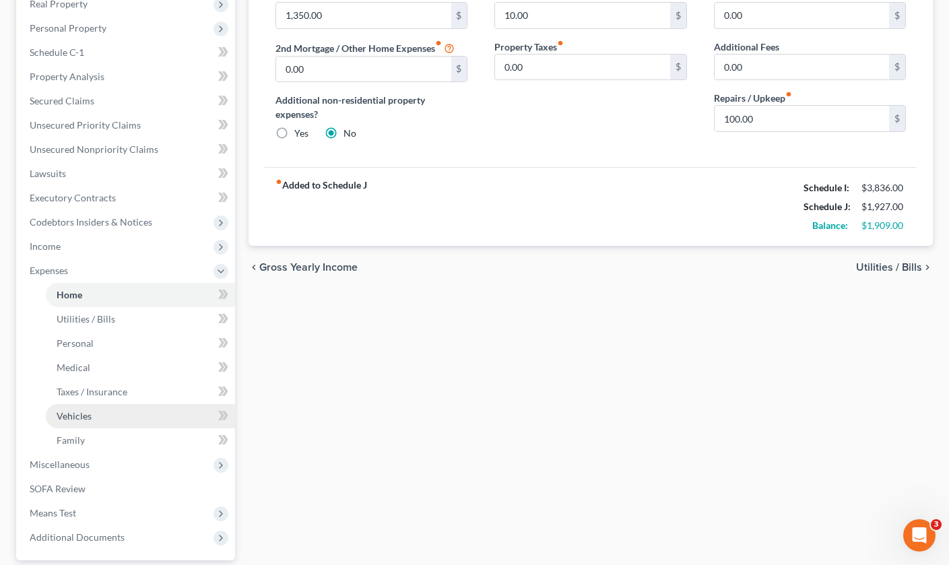
click at [89, 420] on span "Vehicles" at bounding box center [74, 415] width 35 height 11
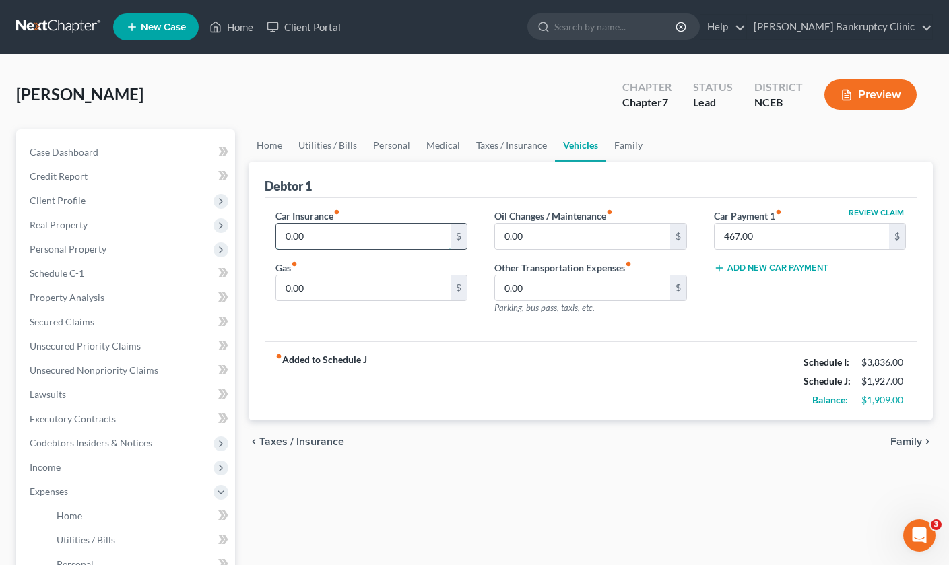
click at [356, 241] on input "0.00" at bounding box center [363, 237] width 175 height 26
type input "0"
type input "160"
click at [526, 238] on input "0.00" at bounding box center [582, 237] width 175 height 26
drag, startPoint x: 336, startPoint y: 290, endPoint x: 276, endPoint y: 290, distance: 60.6
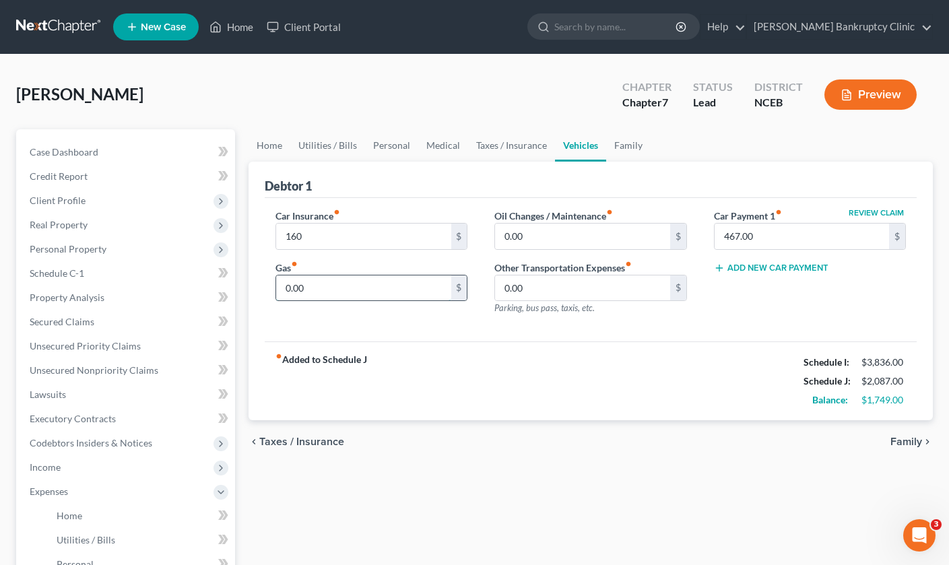
click at [276, 290] on div "0.00 $" at bounding box center [372, 288] width 192 height 27
type input "70"
drag, startPoint x: 546, startPoint y: 232, endPoint x: 465, endPoint y: 226, distance: 81.1
click at [465, 226] on div "Car Insurance fiber_manual_record 160 $ Gas fiber_manual_record 70 $ Oil Change…" at bounding box center [591, 267] width 658 height 117
type input "12"
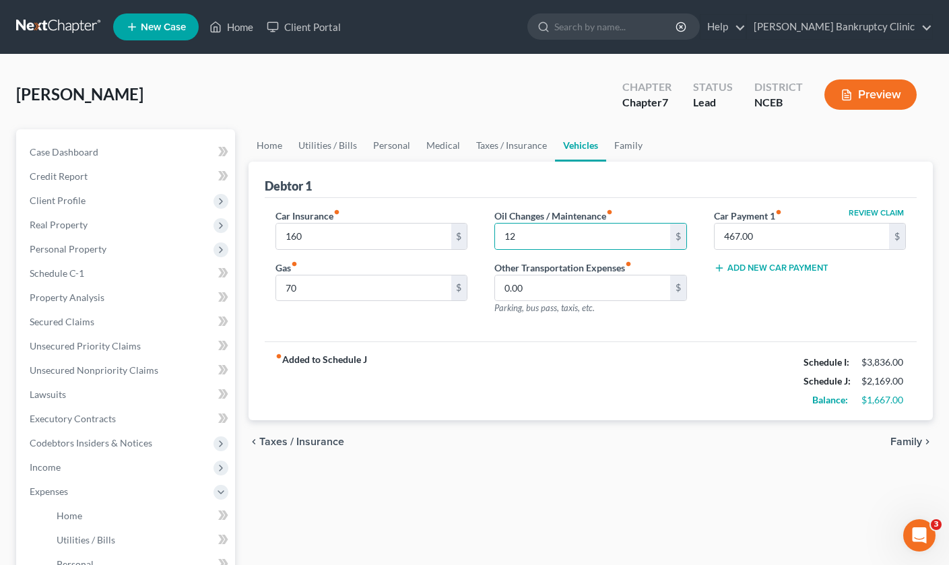
click at [695, 375] on div "fiber_manual_record Added to Schedule J Schedule I: $3,836.00 Schedule J: $2,16…" at bounding box center [591, 381] width 652 height 79
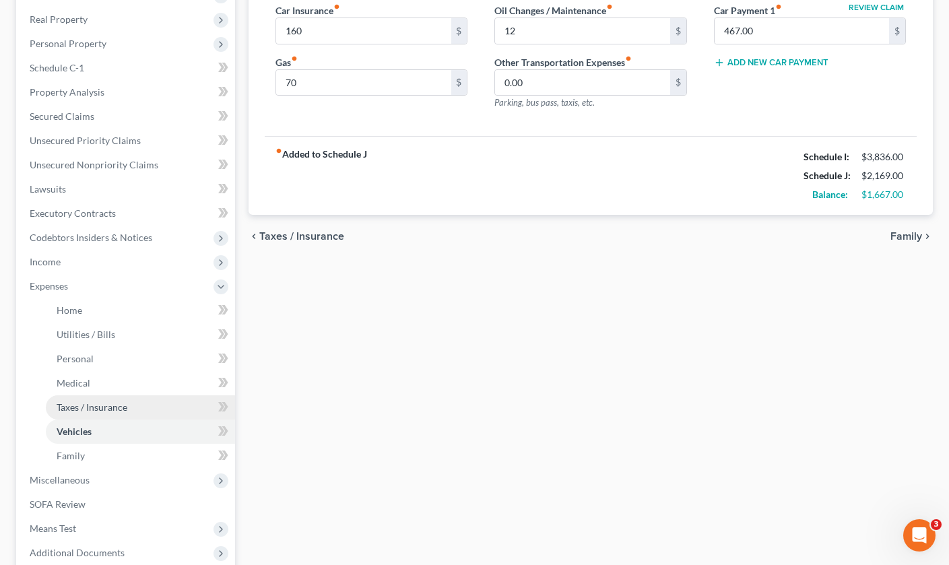
scroll to position [206, 0]
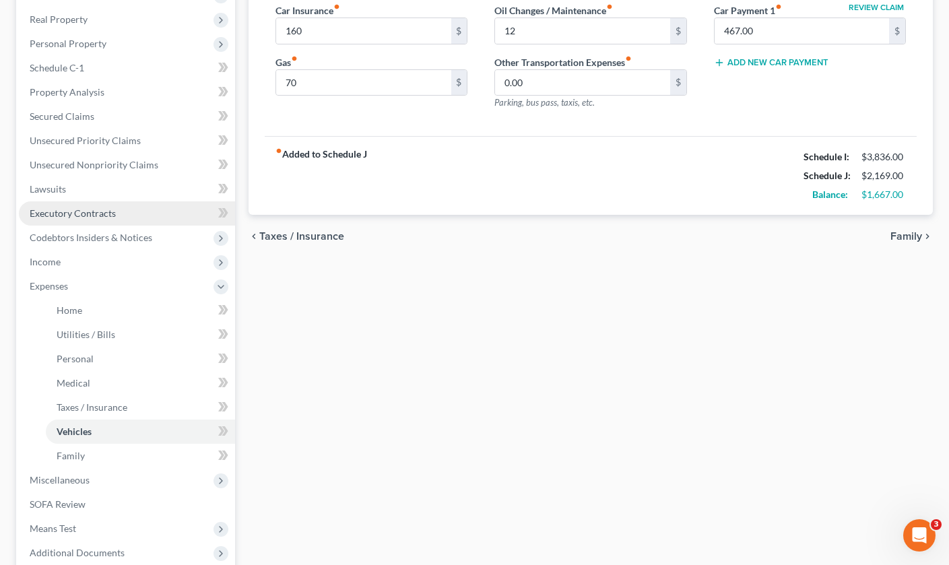
click at [108, 214] on span "Executory Contracts" at bounding box center [73, 213] width 86 height 11
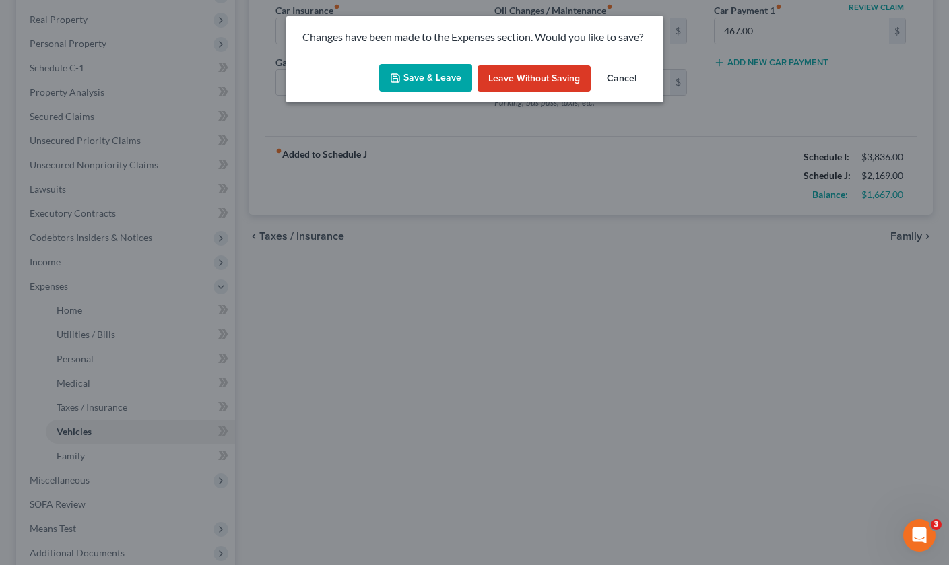
click at [434, 77] on button "Save & Leave" at bounding box center [425, 78] width 93 height 28
type input "160.00"
type input "70.00"
type input "12.00"
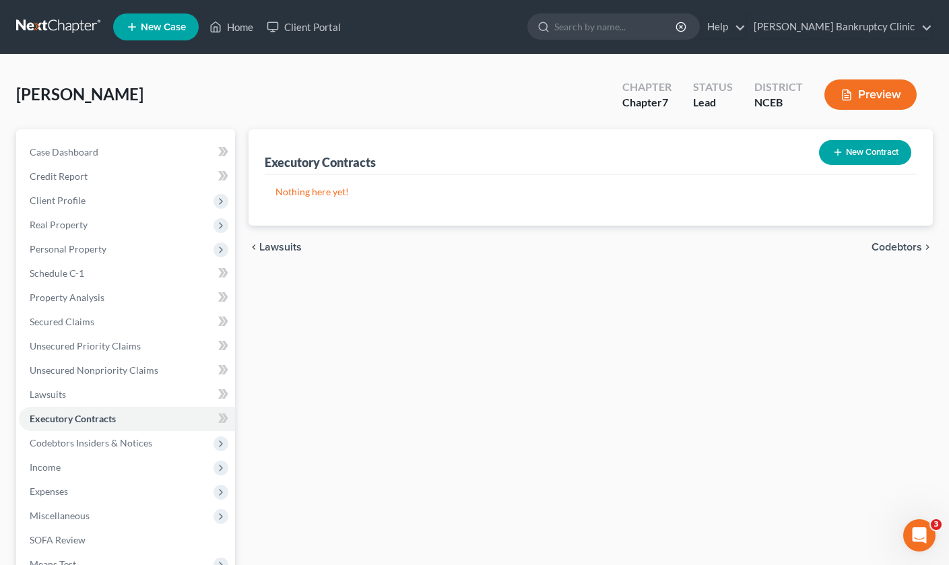
click at [879, 149] on button "New Contract" at bounding box center [865, 152] width 92 height 25
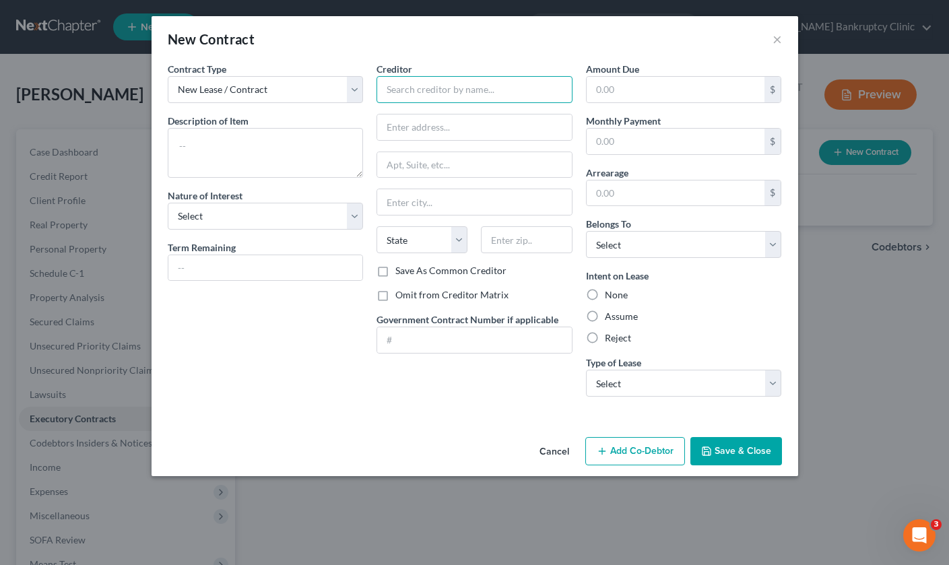
click at [441, 94] on input "text" at bounding box center [475, 89] width 196 height 27
type input "Scott Lee"
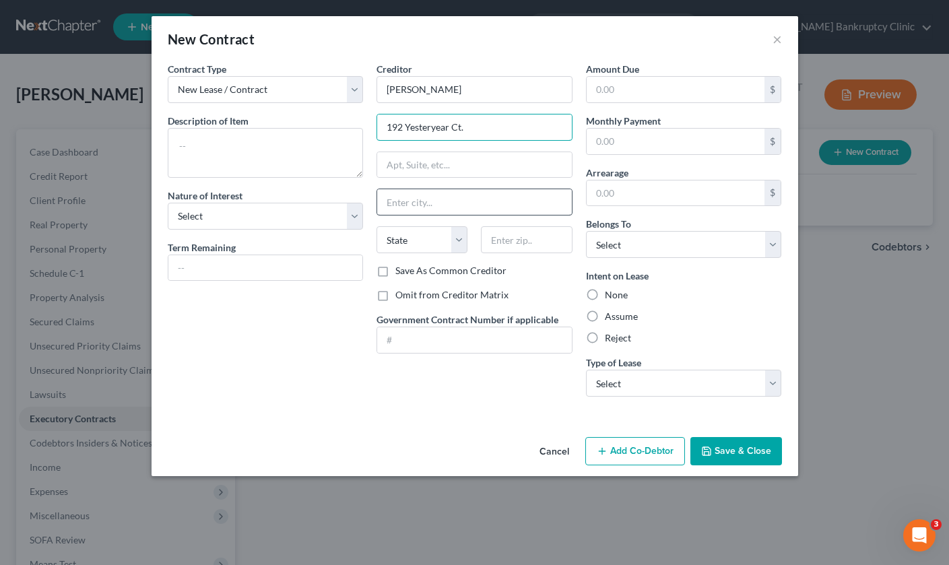
type input "192 Yesteryear Ct."
type input "Angier"
select select "28"
type input "27501"
drag, startPoint x: 645, startPoint y: 86, endPoint x: 621, endPoint y: 87, distance: 23.6
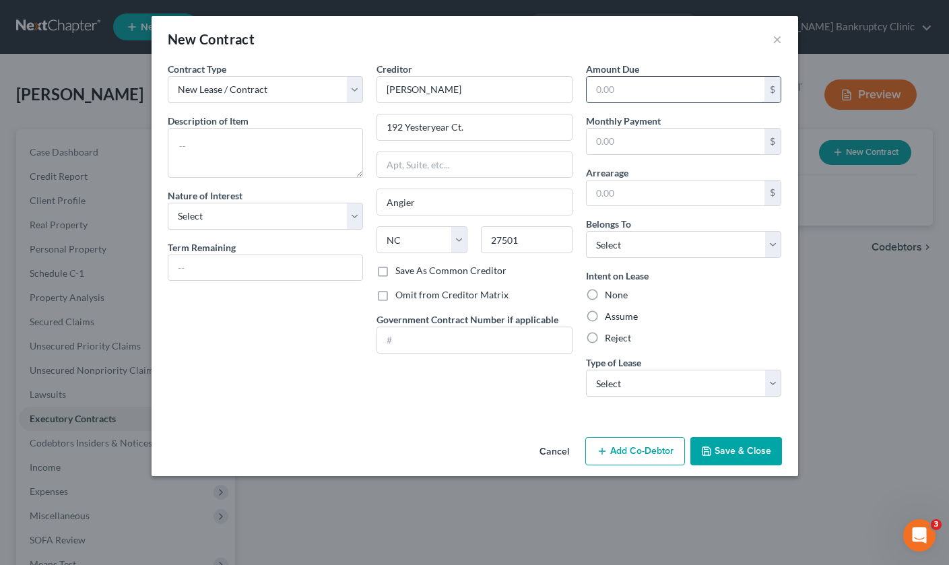
click at [621, 88] on input "text" at bounding box center [676, 90] width 179 height 26
type input "1,350"
click at [714, 290] on div "None" at bounding box center [684, 294] width 196 height 13
click at [747, 456] on button "Save & Close" at bounding box center [737, 451] width 92 height 28
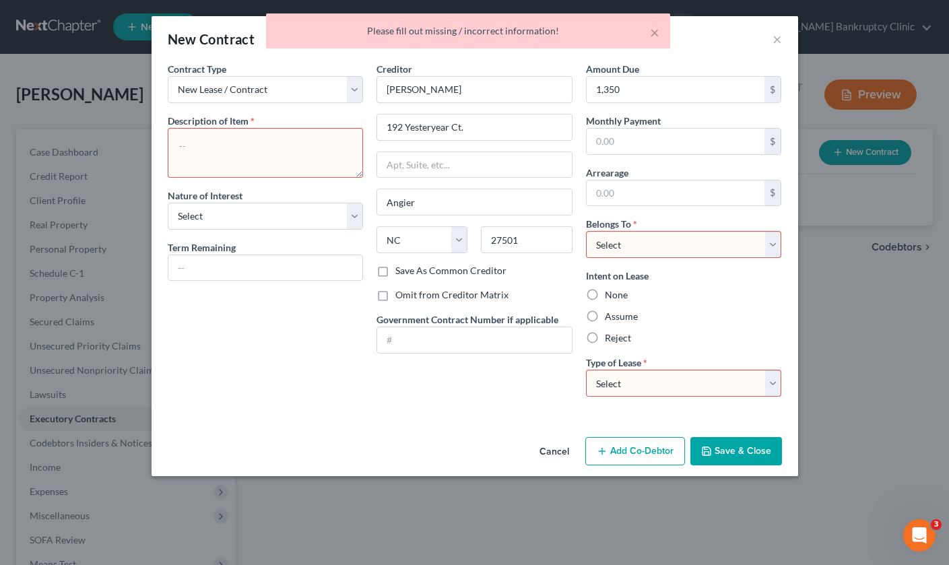
select select "0"
click at [747, 453] on button "Save & Close" at bounding box center [737, 451] width 92 height 28
click at [284, 158] on textarea at bounding box center [266, 153] width 196 height 50
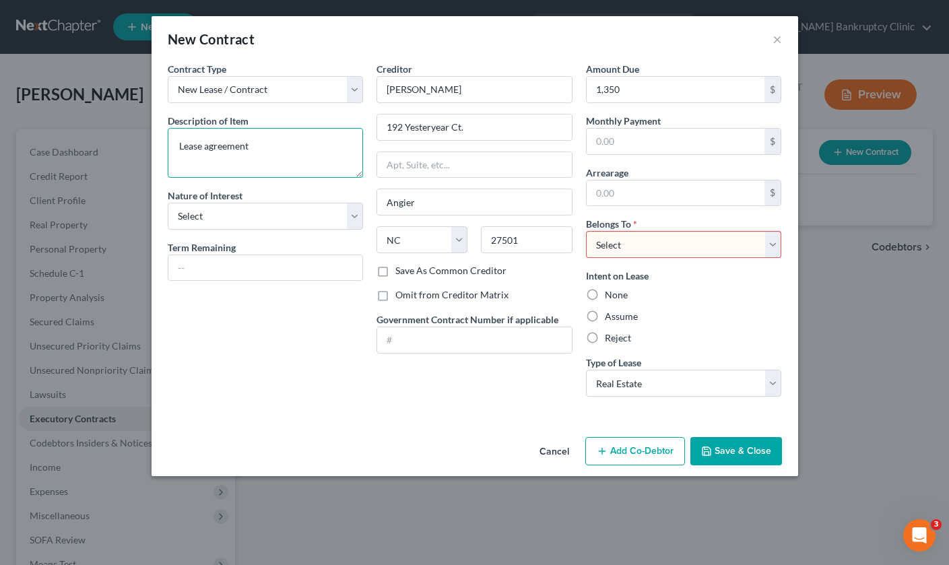
type textarea "Lease agreement"
select select "3"
click at [744, 336] on div "Reject" at bounding box center [684, 338] width 196 height 13
click at [745, 455] on button "Save & Close" at bounding box center [737, 451] width 92 height 28
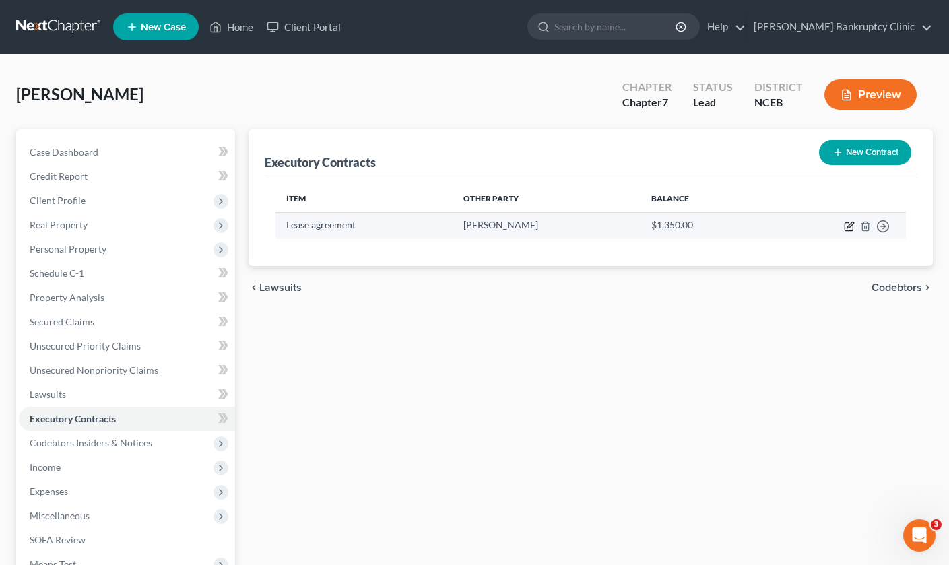
click at [852, 224] on icon "button" at bounding box center [851, 225] width 6 height 6
select select "28"
select select "3"
select select "0"
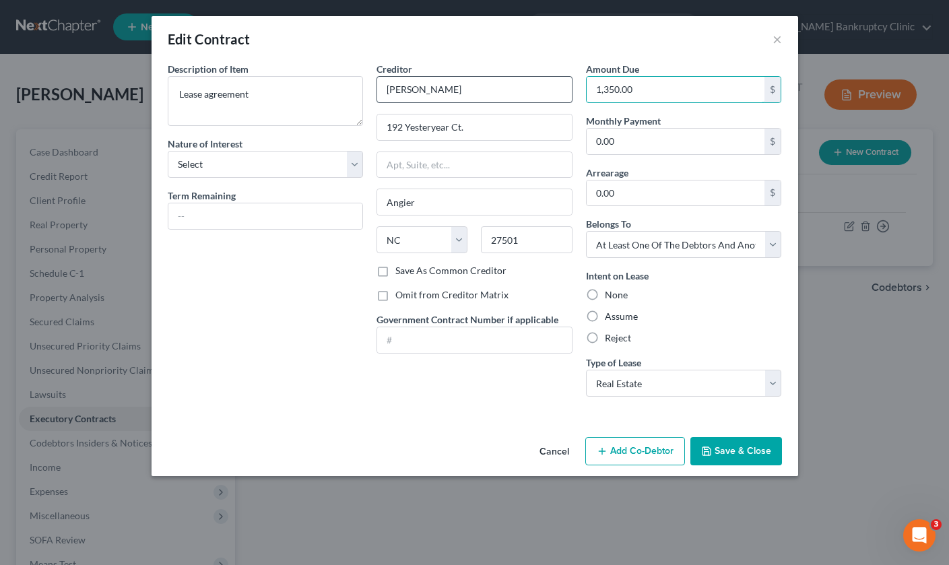
drag, startPoint x: 652, startPoint y: 90, endPoint x: 553, endPoint y: 89, distance: 99.1
click at [553, 89] on div "Description of non-residential real property * Description of Item * Lease agre…" at bounding box center [475, 235] width 628 height 346
click at [630, 139] on input "0.00" at bounding box center [676, 142] width 179 height 26
type input "0"
type input "1,350"
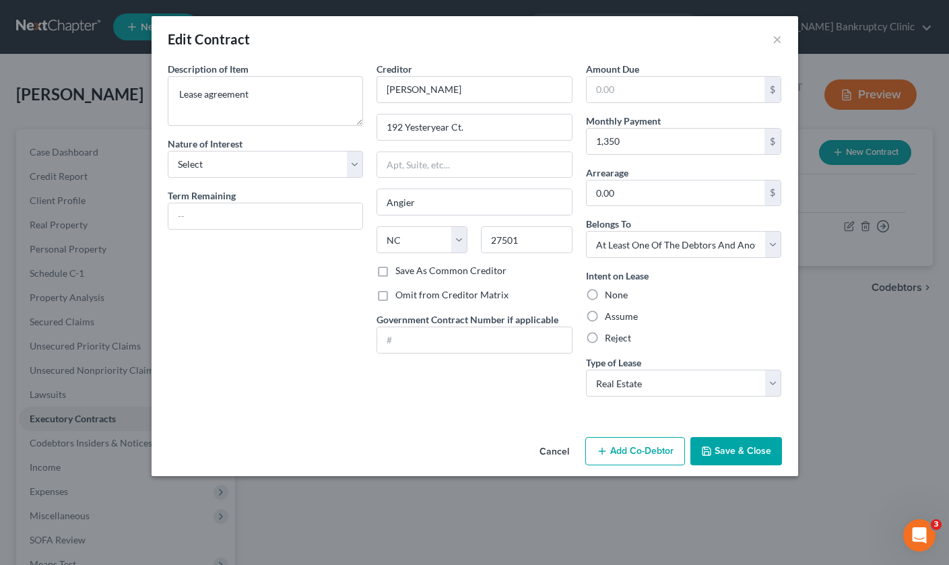
click at [736, 454] on button "Save & Close" at bounding box center [737, 451] width 92 height 28
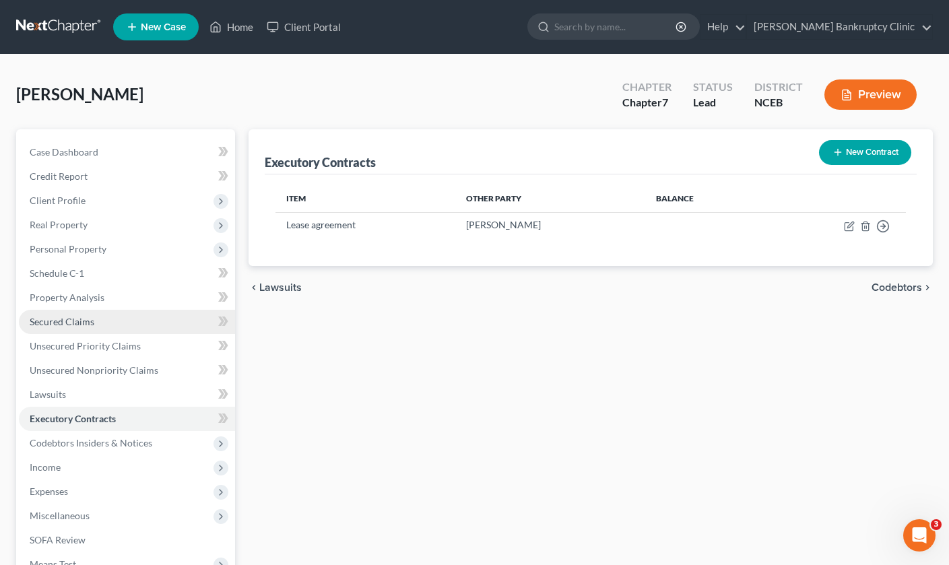
click at [87, 327] on span "Secured Claims" at bounding box center [62, 321] width 65 height 11
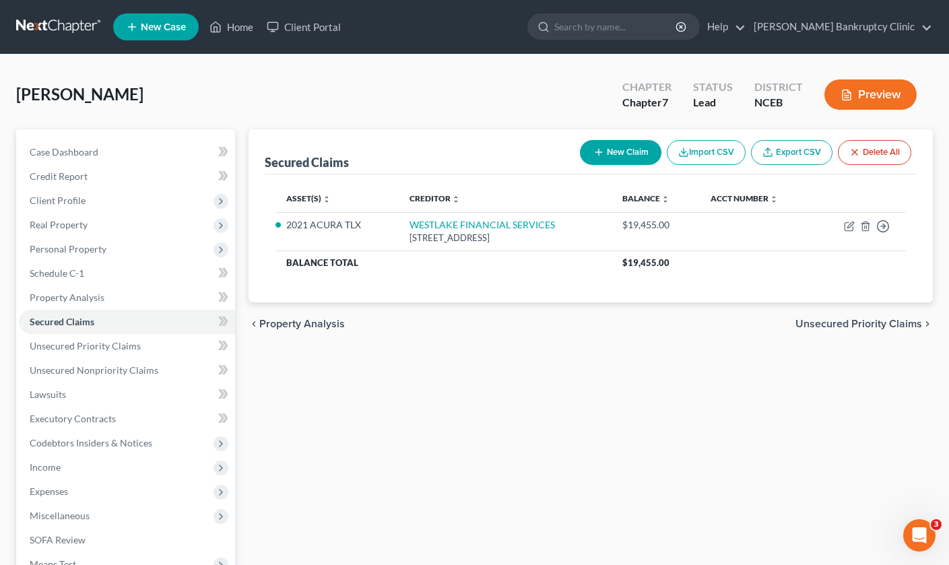
click at [644, 152] on button "New Claim" at bounding box center [621, 152] width 82 height 25
select select "0"
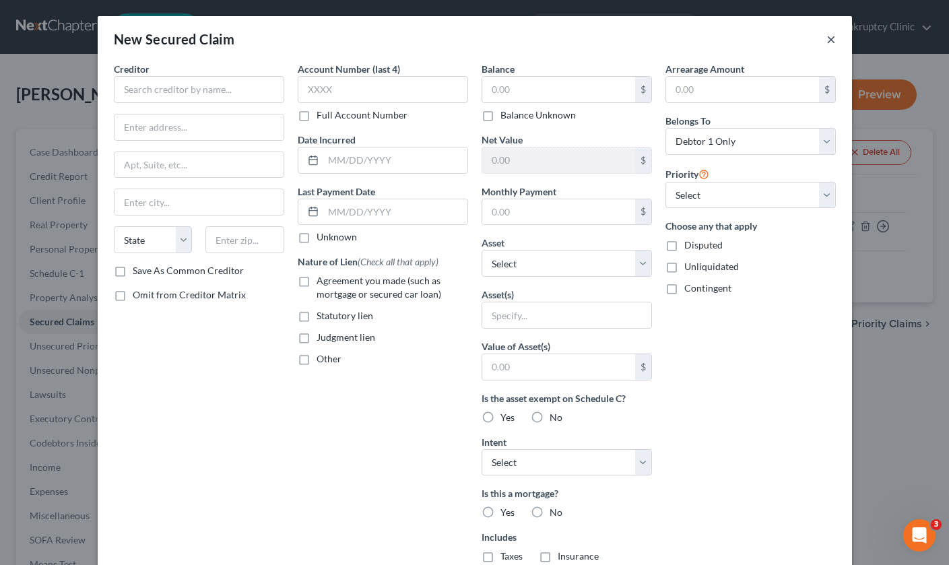
click at [834, 39] on button "×" at bounding box center [831, 39] width 9 height 16
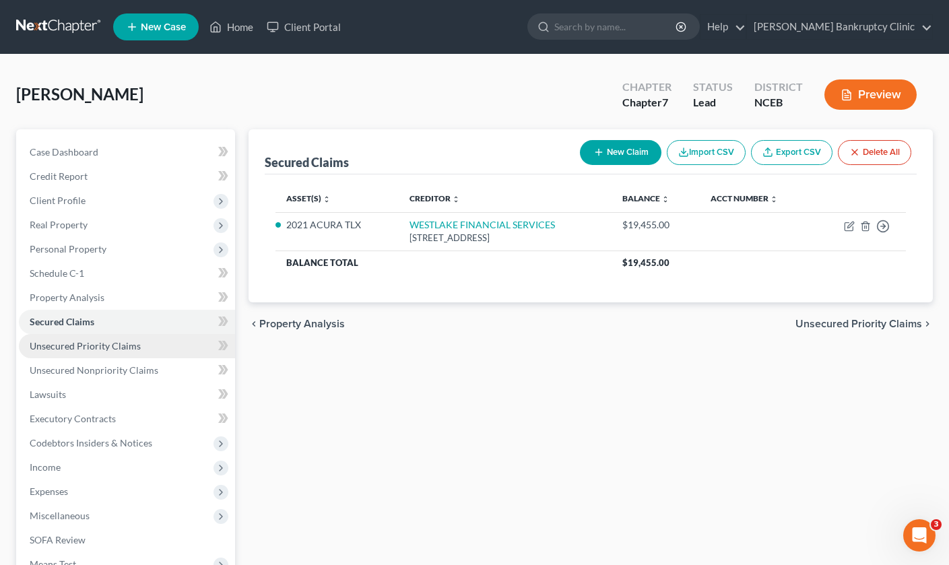
click at [148, 340] on link "Unsecured Priority Claims" at bounding box center [127, 346] width 216 height 24
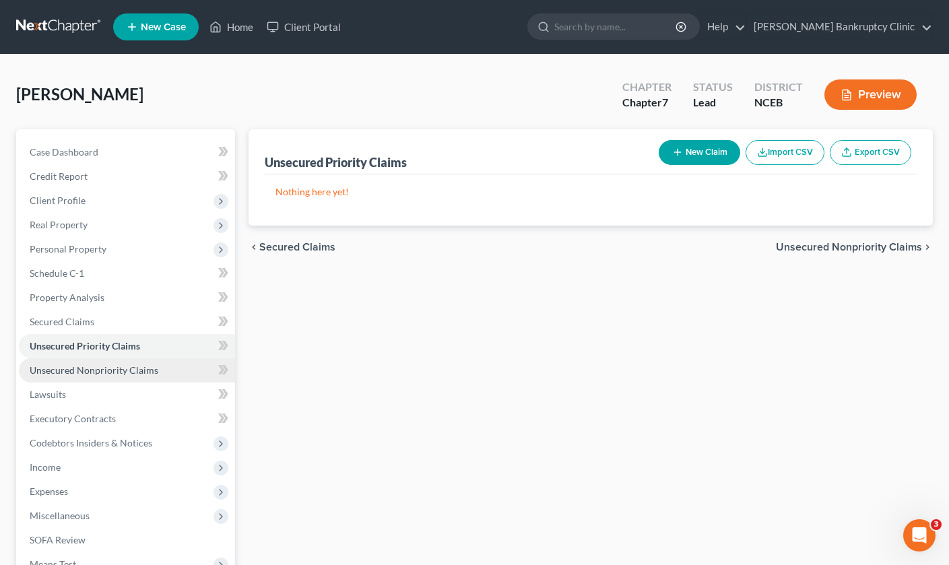
click at [69, 371] on span "Unsecured Nonpriority Claims" at bounding box center [94, 370] width 129 height 11
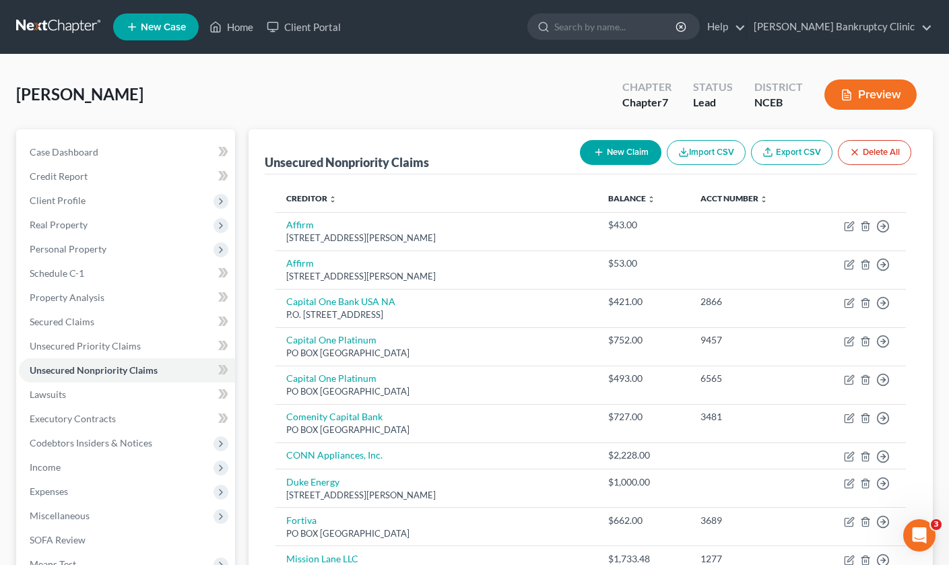
click at [635, 160] on button "New Claim" at bounding box center [621, 152] width 82 height 25
select select "0"
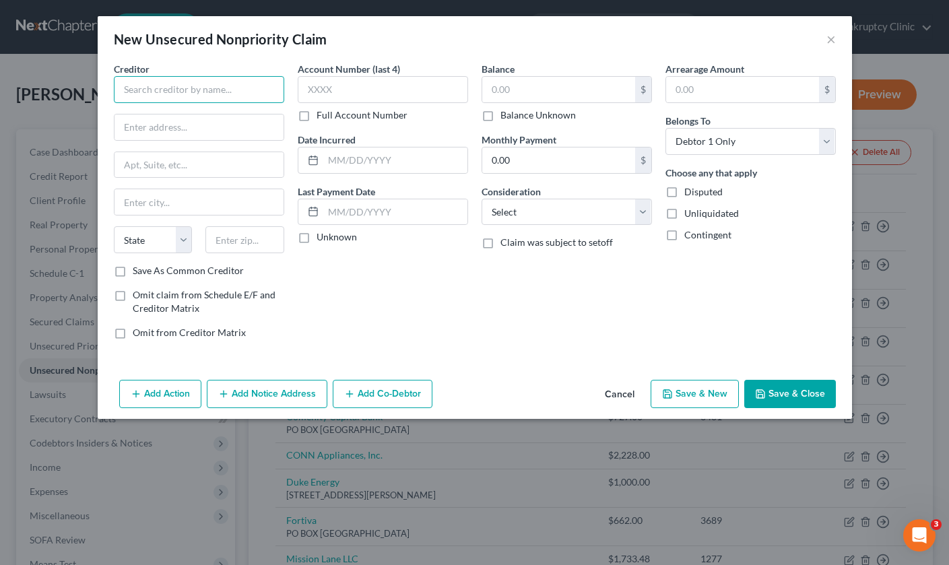
click at [241, 88] on input "text" at bounding box center [199, 89] width 170 height 27
type input "SANTANDER CONSUMER USA"
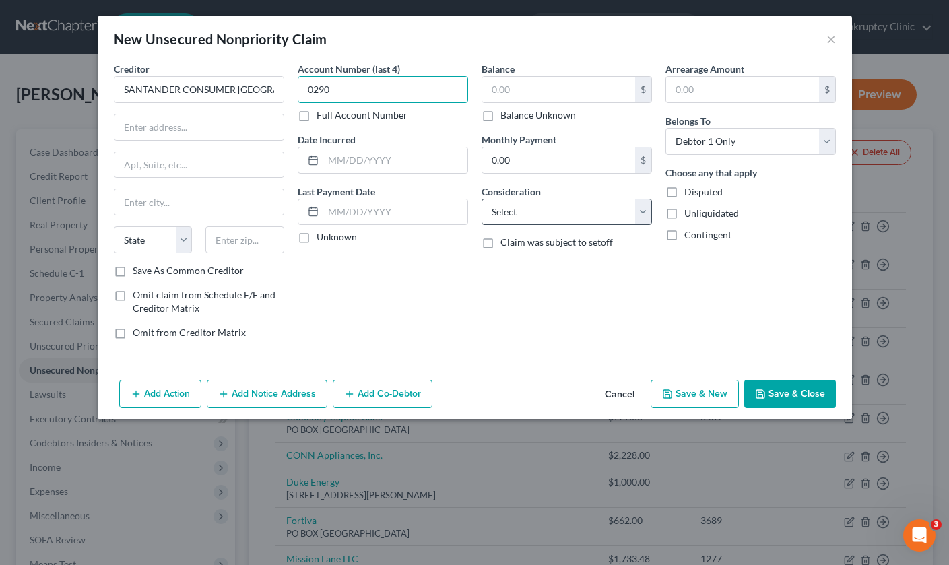
type input "0290"
select select "1"
click at [548, 90] on input "text" at bounding box center [558, 90] width 153 height 26
type input "7,984"
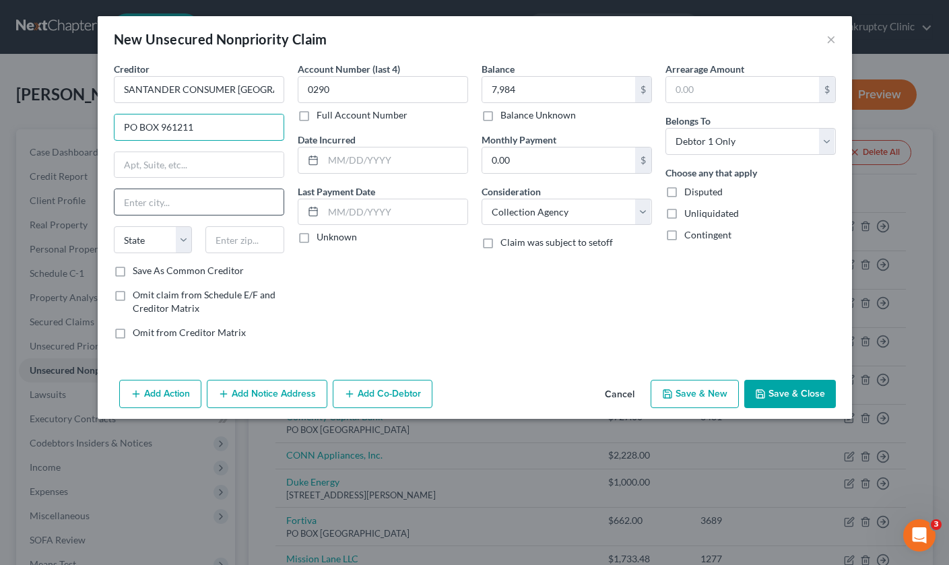
type input "PO BOX 961211"
type input "FORT WORTH"
select select "45"
type input "75161"
click at [461, 291] on div "Account Number (last 4) 0290 Full Account Number Date Incurred Last Payment Dat…" at bounding box center [383, 206] width 184 height 288
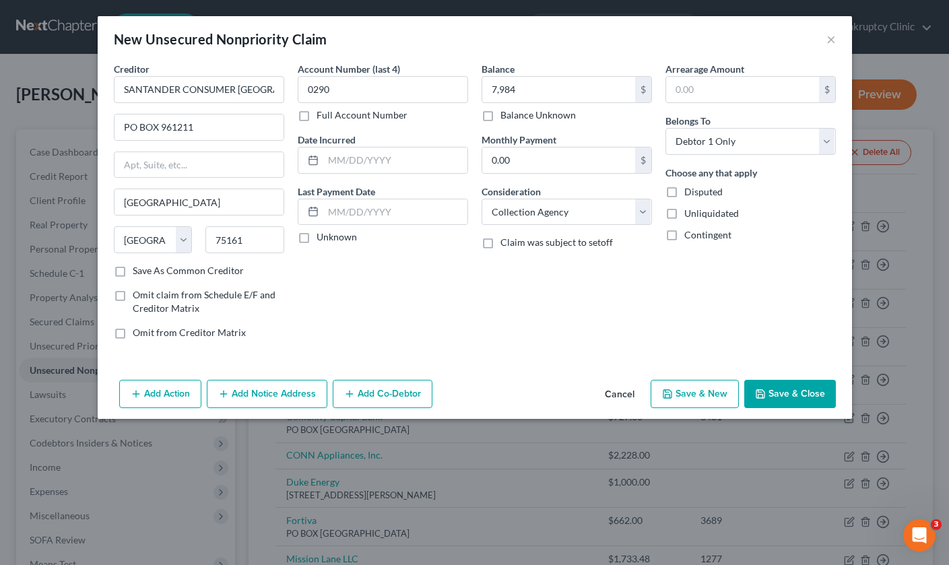
type input "Terrell"
click at [782, 398] on button "Save & Close" at bounding box center [791, 394] width 92 height 28
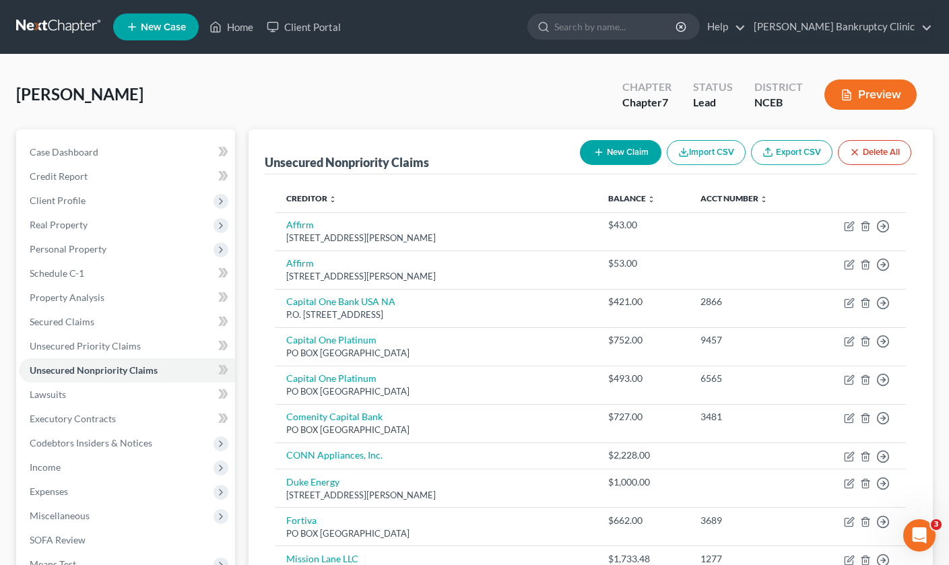
click at [800, 151] on link "Export CSV" at bounding box center [792, 152] width 82 height 25
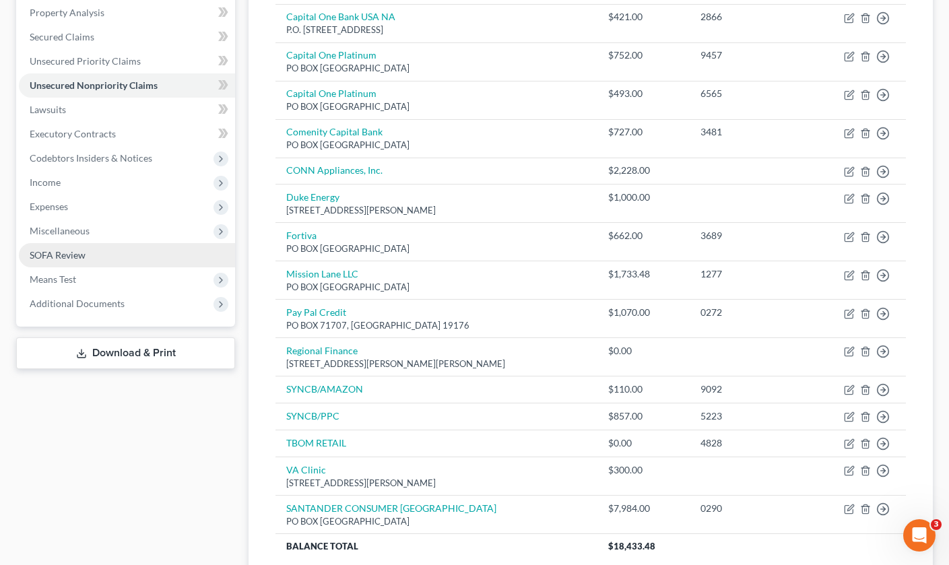
scroll to position [208, 0]
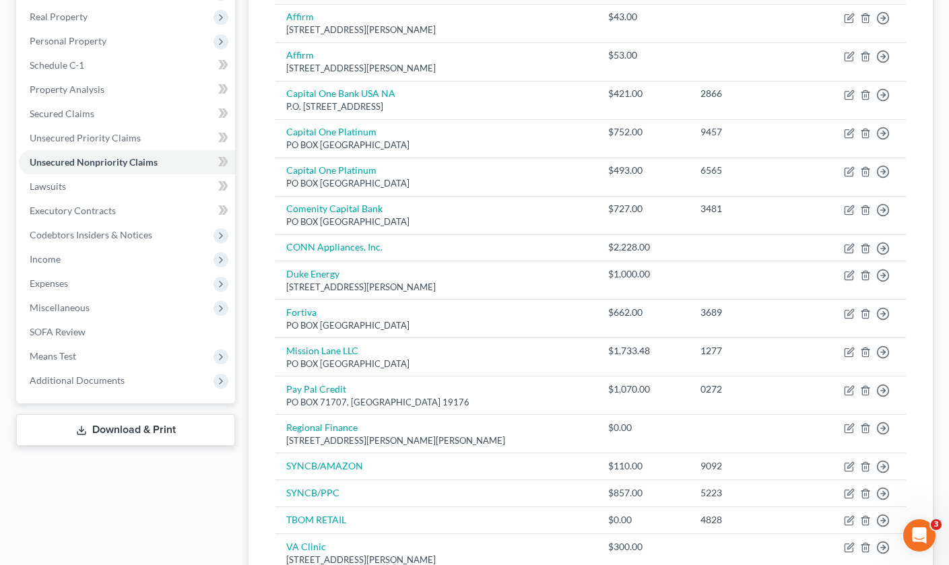
click at [145, 431] on link "Download & Print" at bounding box center [125, 430] width 219 height 32
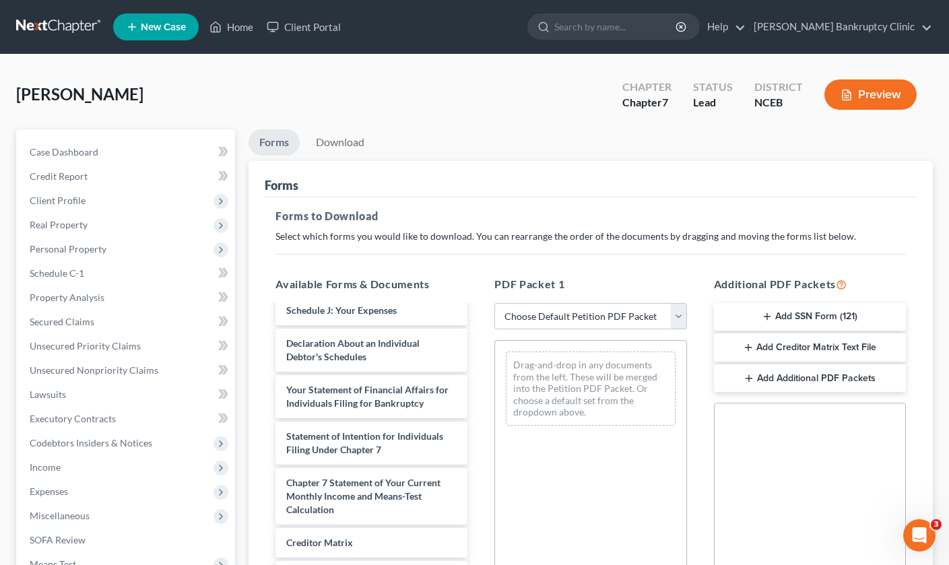
scroll to position [227, 0]
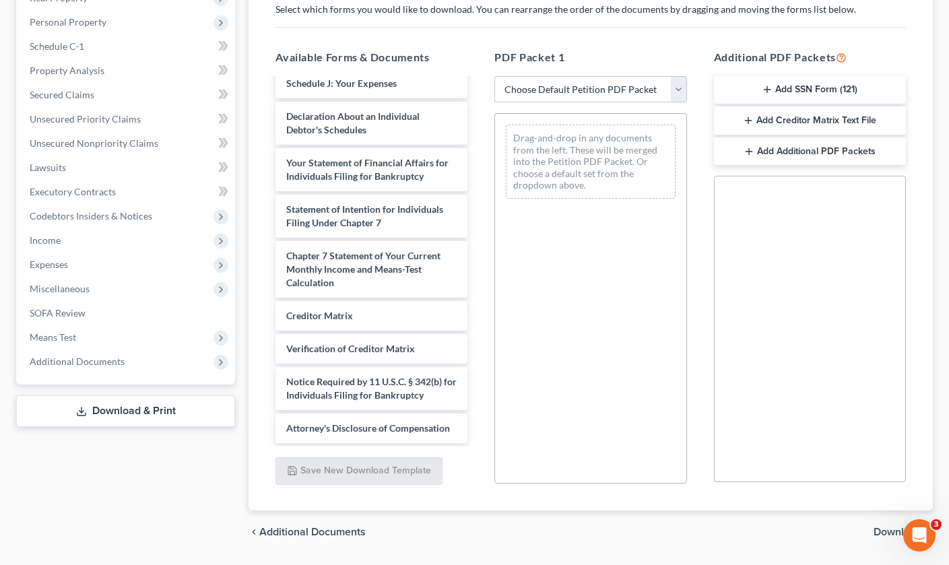
click at [610, 72] on div "PDF Packet 1 Choose Default Petition PDF Packet Complete Bankruptcy Petition (a…" at bounding box center [590, 266] width 219 height 457
select select "0"
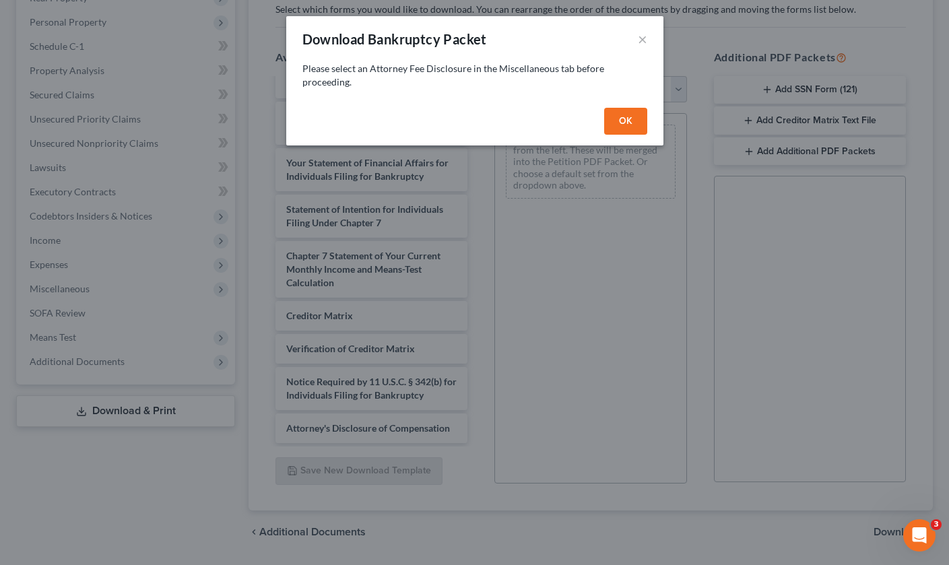
click at [638, 120] on button "OK" at bounding box center [625, 121] width 43 height 27
select select
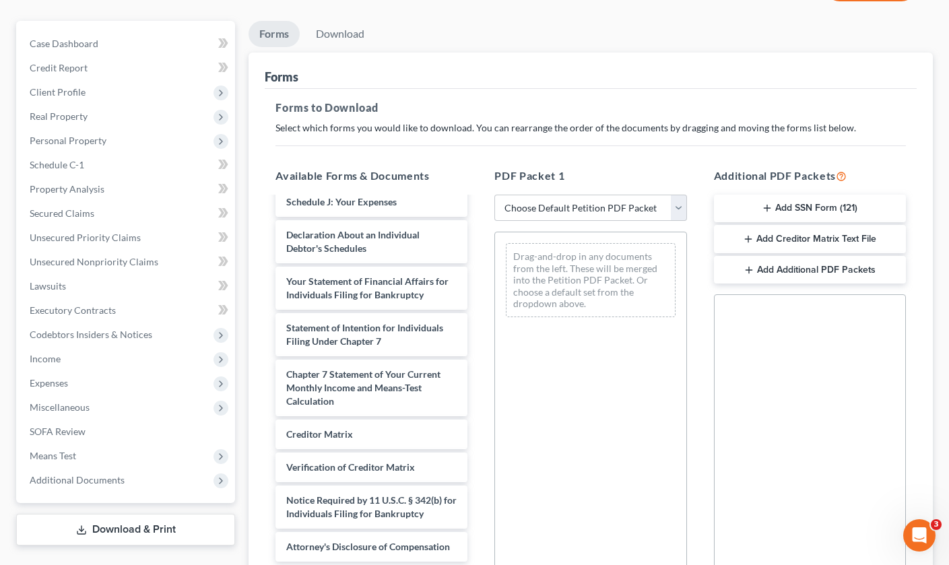
scroll to position [112, 0]
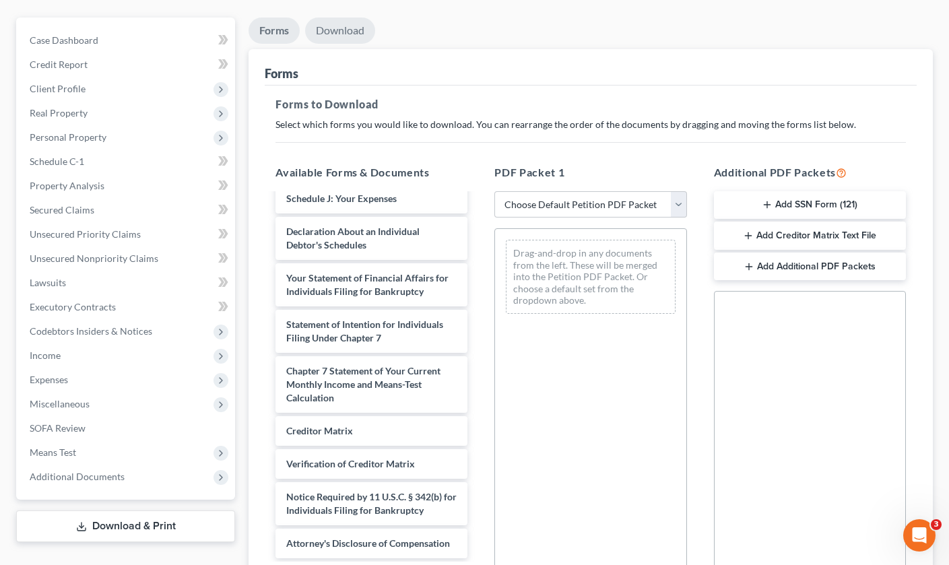
click at [353, 28] on link "Download" at bounding box center [340, 31] width 70 height 26
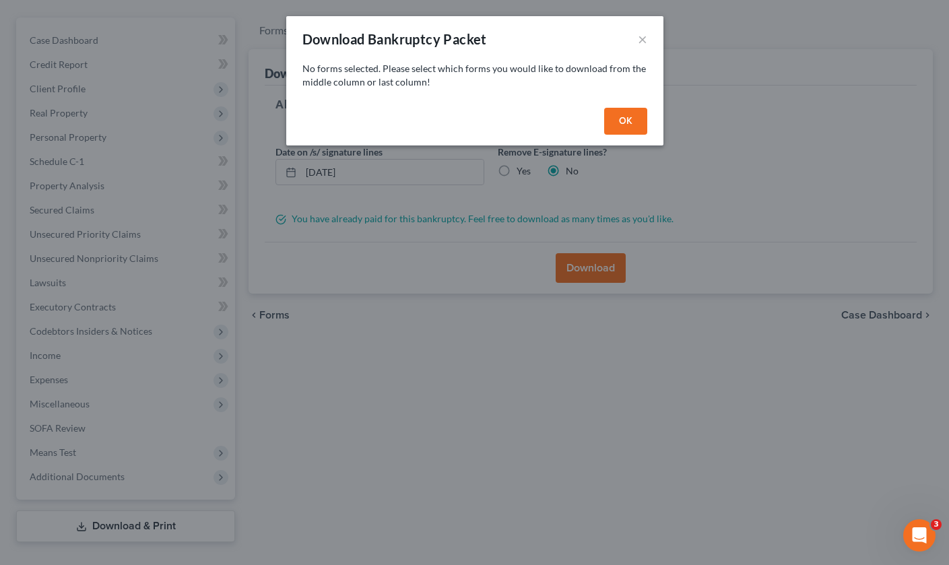
click at [627, 123] on button "OK" at bounding box center [625, 121] width 43 height 27
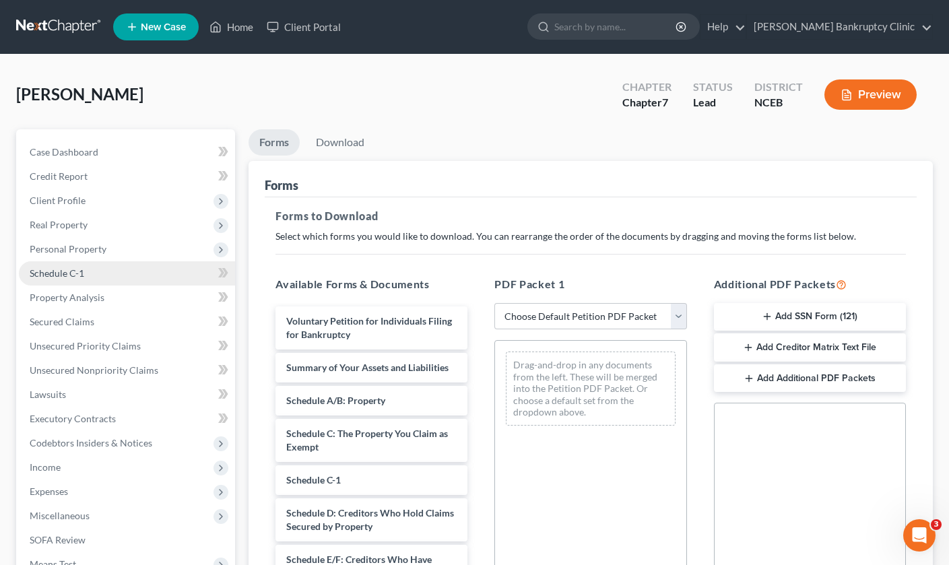
scroll to position [0, 0]
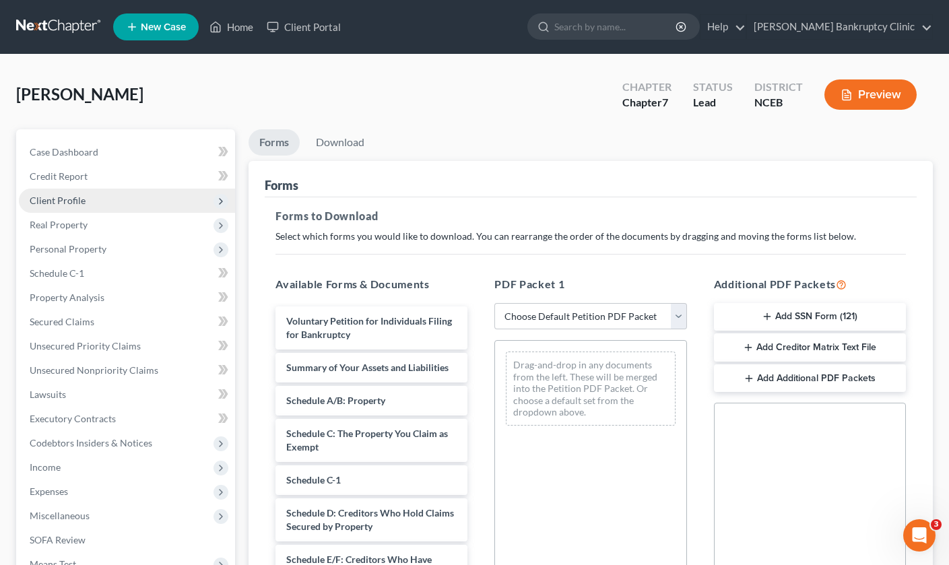
click at [91, 201] on span "Client Profile" at bounding box center [127, 201] width 216 height 24
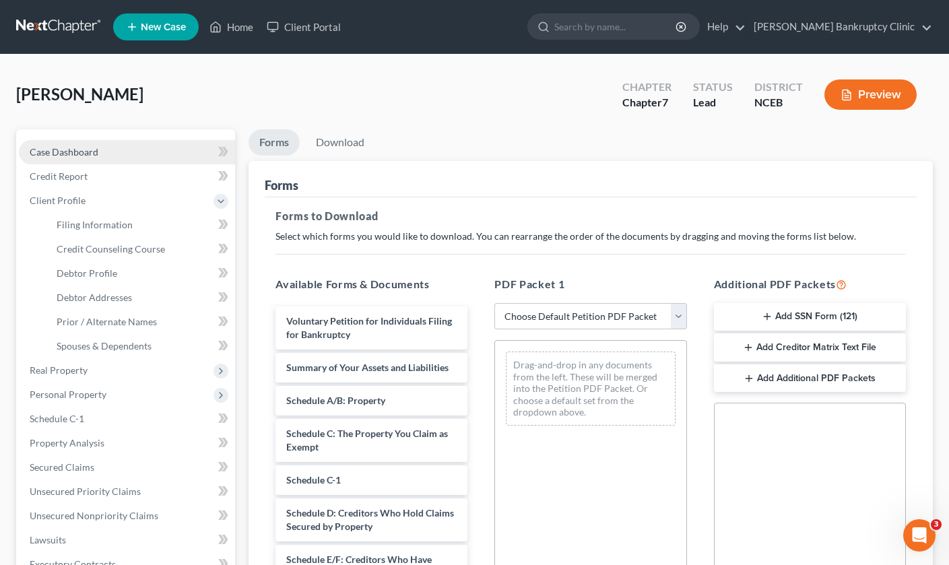
click at [105, 151] on link "Case Dashboard" at bounding box center [127, 152] width 216 height 24
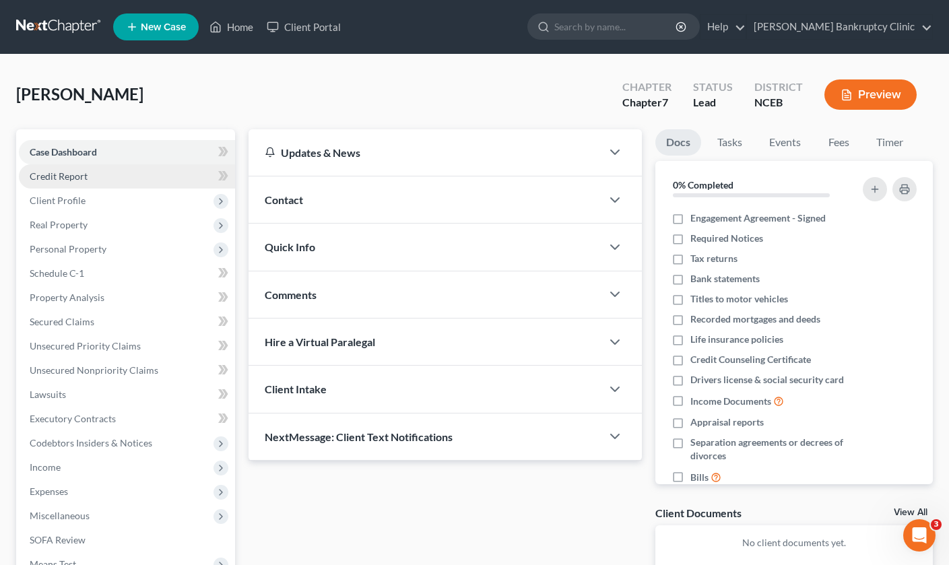
click at [103, 171] on link "Credit Report" at bounding box center [127, 176] width 216 height 24
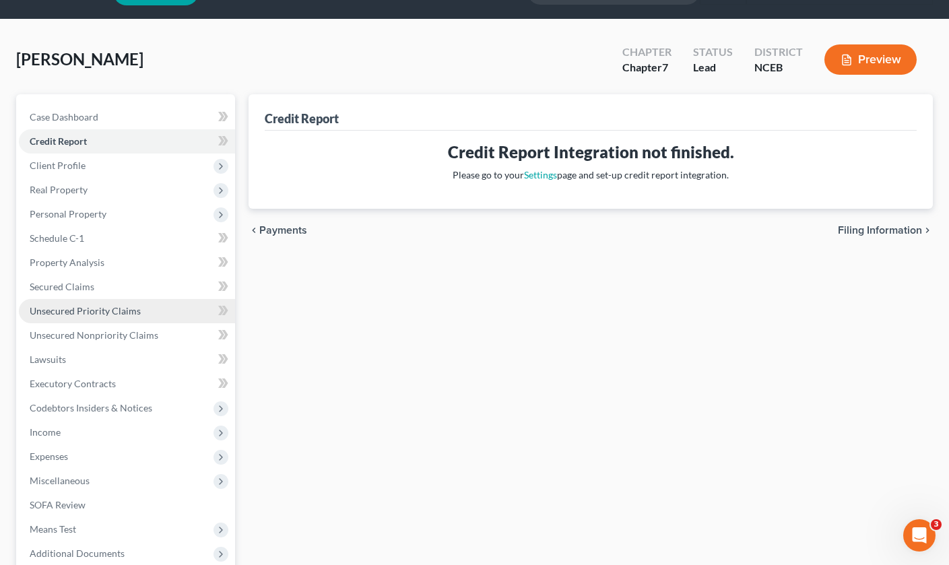
scroll to position [36, 0]
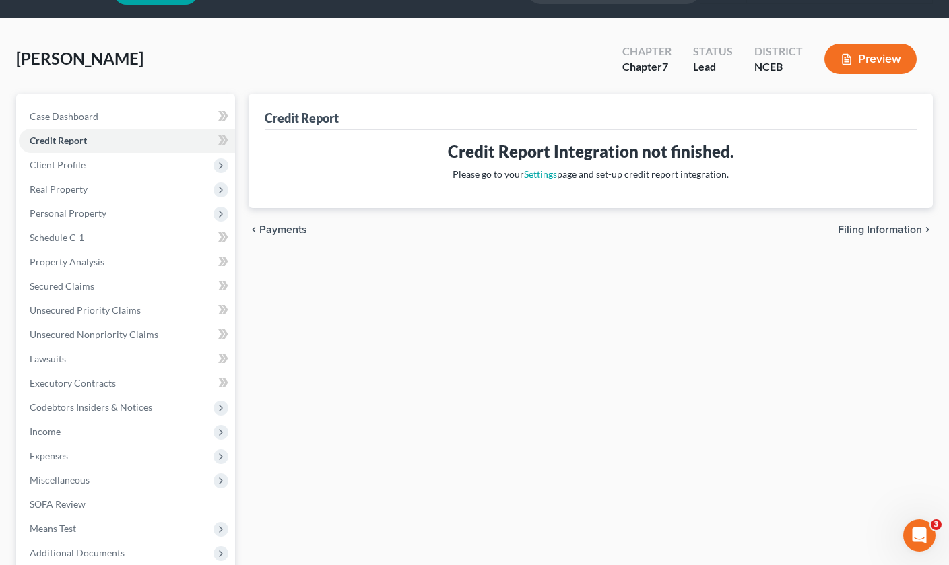
click at [858, 71] on button "Preview" at bounding box center [871, 59] width 92 height 30
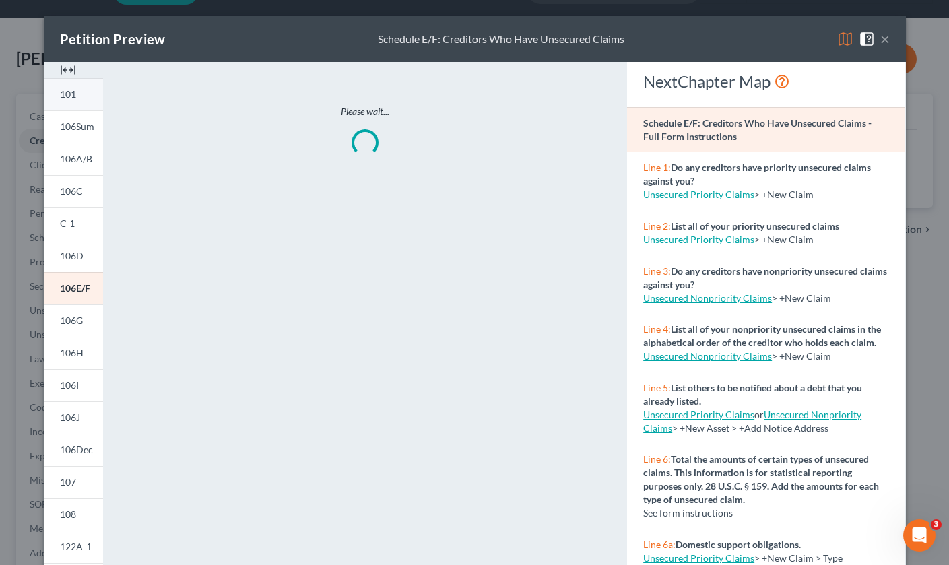
click at [76, 92] on link "101" at bounding box center [73, 94] width 59 height 32
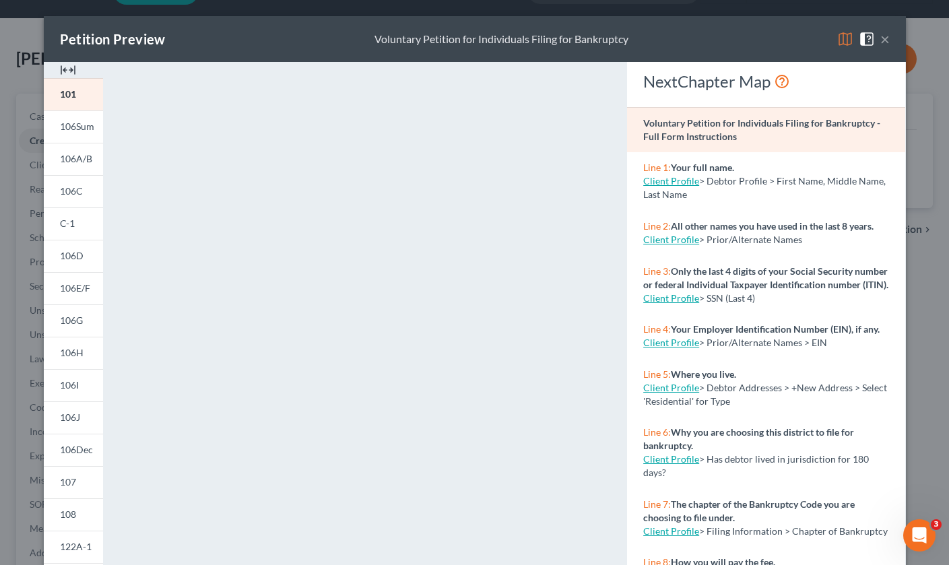
click at [886, 38] on button "×" at bounding box center [885, 39] width 9 height 16
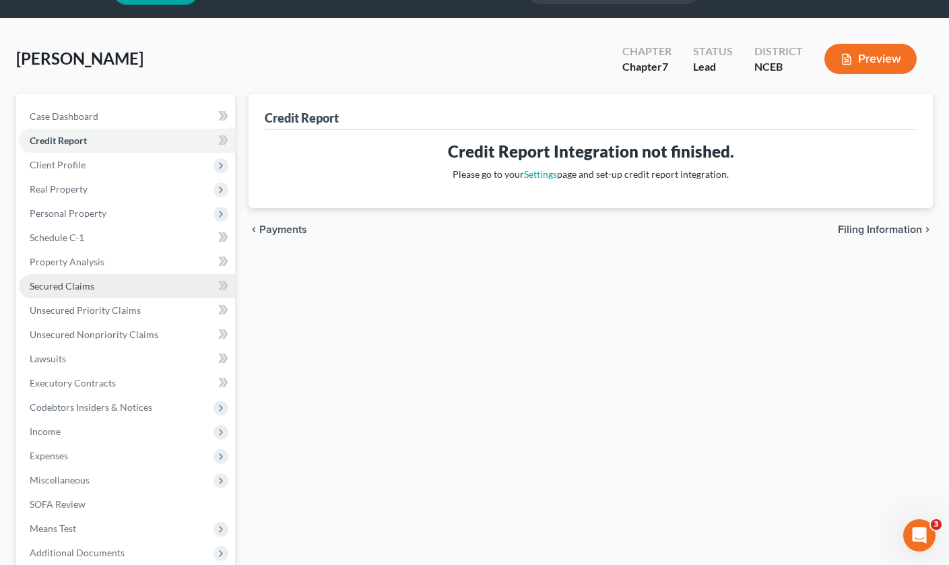
click at [75, 292] on link "Secured Claims" at bounding box center [127, 286] width 216 height 24
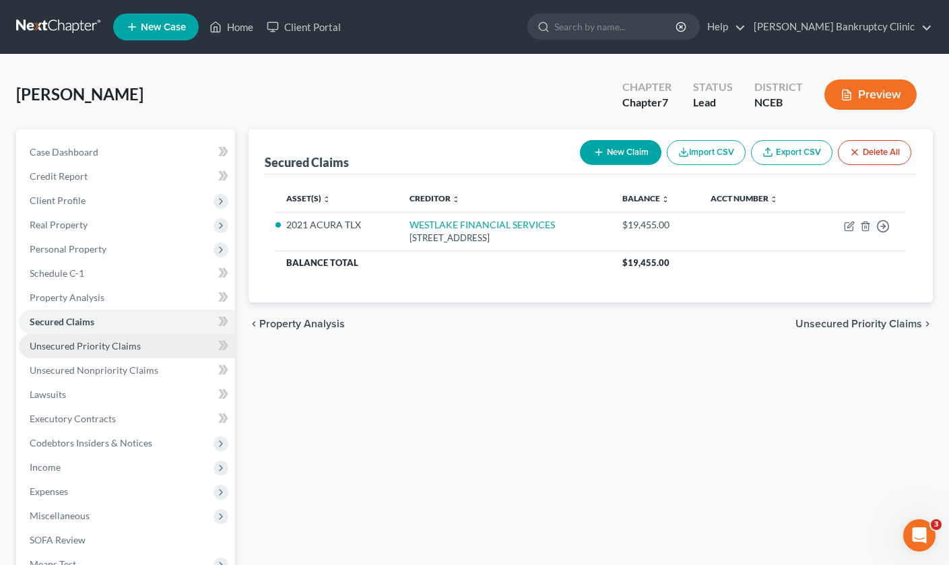
click at [75, 338] on link "Unsecured Priority Claims" at bounding box center [127, 346] width 216 height 24
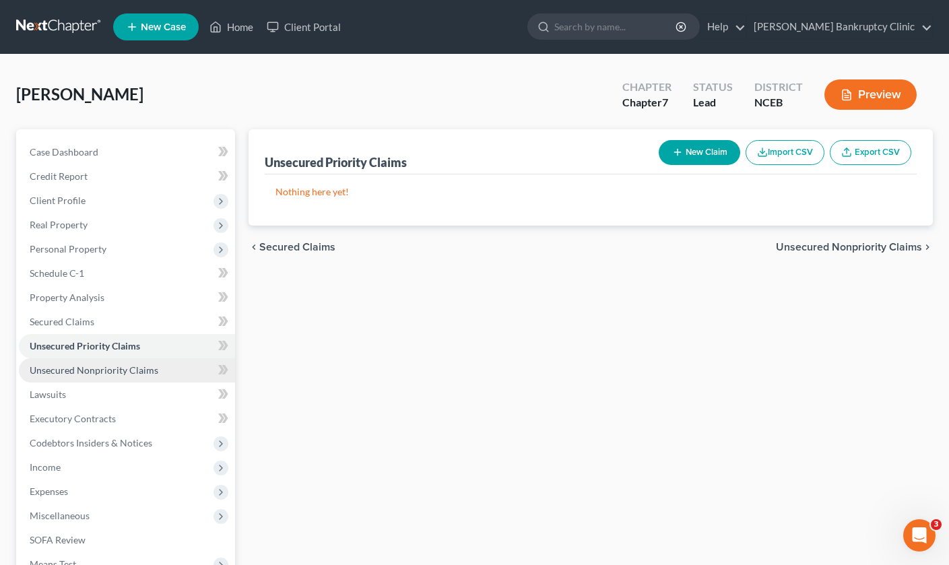
click at [74, 370] on span "Unsecured Nonpriority Claims" at bounding box center [94, 370] width 129 height 11
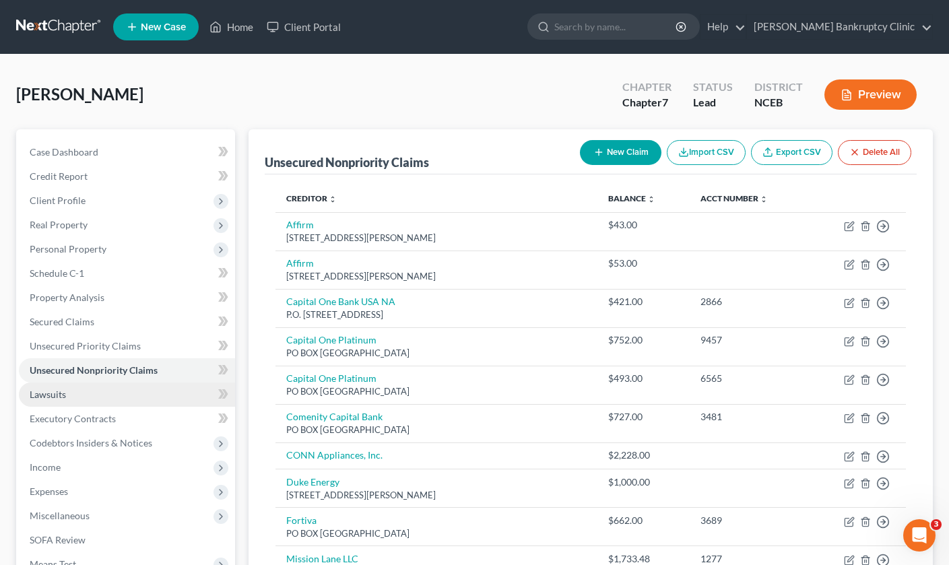
click at [73, 392] on link "Lawsuits" at bounding box center [127, 395] width 216 height 24
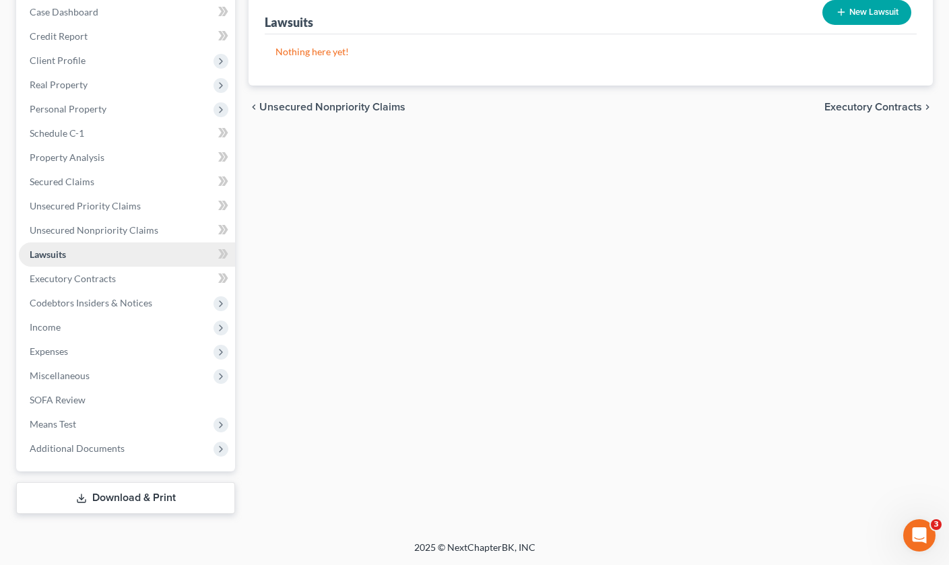
scroll to position [140, 0]
click at [74, 503] on link "Download & Print" at bounding box center [125, 498] width 219 height 32
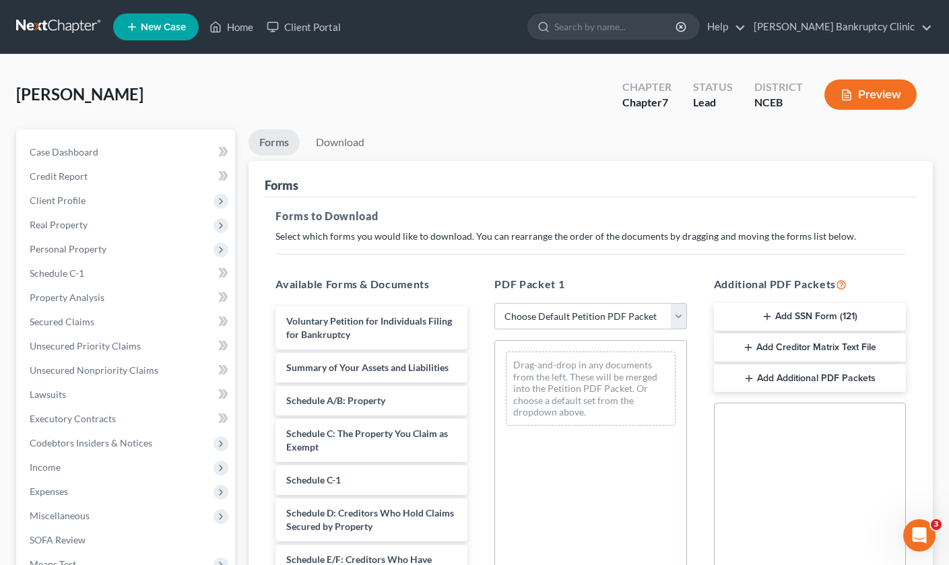
select select "0"
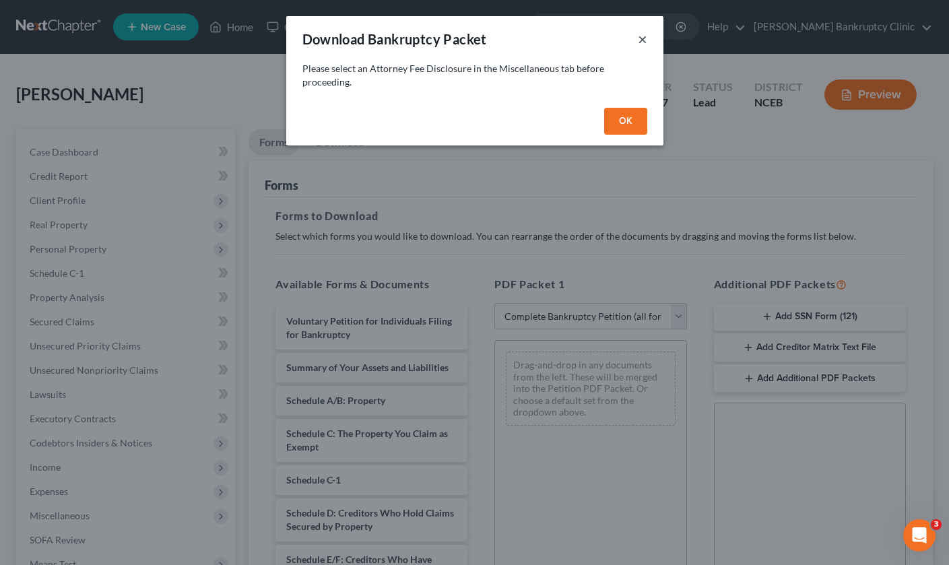
click at [643, 37] on button "×" at bounding box center [642, 39] width 9 height 16
select select
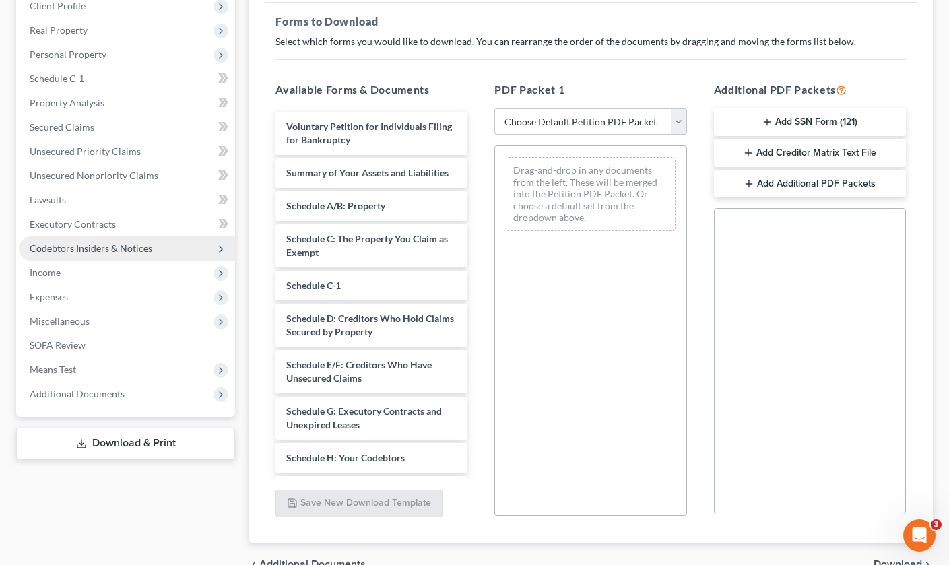
scroll to position [207, 0]
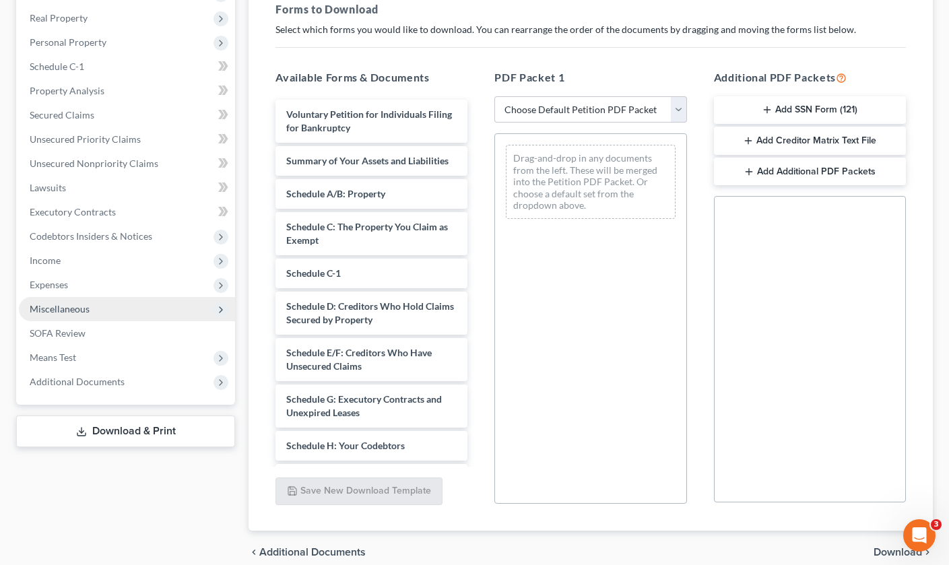
click at [112, 313] on span "Miscellaneous" at bounding box center [127, 309] width 216 height 24
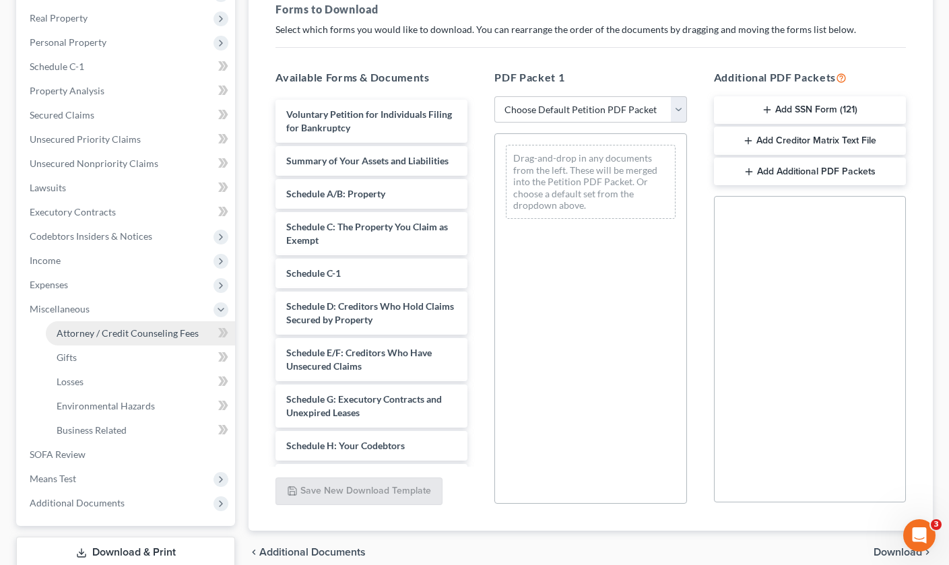
click at [143, 330] on span "Attorney / Credit Counseling Fees" at bounding box center [128, 332] width 142 height 11
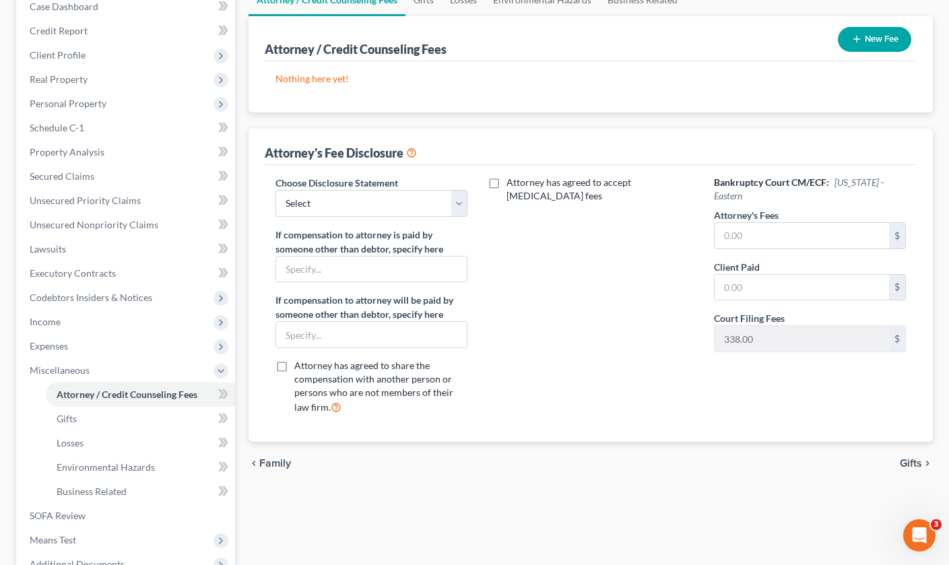
scroll to position [146, 0]
click at [730, 237] on input "text" at bounding box center [802, 235] width 175 height 26
type input "0.00"
click at [617, 323] on div "Attorney has agreed to accept retainer fees" at bounding box center [590, 300] width 219 height 250
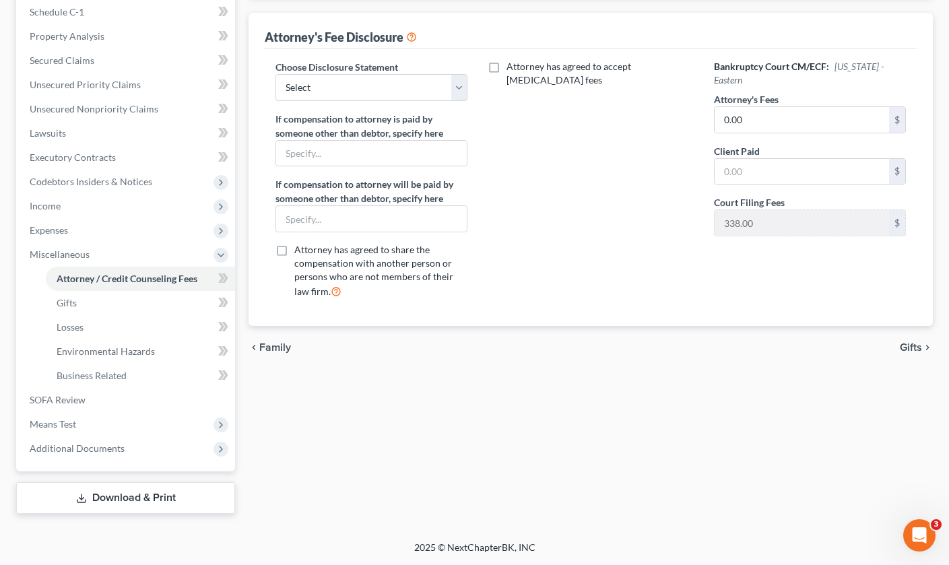
scroll to position [261, 0]
click at [204, 502] on link "Download & Print" at bounding box center [125, 498] width 219 height 32
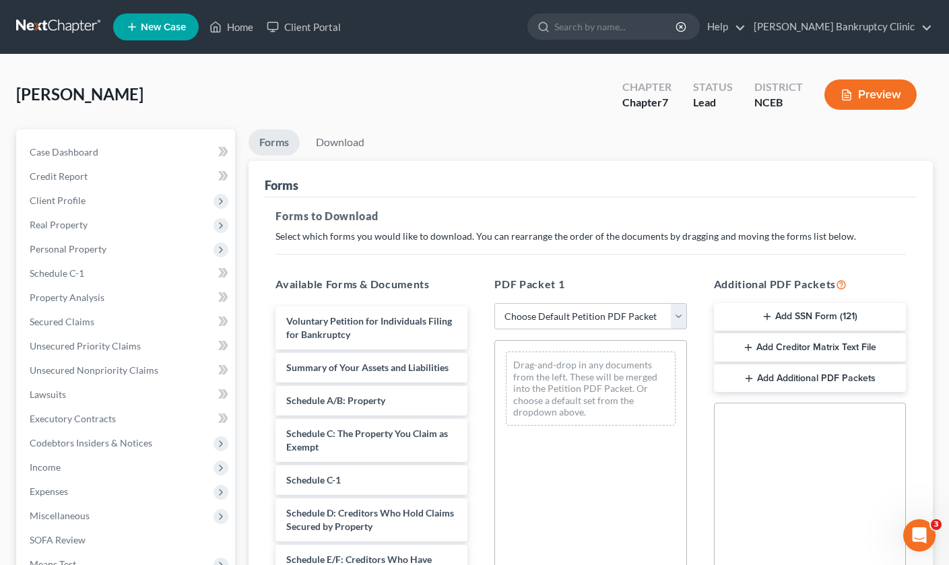
click at [881, 97] on button "Preview" at bounding box center [871, 95] width 92 height 30
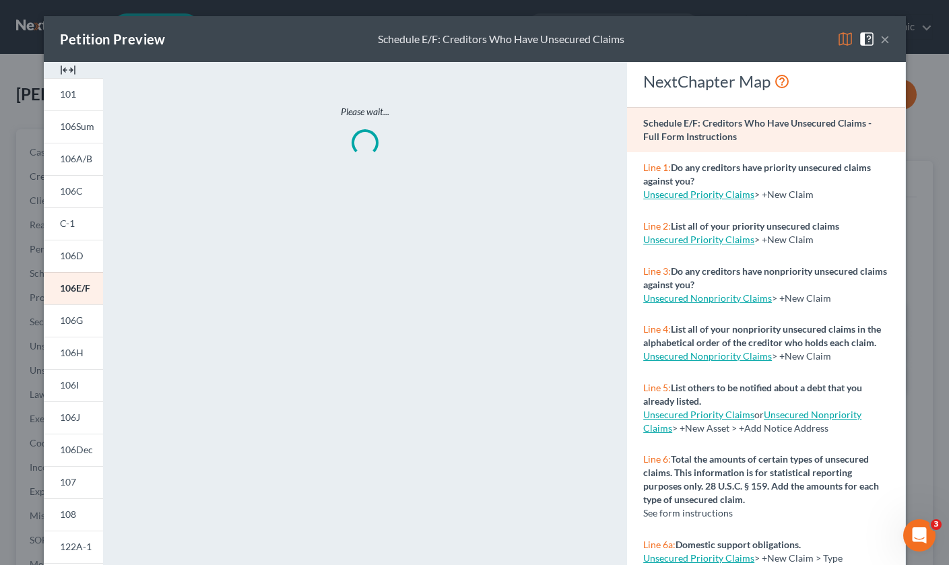
click at [889, 34] on button "×" at bounding box center [885, 39] width 9 height 16
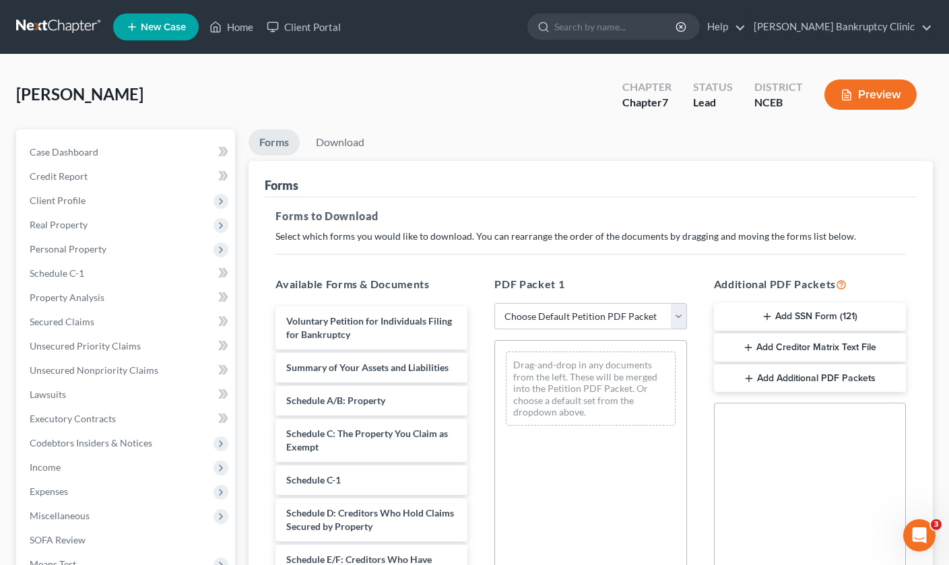
select select "0"
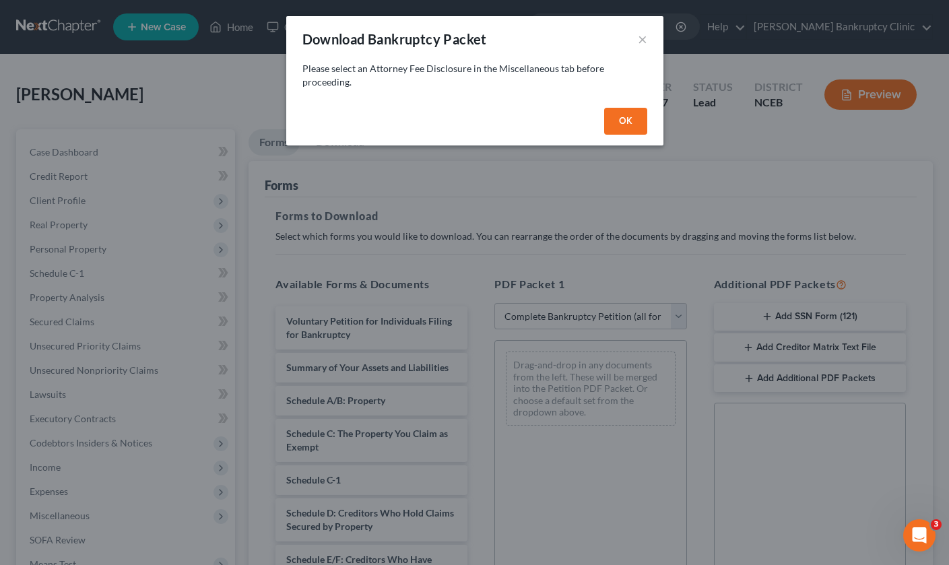
click at [637, 114] on button "OK" at bounding box center [625, 121] width 43 height 27
select select
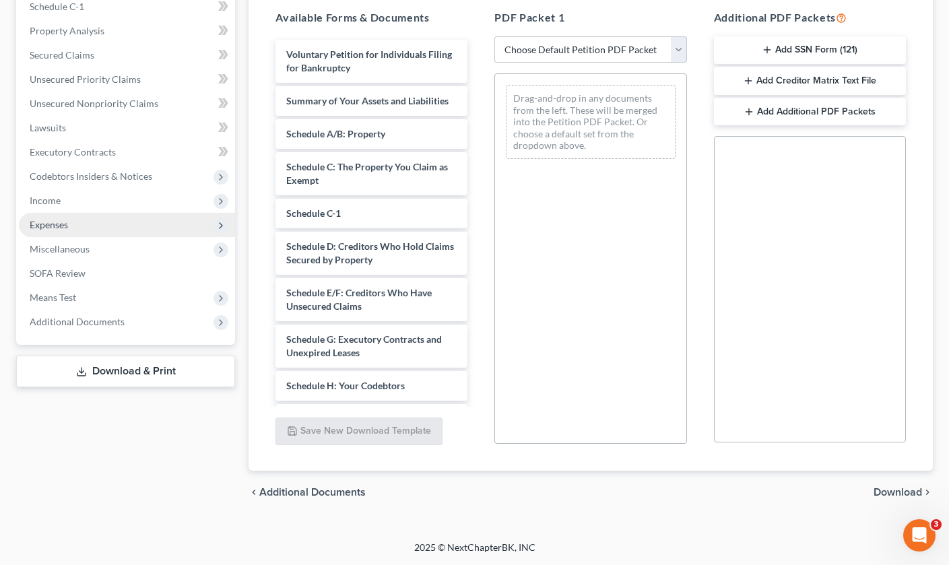
scroll to position [267, 0]
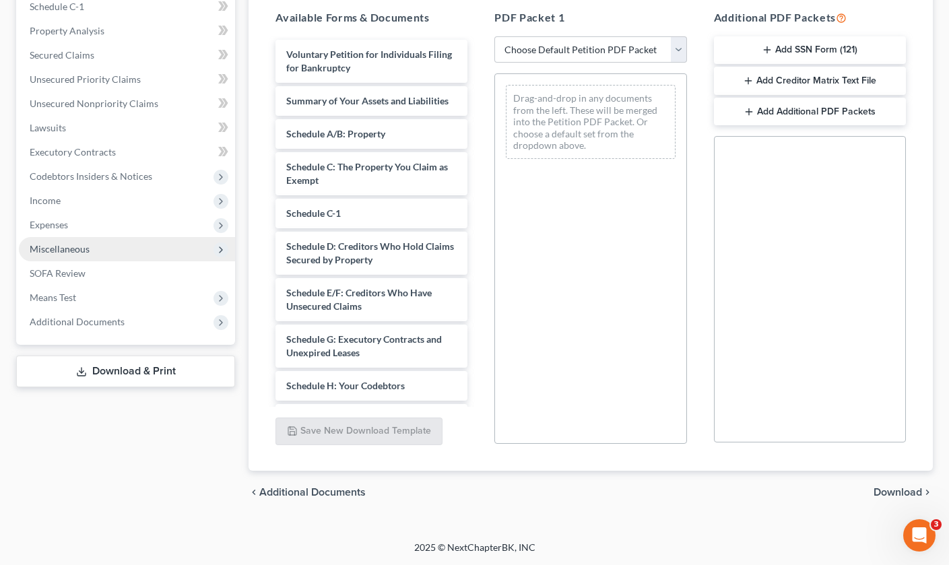
click at [101, 244] on span "Miscellaneous" at bounding box center [127, 249] width 216 height 24
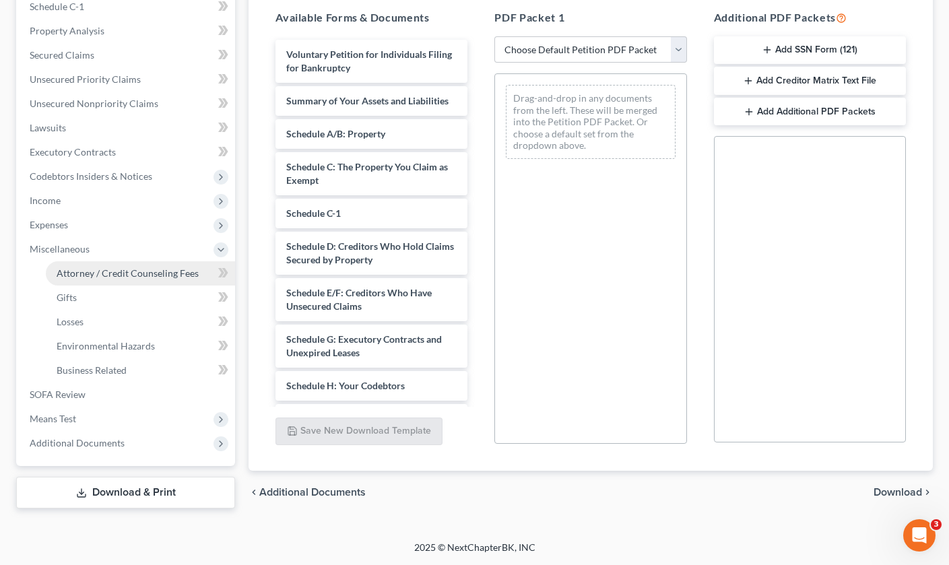
click at [112, 272] on span "Attorney / Credit Counseling Fees" at bounding box center [128, 273] width 142 height 11
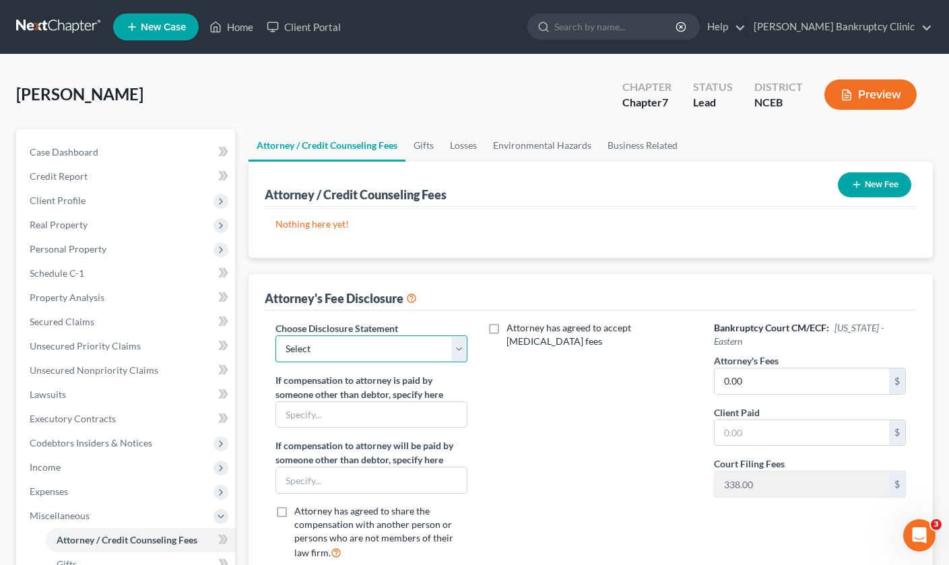
select select "0"
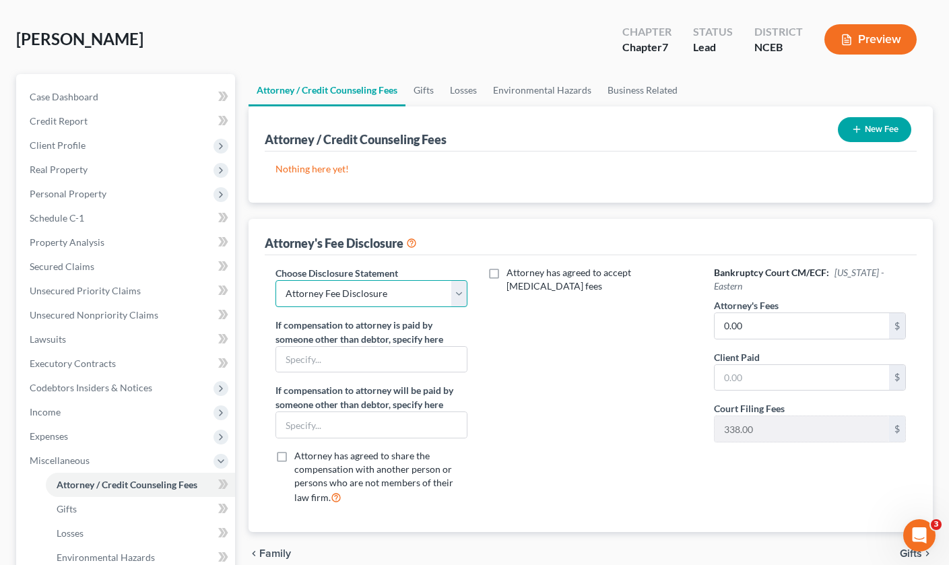
scroll to position [63, 0]
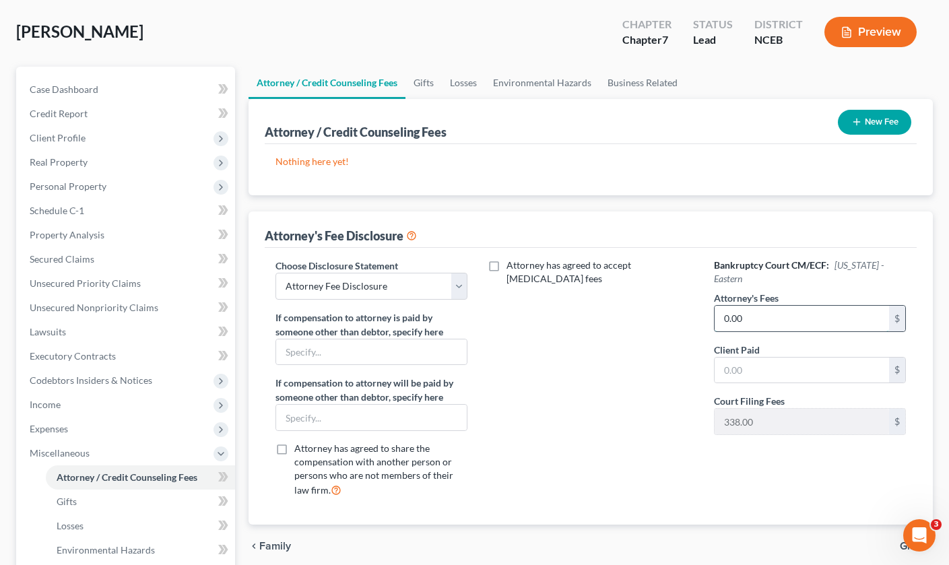
click at [737, 322] on input "0.00" at bounding box center [802, 319] width 175 height 26
drag, startPoint x: 746, startPoint y: 316, endPoint x: 706, endPoint y: 315, distance: 39.8
click at [706, 315] on div "Bankruptcy Court CM/ECF: North Carolina - Eastern Attorney's Fees 0.00 $ Client…" at bounding box center [810, 384] width 219 height 250
type input "1.00"
click at [620, 364] on div "Attorney has agreed to accept retainer fees" at bounding box center [590, 384] width 219 height 250
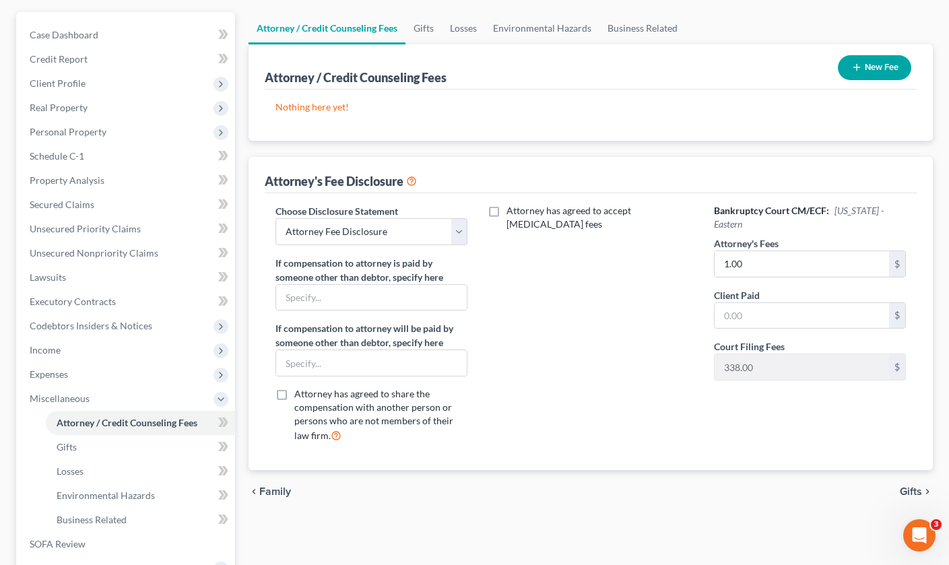
scroll to position [116, 0]
click at [847, 73] on button "New Fee" at bounding box center [874, 69] width 73 height 25
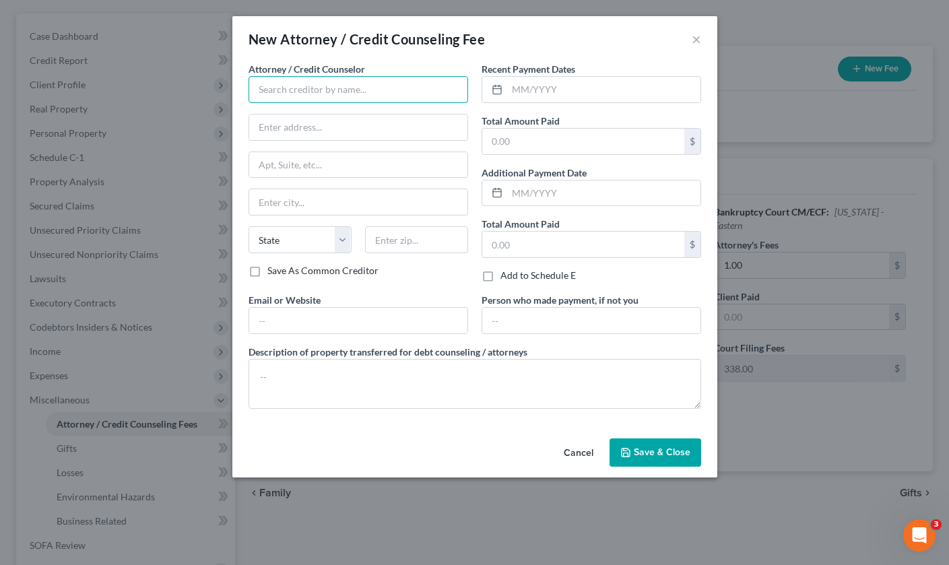
click at [419, 86] on input "text" at bounding box center [359, 89] width 220 height 27
click at [697, 39] on button "×" at bounding box center [696, 39] width 9 height 16
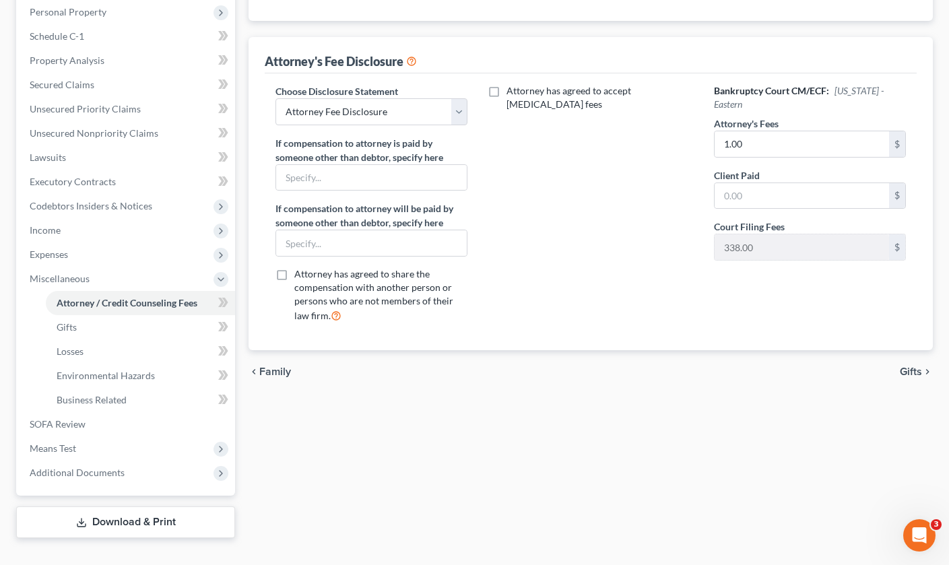
scroll to position [241, 0]
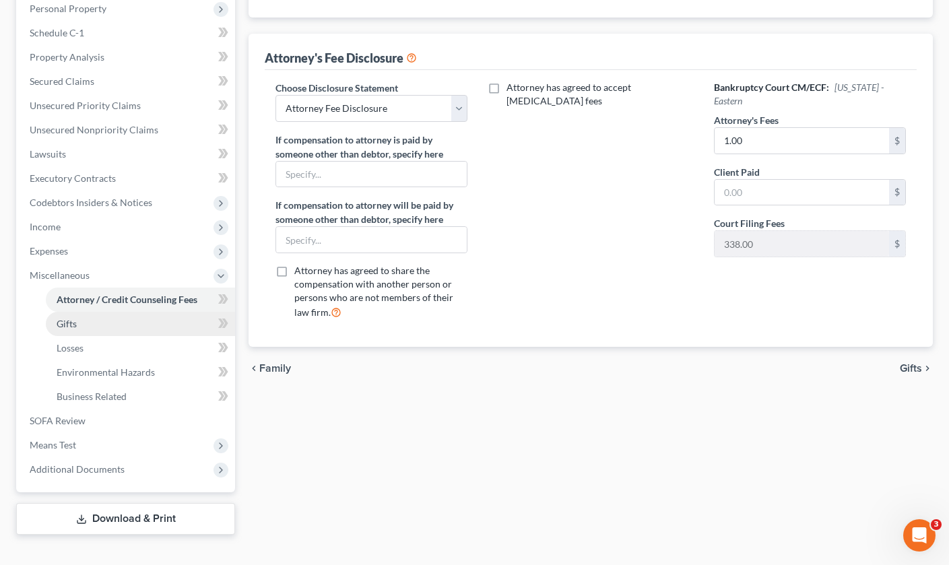
click at [176, 330] on link "Gifts" at bounding box center [140, 324] width 189 height 24
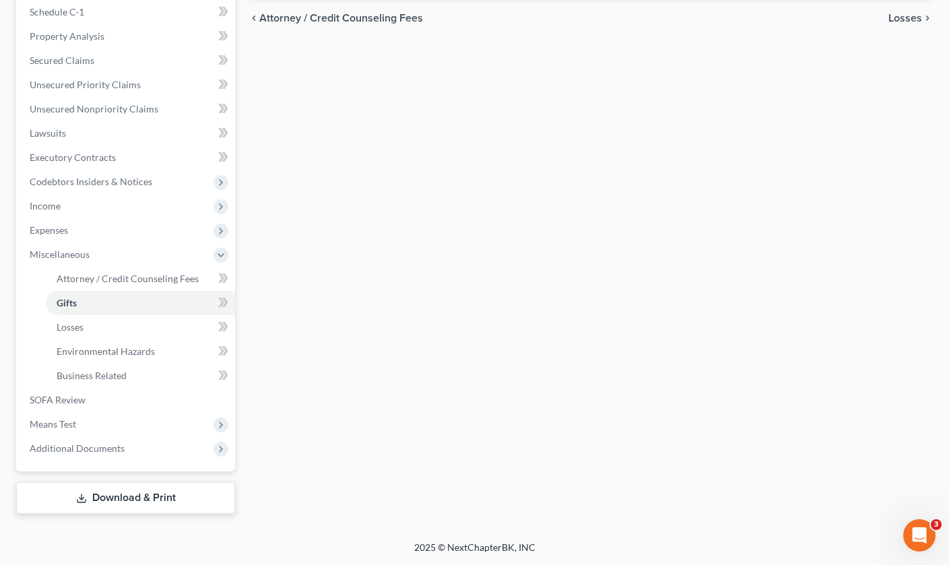
click at [134, 500] on link "Download & Print" at bounding box center [125, 498] width 219 height 32
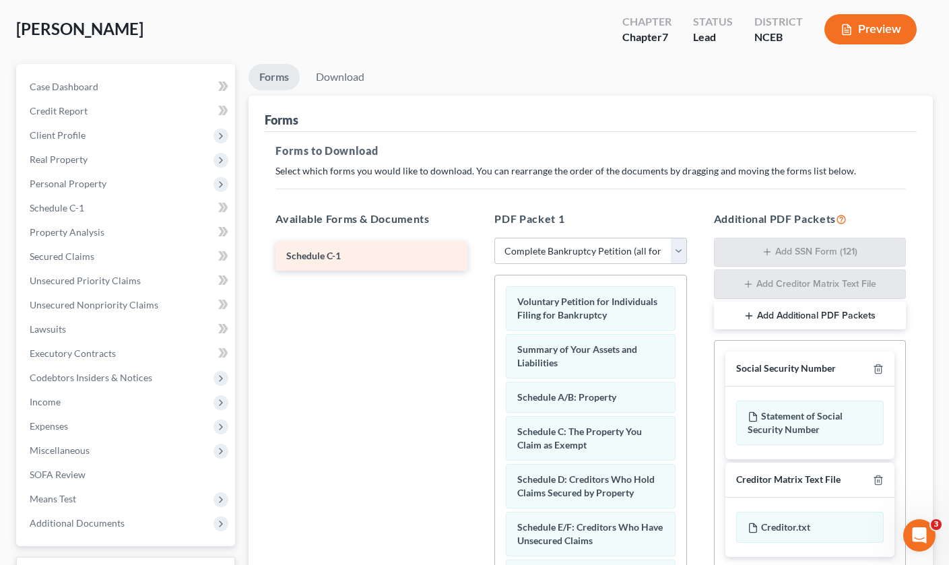
click at [406, 258] on div "Schedule C-1" at bounding box center [372, 256] width 214 height 30
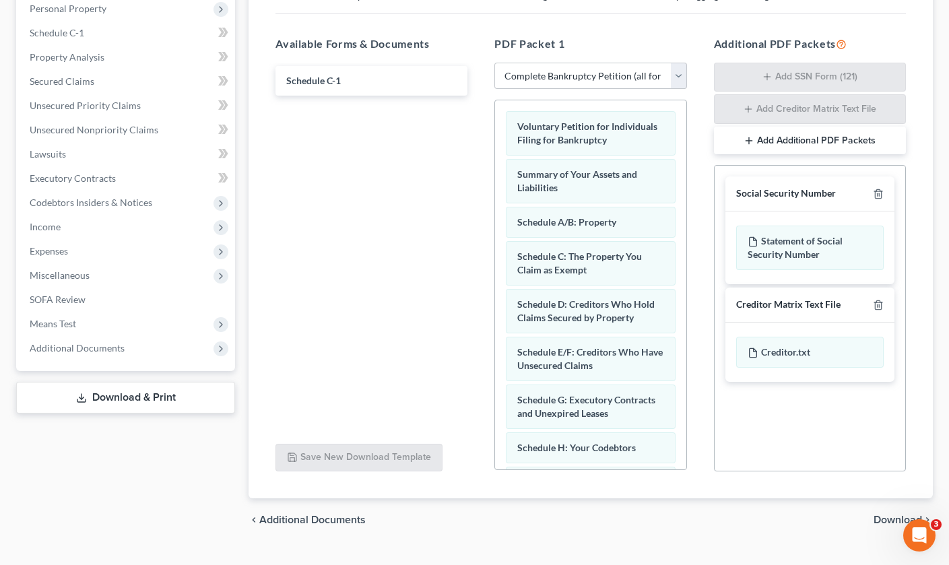
scroll to position [237, 0]
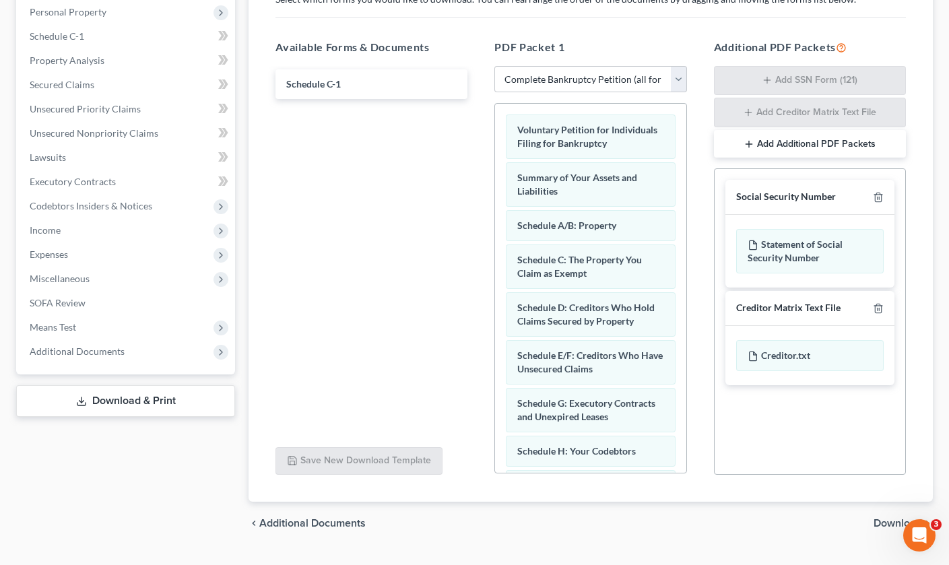
click at [184, 391] on link "Download & Print" at bounding box center [125, 401] width 219 height 32
click at [173, 404] on link "Download & Print" at bounding box center [125, 401] width 219 height 32
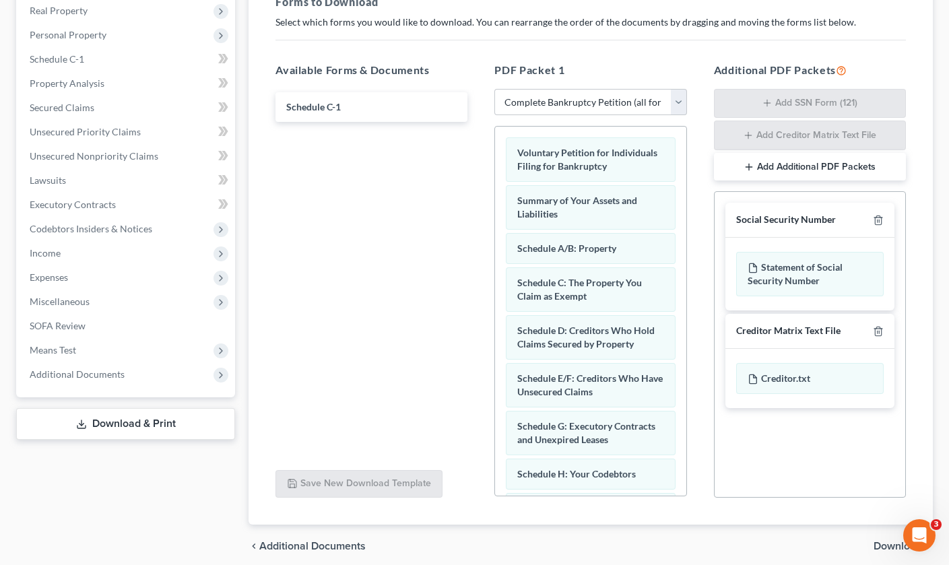
scroll to position [226, 0]
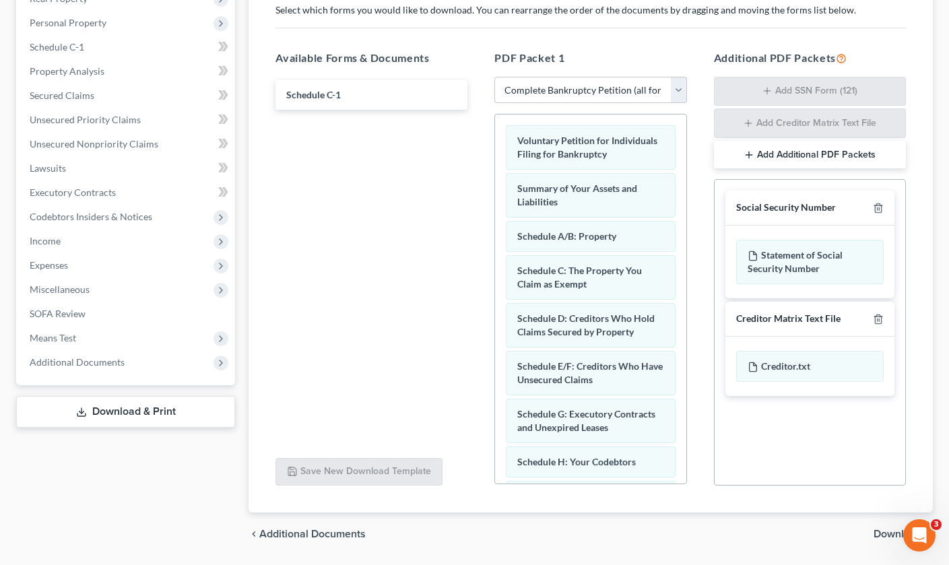
click at [135, 412] on link "Download & Print" at bounding box center [125, 412] width 219 height 32
click at [144, 410] on link "Download & Print" at bounding box center [125, 412] width 219 height 32
click at [78, 412] on icon at bounding box center [81, 412] width 11 height 11
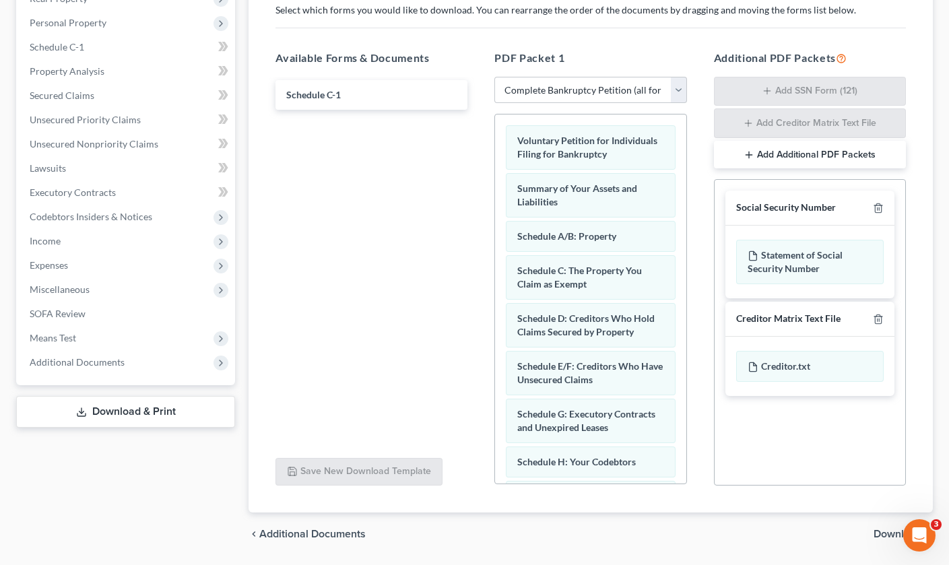
click at [167, 412] on link "Download & Print" at bounding box center [125, 412] width 219 height 32
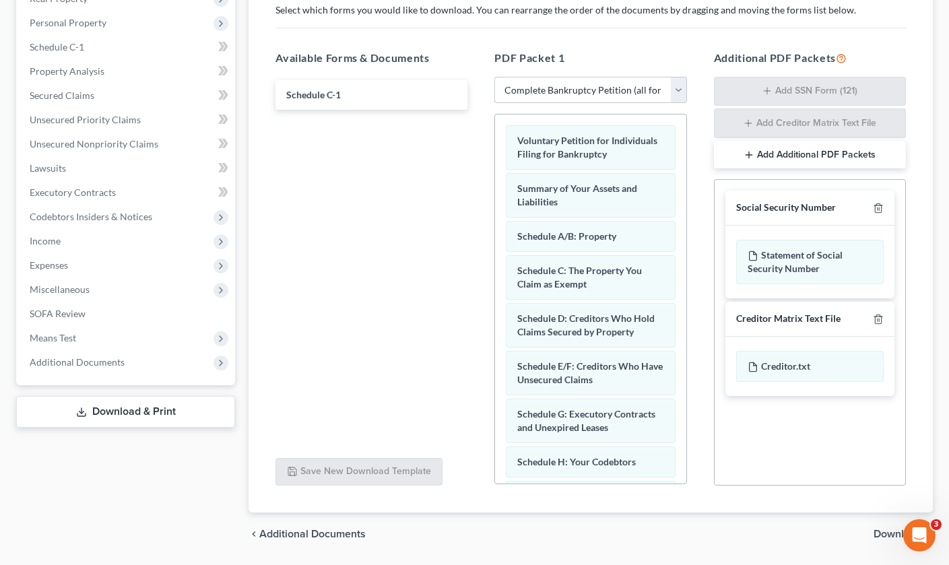
click at [167, 412] on link "Download & Print" at bounding box center [125, 412] width 219 height 32
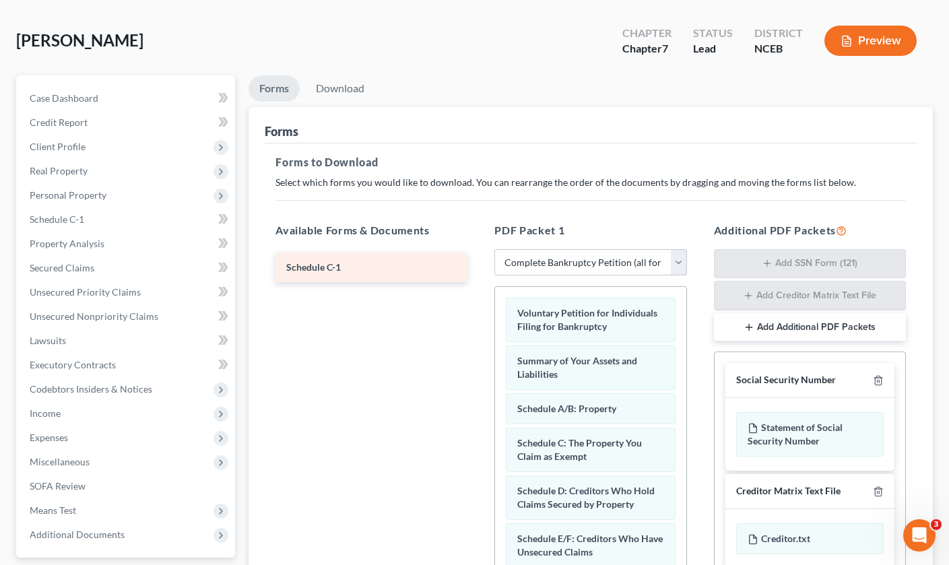
scroll to position [59, 0]
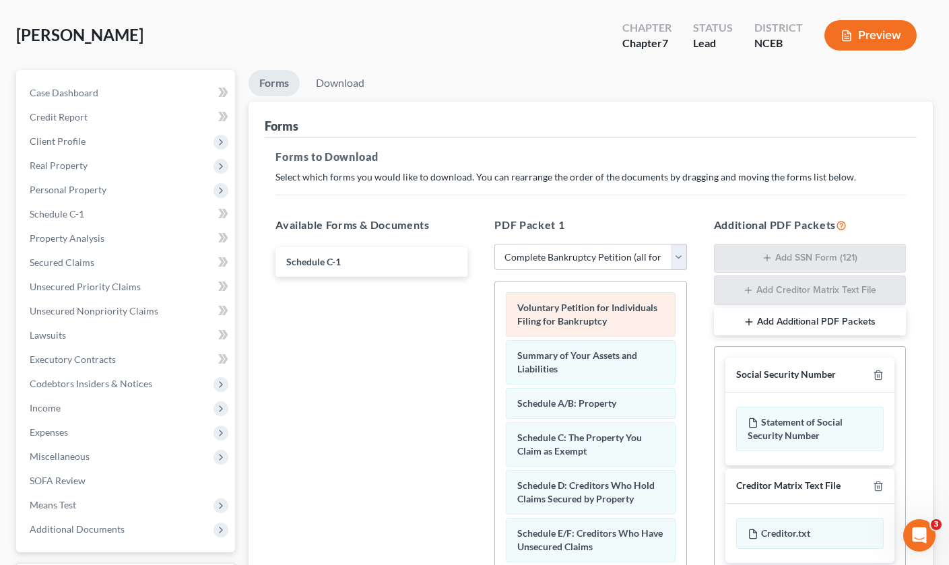
click at [590, 307] on span "Voluntary Petition for Individuals Filing for Bankruptcy" at bounding box center [587, 314] width 140 height 25
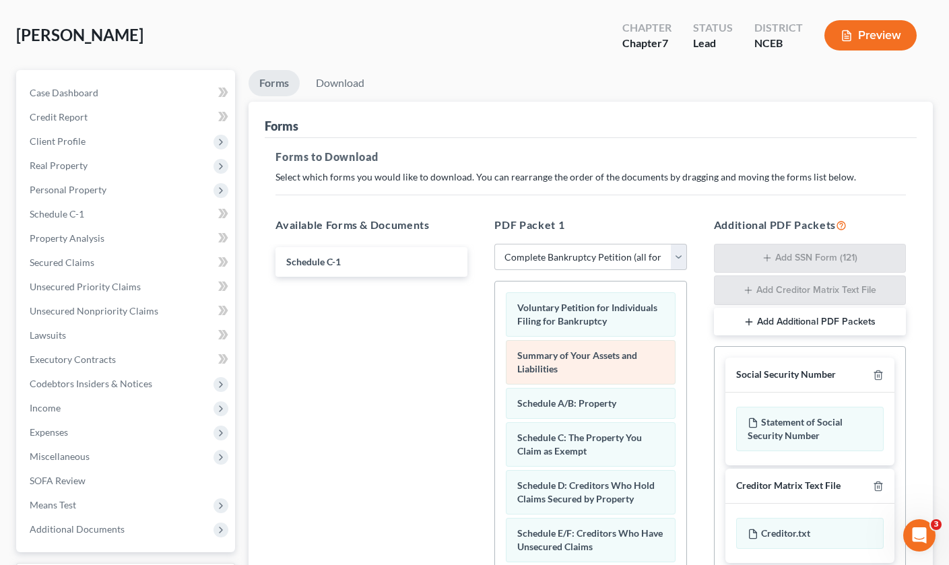
click at [592, 348] on div "Summary of Your Assets and Liabilities" at bounding box center [590, 362] width 169 height 44
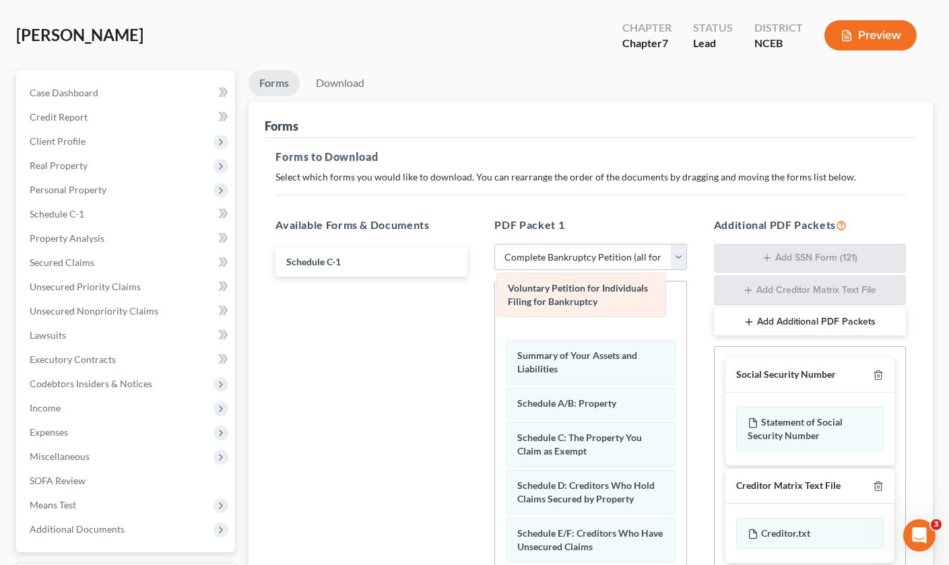
drag, startPoint x: 595, startPoint y: 308, endPoint x: 588, endPoint y: 299, distance: 11.1
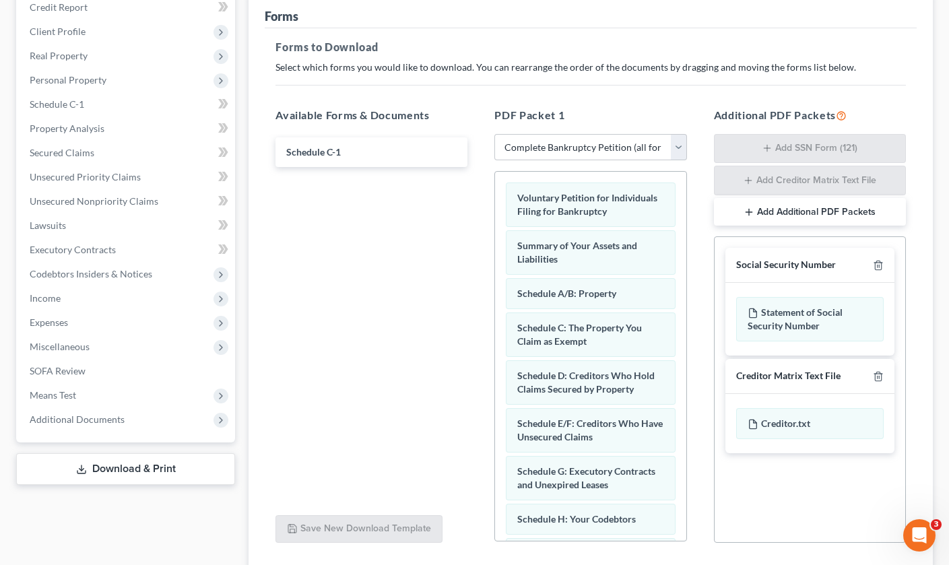
scroll to position [189, 0]
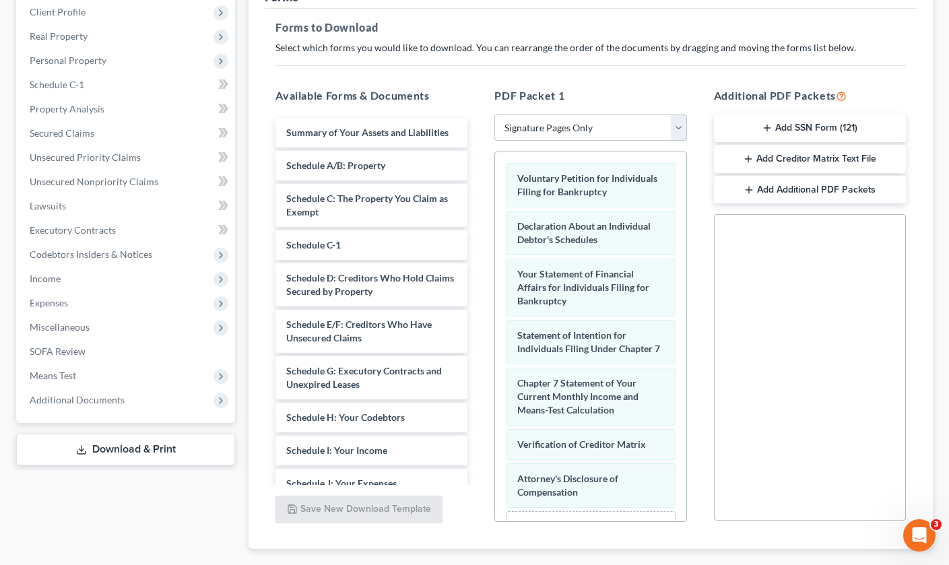
select select "0"
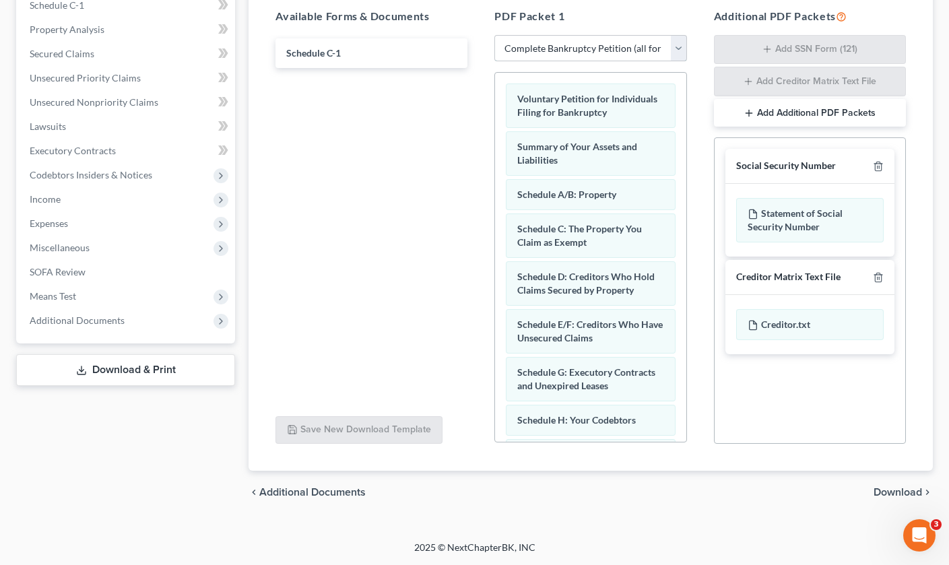
scroll to position [268, 0]
click at [909, 489] on span "Download" at bounding box center [898, 492] width 49 height 11
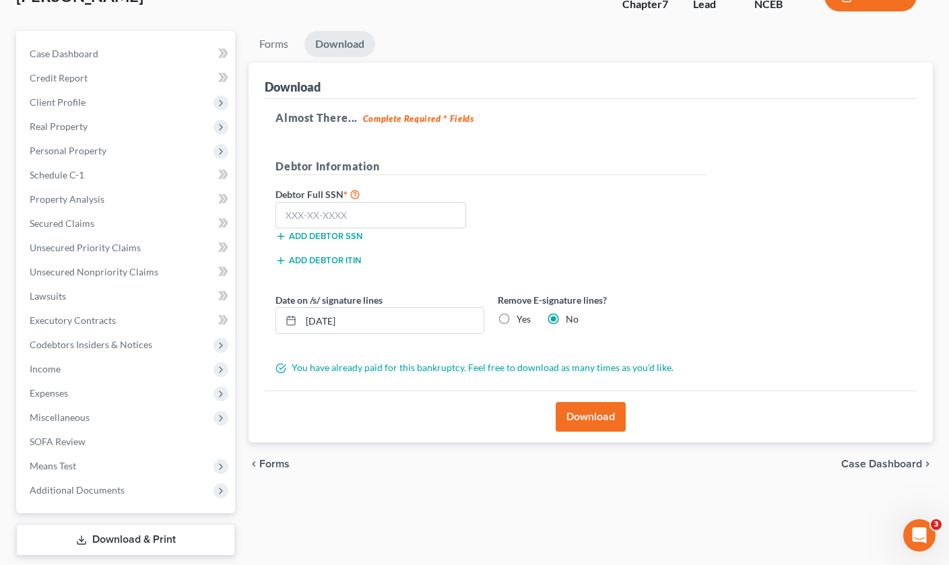
scroll to position [99, 0]
click at [310, 217] on input "text" at bounding box center [371, 214] width 191 height 27
type input "064-38-3425"
click at [583, 425] on button "Download" at bounding box center [591, 417] width 70 height 30
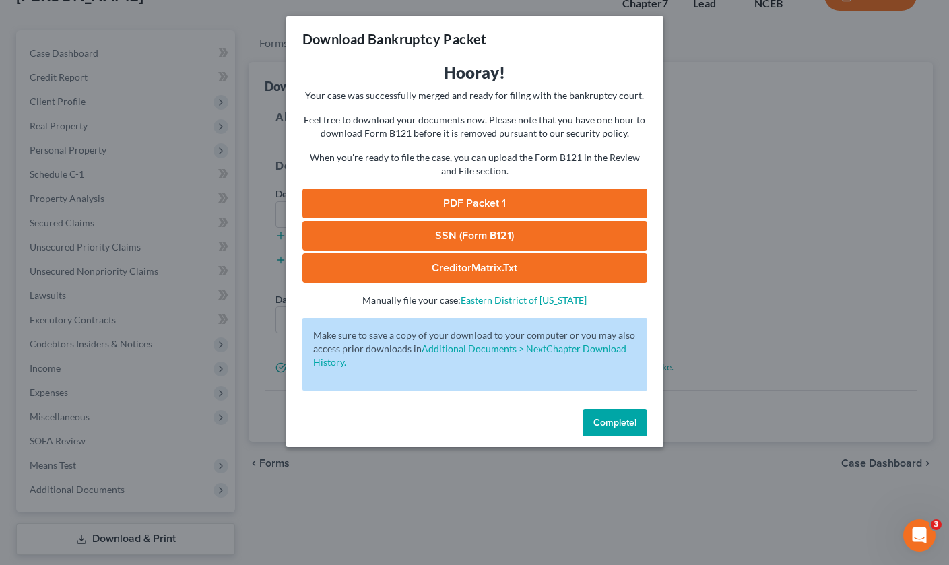
click at [565, 192] on link "PDF Packet 1" at bounding box center [475, 204] width 345 height 30
click at [608, 426] on span "Complete!" at bounding box center [615, 422] width 43 height 11
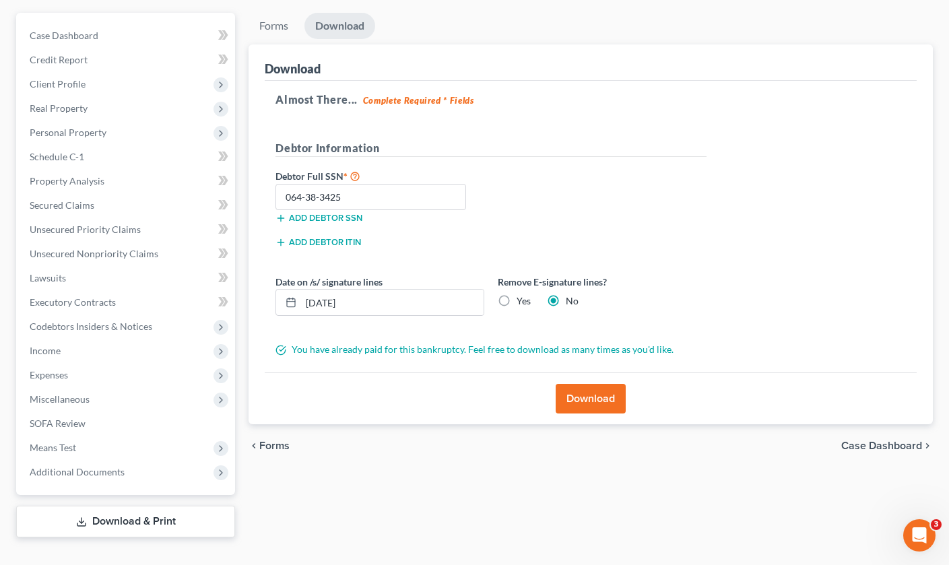
scroll to position [118, 0]
click at [602, 398] on button "Download" at bounding box center [591, 398] width 70 height 30
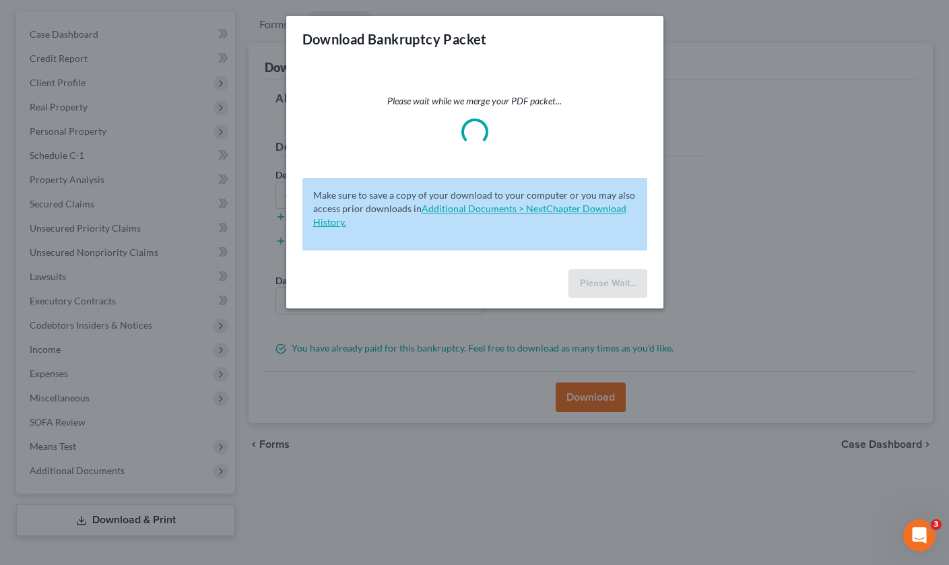
click at [510, 209] on link "Additional Documents > NextChapter Download History." at bounding box center [469, 215] width 313 height 25
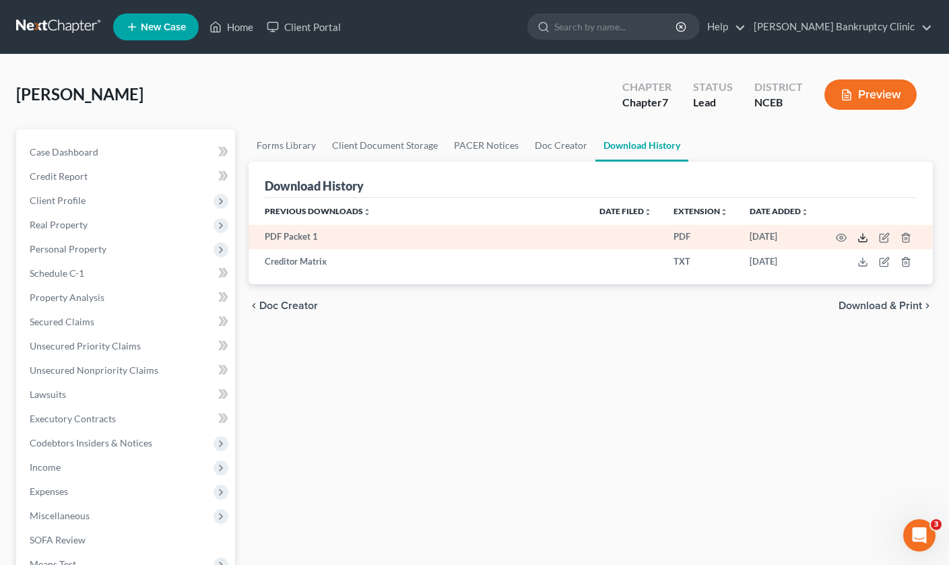
click at [866, 238] on icon at bounding box center [863, 237] width 11 height 11
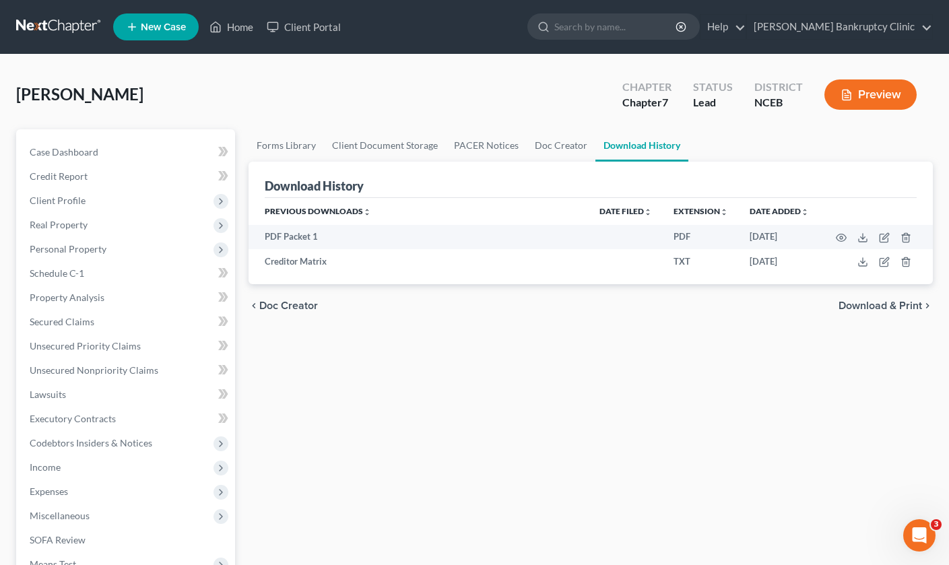
click at [69, 26] on link at bounding box center [59, 27] width 86 height 24
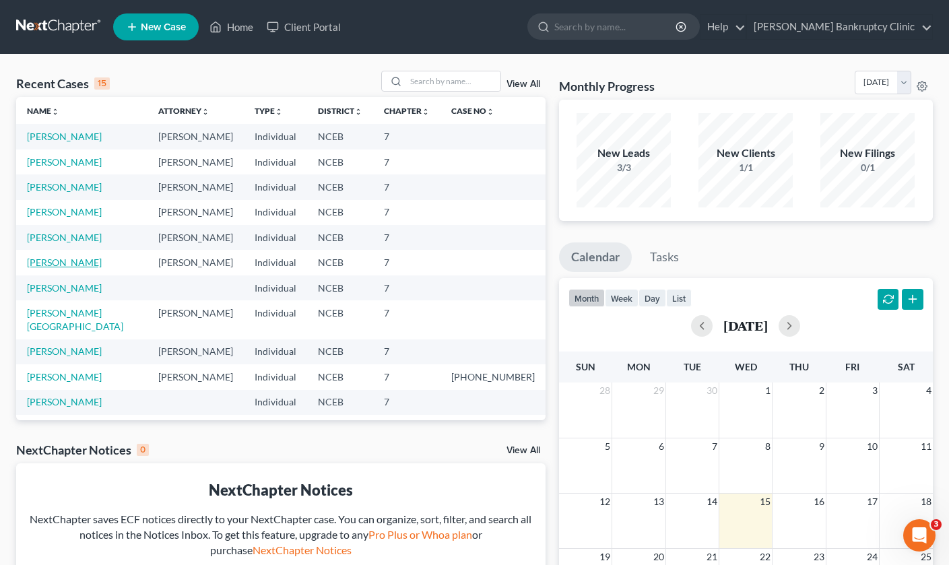
click at [67, 261] on link "Davis, Annette" at bounding box center [64, 262] width 75 height 11
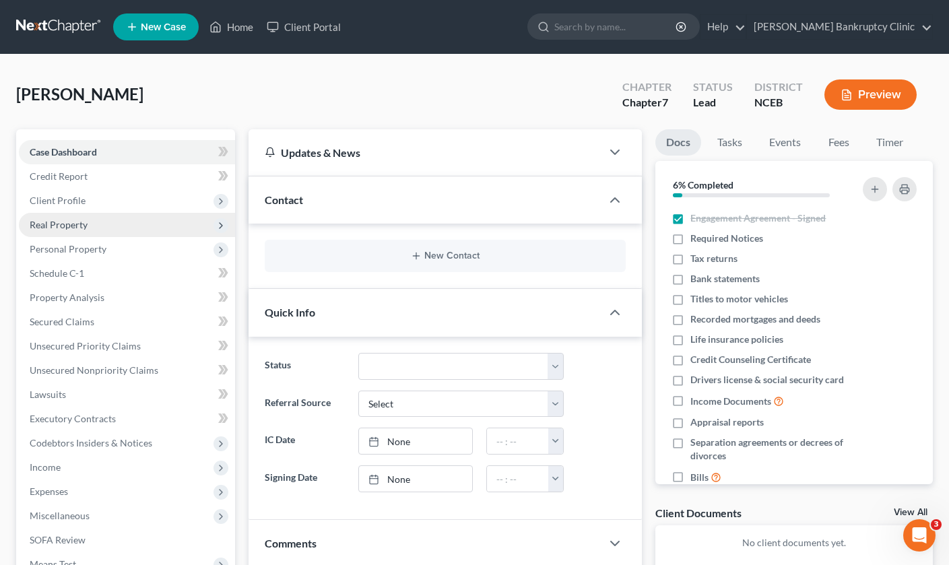
click at [90, 228] on span "Real Property" at bounding box center [127, 225] width 216 height 24
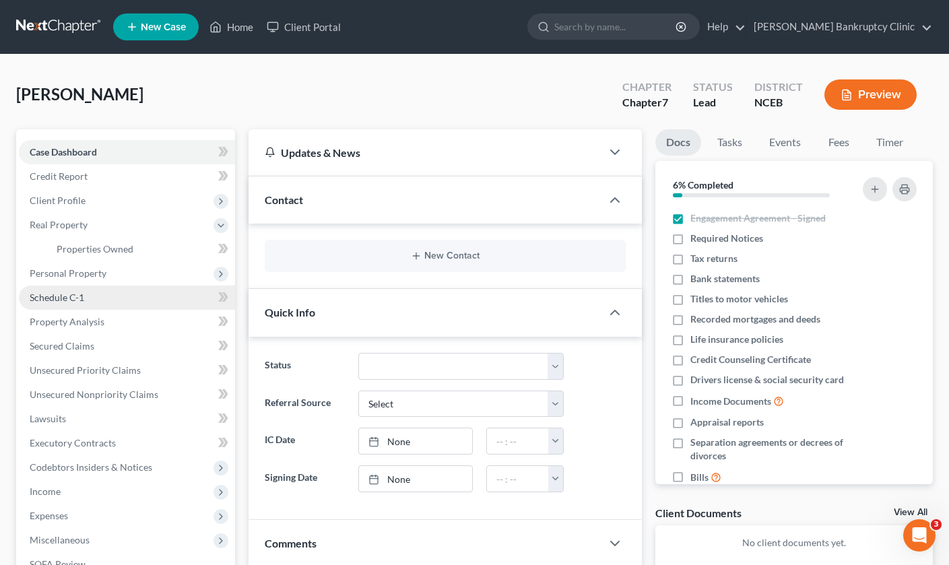
click at [111, 301] on link "Schedule C-1" at bounding box center [127, 298] width 216 height 24
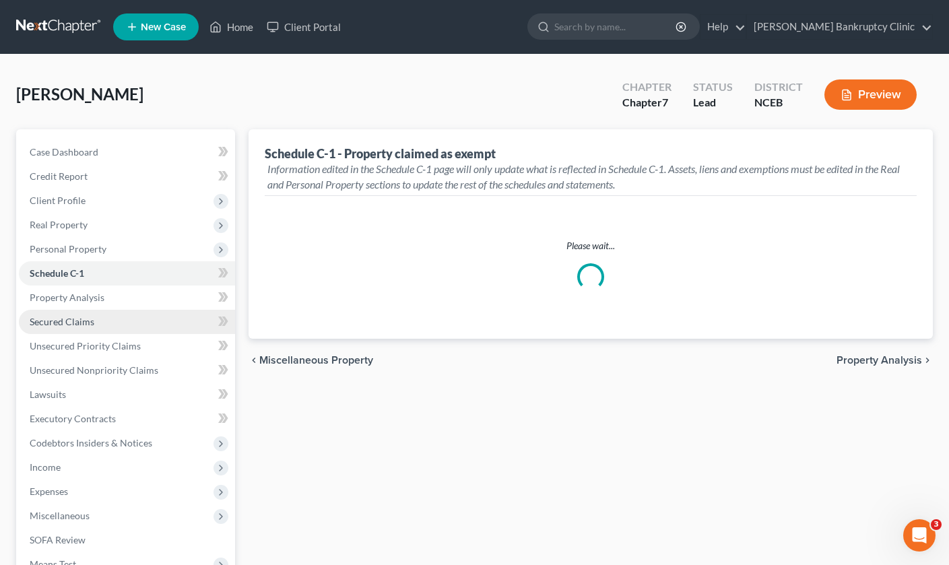
click at [101, 331] on link "Secured Claims" at bounding box center [127, 322] width 216 height 24
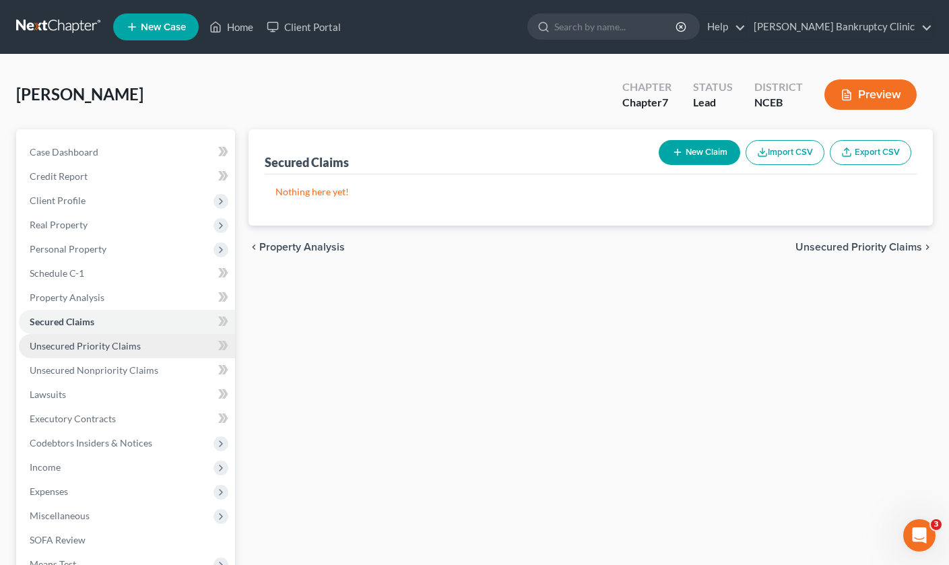
click at [102, 351] on span "Unsecured Priority Claims" at bounding box center [85, 345] width 111 height 11
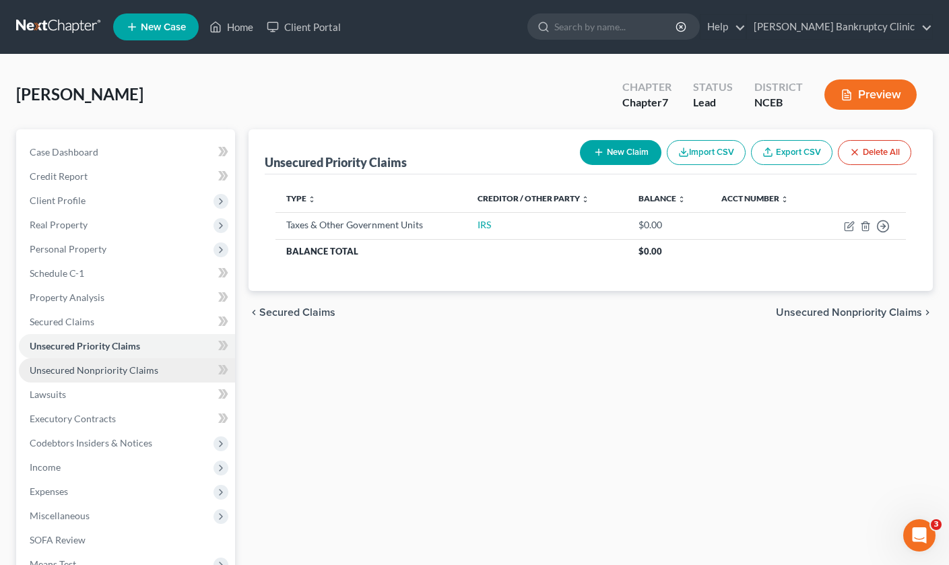
click at [102, 365] on span "Unsecured Nonpriority Claims" at bounding box center [94, 370] width 129 height 11
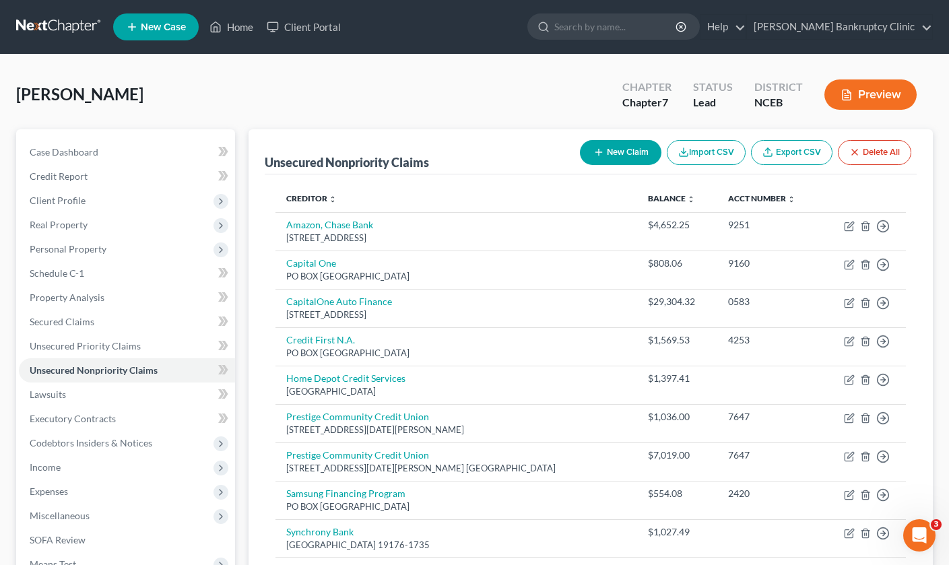
click at [875, 101] on button "Preview" at bounding box center [871, 95] width 92 height 30
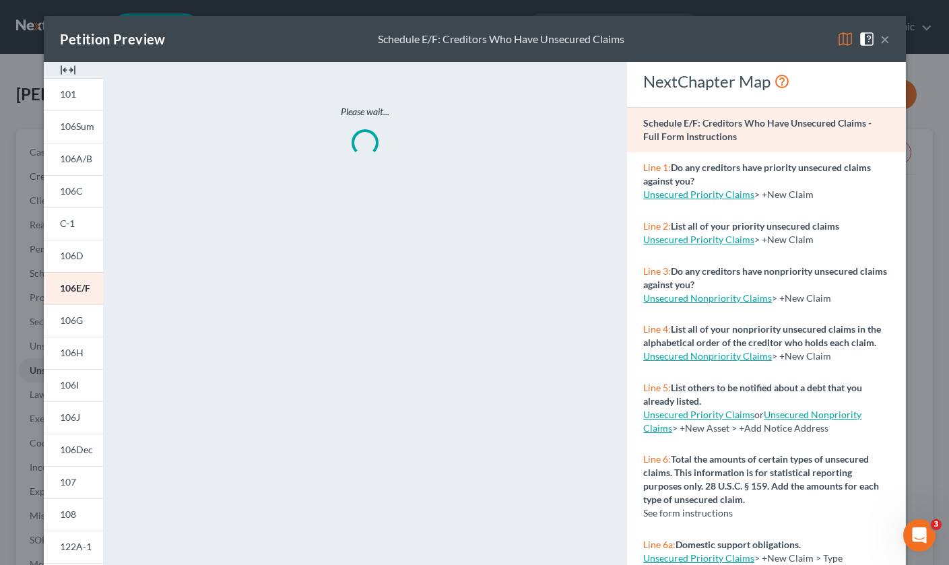
click at [888, 40] on button "×" at bounding box center [885, 39] width 9 height 16
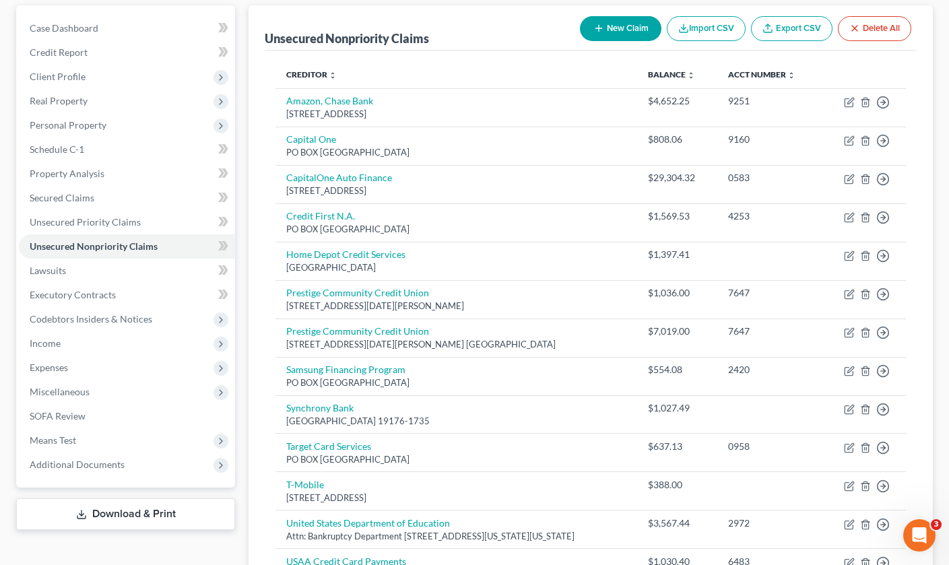
scroll to position [126, 0]
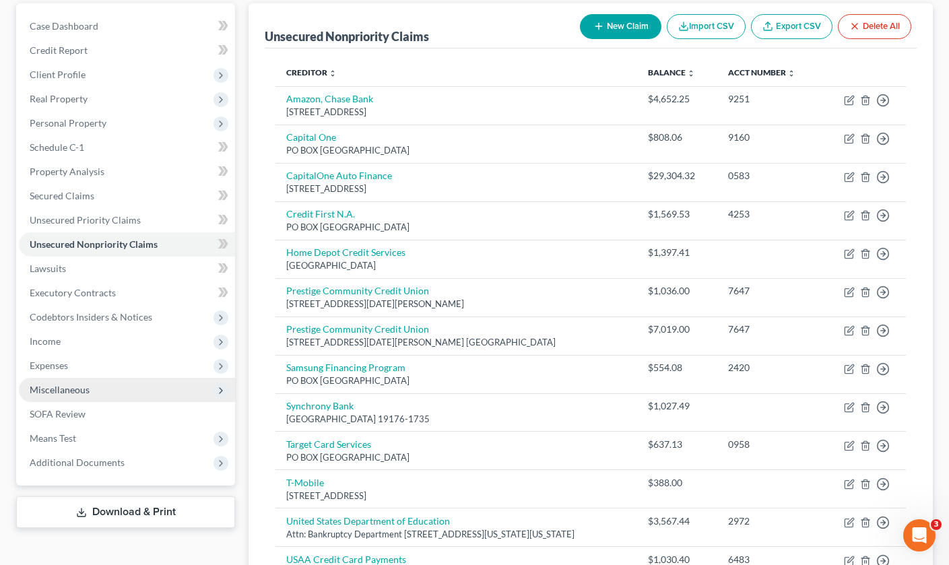
click at [111, 391] on span "Miscellaneous" at bounding box center [127, 390] width 216 height 24
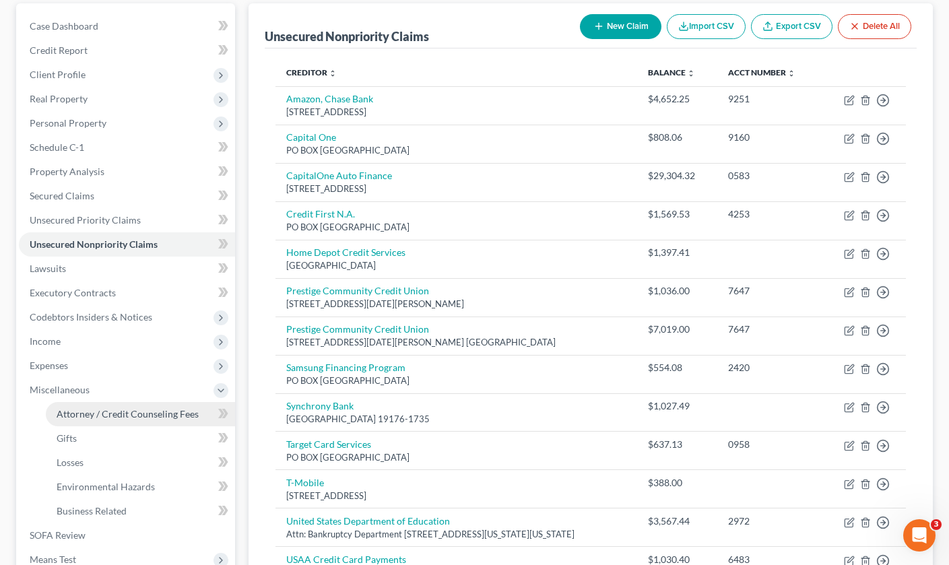
click at [115, 408] on span "Attorney / Credit Counseling Fees" at bounding box center [128, 413] width 142 height 11
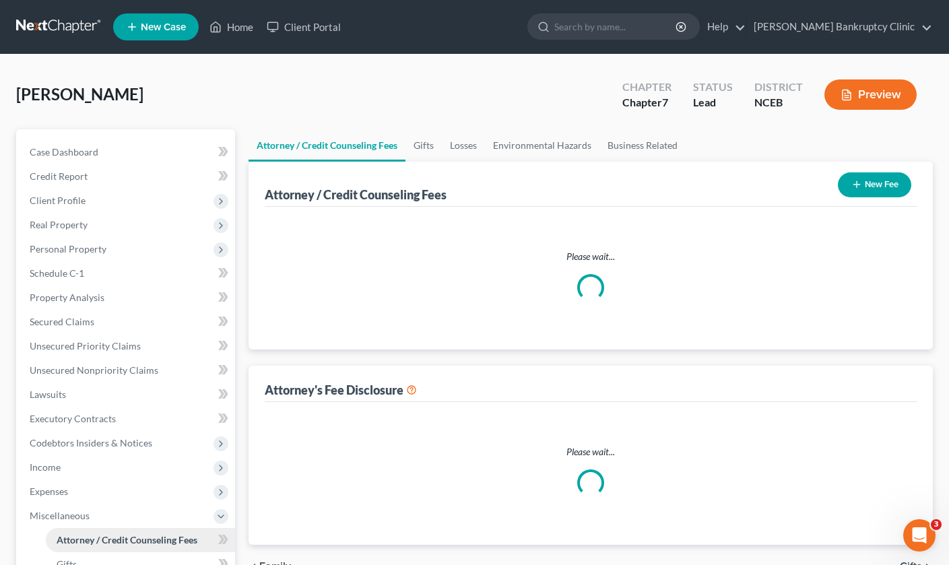
select select "0"
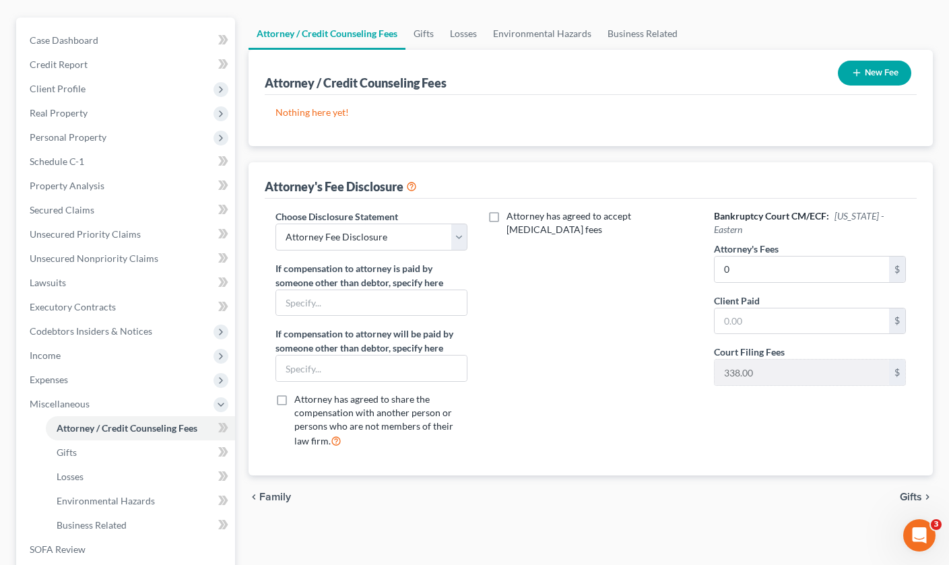
scroll to position [113, 0]
click at [734, 270] on input "0" at bounding box center [802, 269] width 175 height 26
type input "1.00"
click at [585, 342] on div "Attorney has agreed to accept retainer fees" at bounding box center [590, 334] width 219 height 250
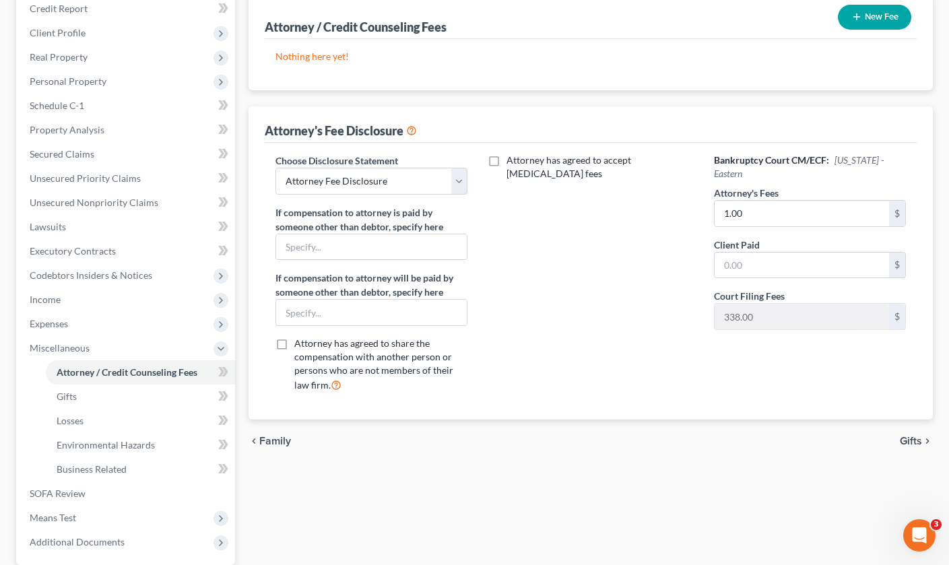
scroll to position [181, 0]
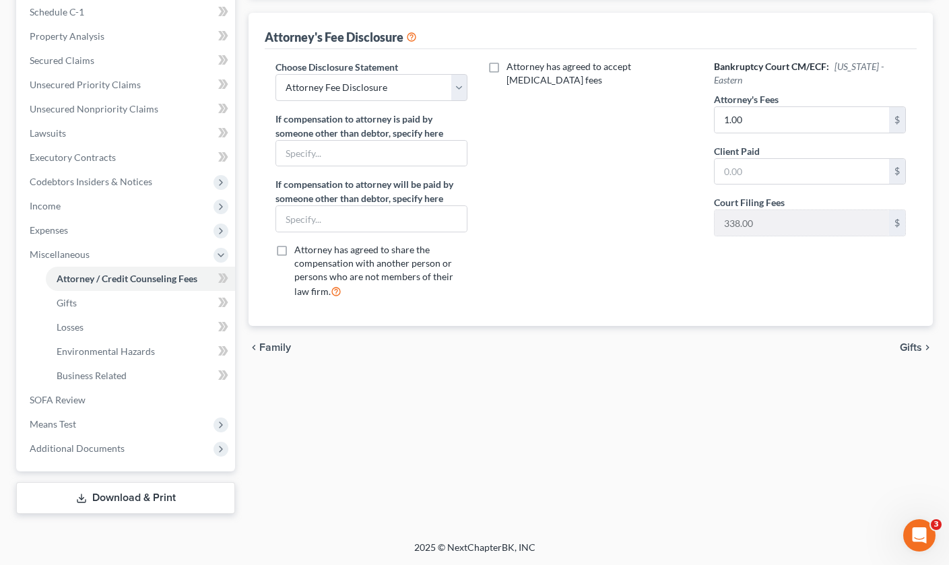
click at [92, 495] on link "Download & Print" at bounding box center [125, 498] width 219 height 32
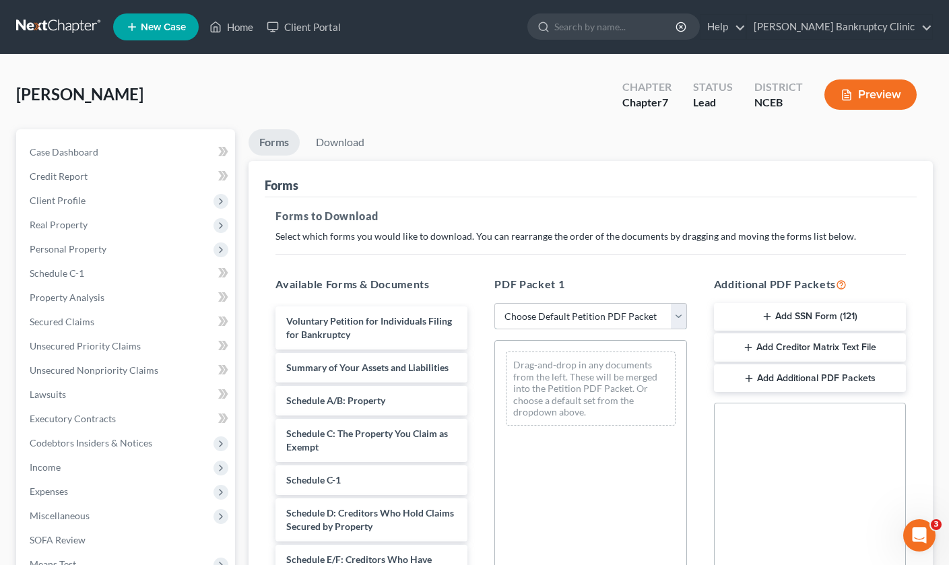
select select "0"
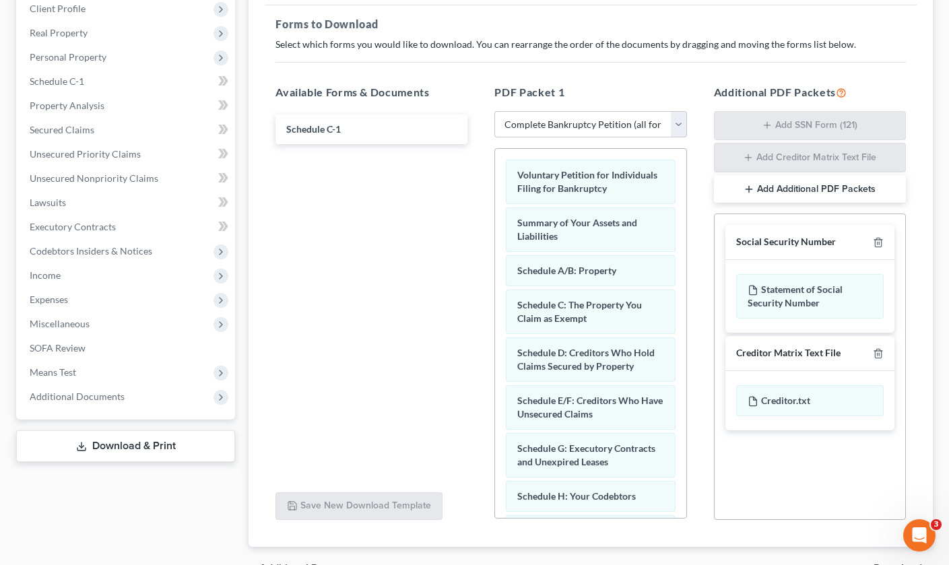
click at [143, 447] on link "Download & Print" at bounding box center [125, 447] width 219 height 32
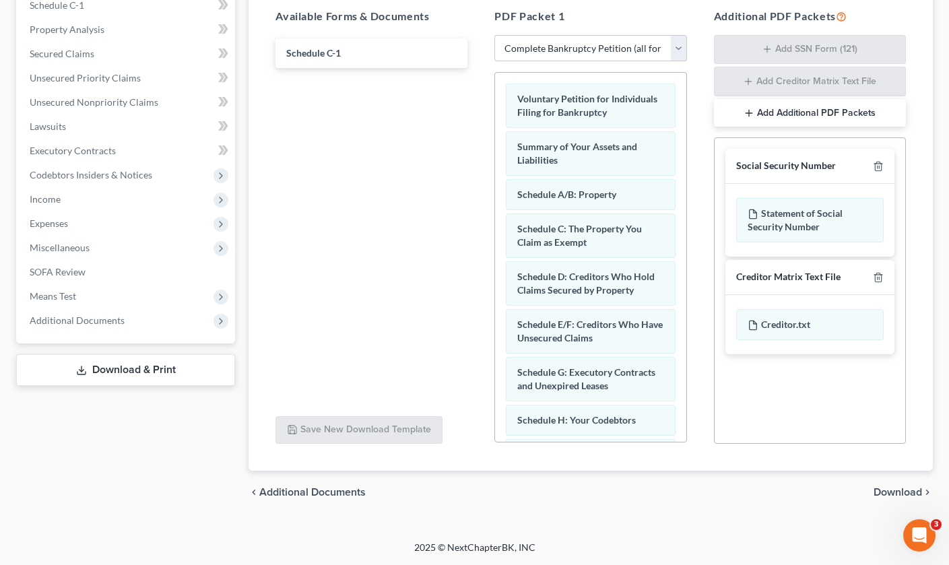
click at [889, 496] on span "Download" at bounding box center [898, 492] width 49 height 11
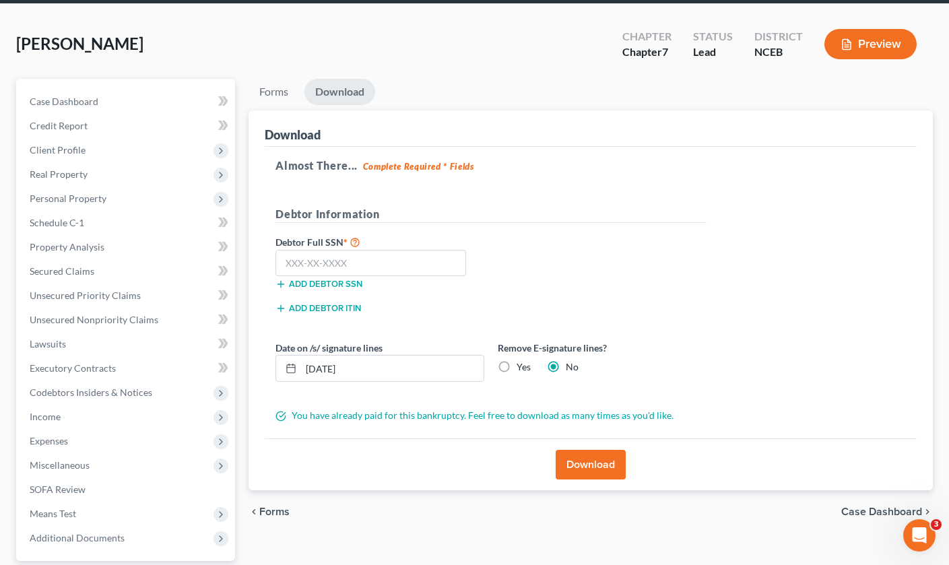
scroll to position [51, 0]
click at [323, 265] on input "text" at bounding box center [371, 263] width 191 height 27
type input "511-68-6122"
click at [600, 459] on button "Download" at bounding box center [591, 465] width 70 height 30
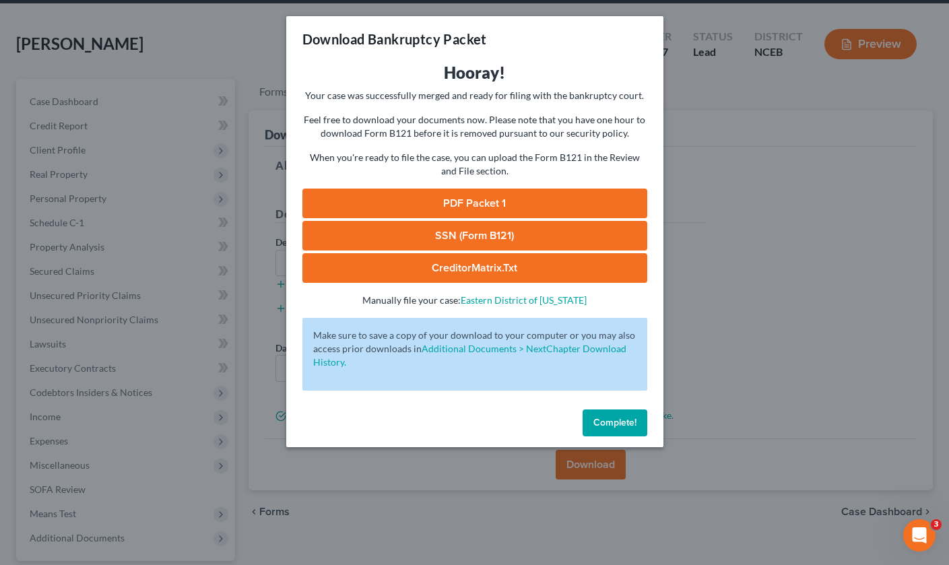
click at [615, 423] on span "Complete!" at bounding box center [615, 422] width 43 height 11
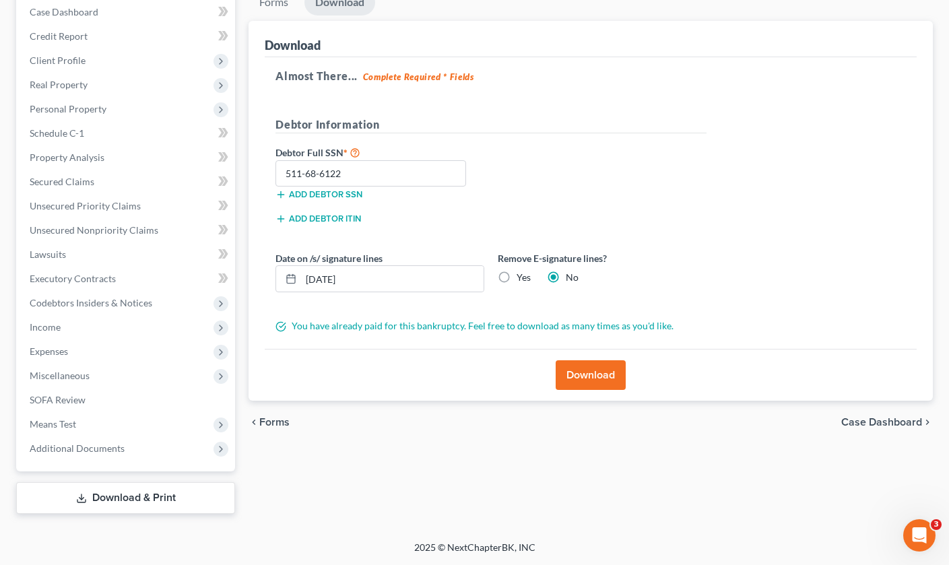
scroll to position [137, 0]
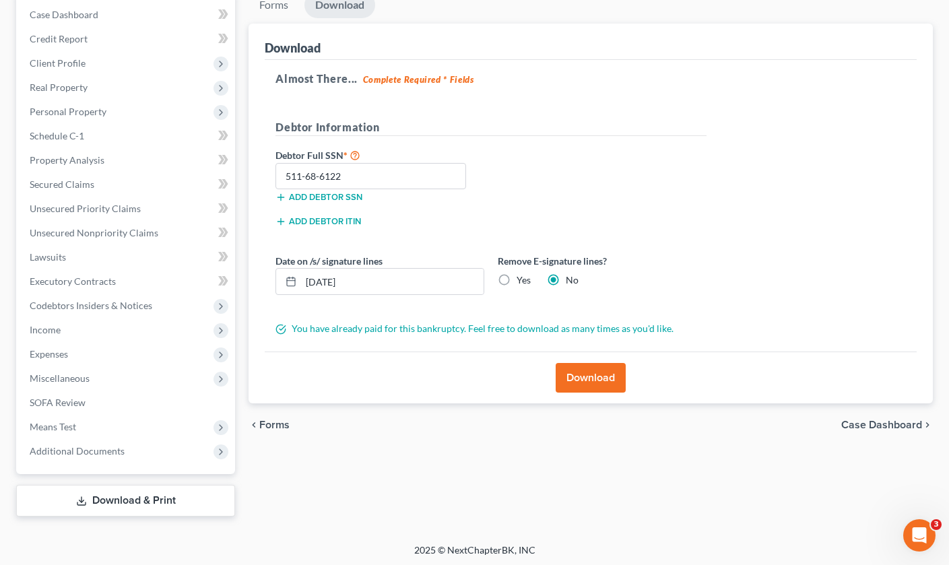
click at [608, 387] on button "Download" at bounding box center [591, 378] width 70 height 30
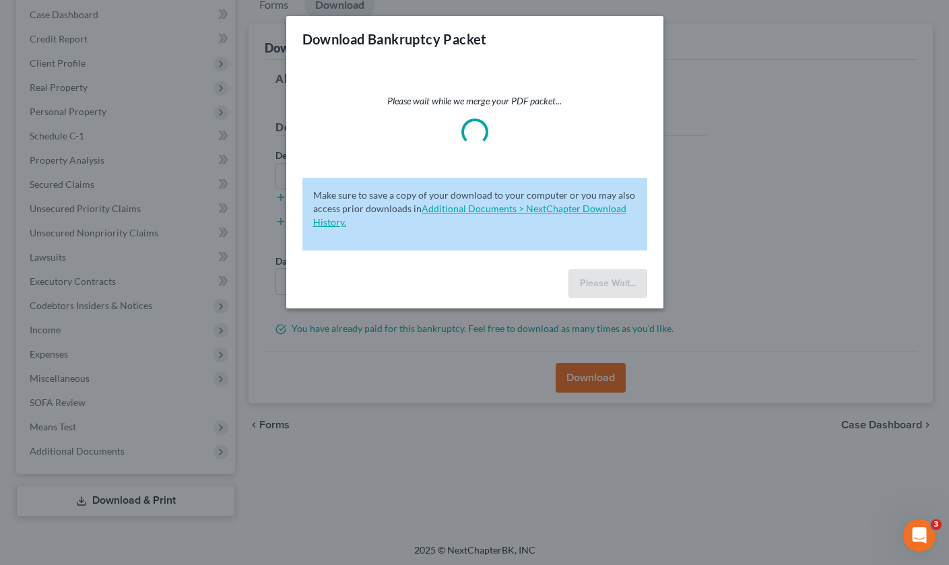
click at [586, 208] on link "Additional Documents > NextChapter Download History." at bounding box center [469, 215] width 313 height 25
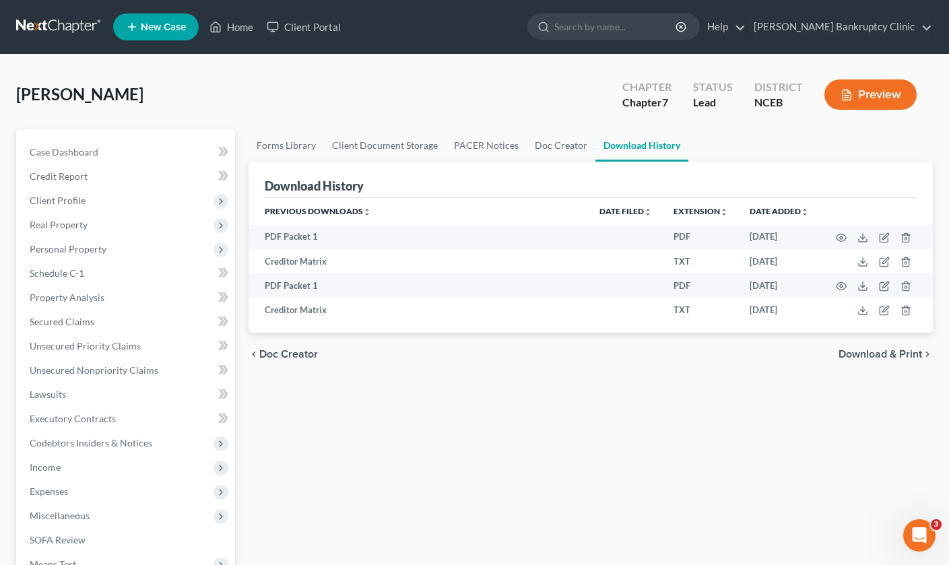
click at [782, 360] on div "chevron_left Doc Creator Download & Print chevron_right" at bounding box center [591, 354] width 685 height 43
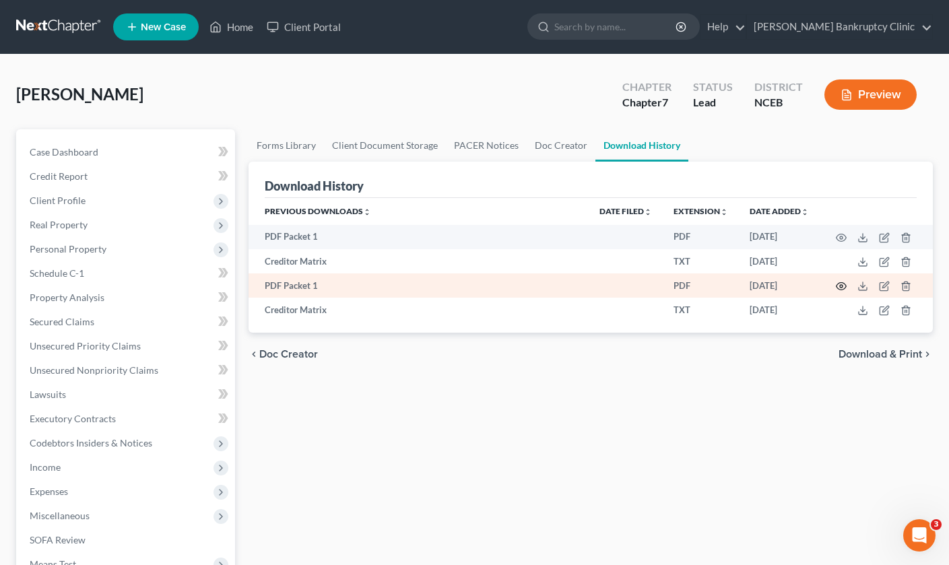
click at [843, 286] on icon "button" at bounding box center [841, 286] width 11 height 11
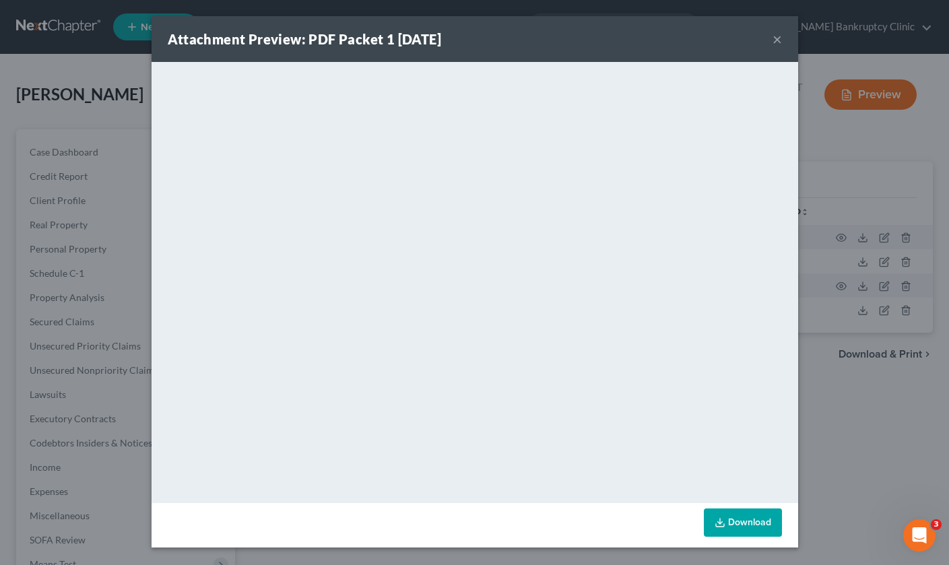
click at [763, 528] on link "Download" at bounding box center [743, 523] width 78 height 28
